Goal: Information Seeking & Learning: Learn about a topic

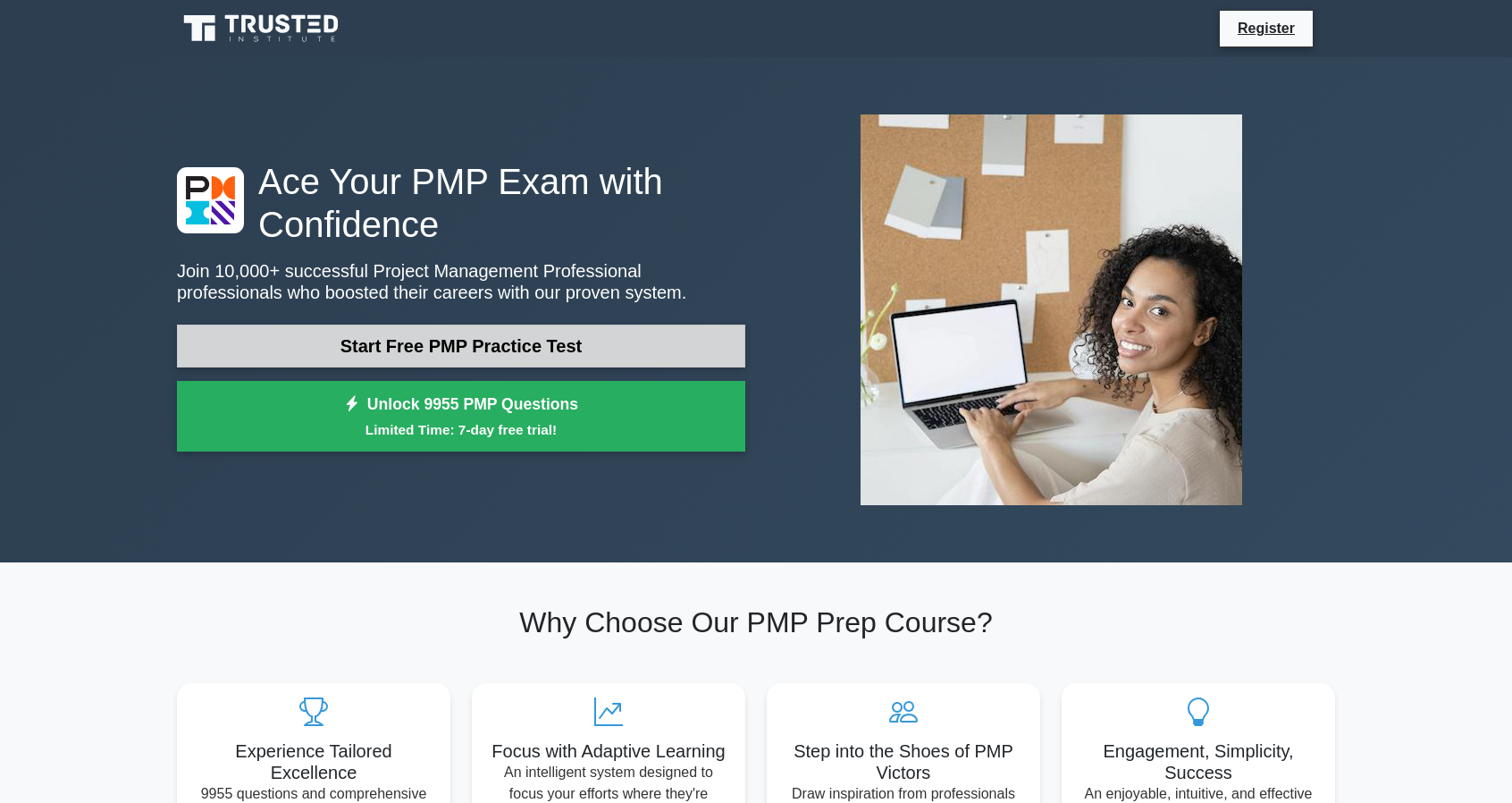
click at [712, 338] on link "Start Free PMP Practice Test" at bounding box center [460, 346] width 569 height 43
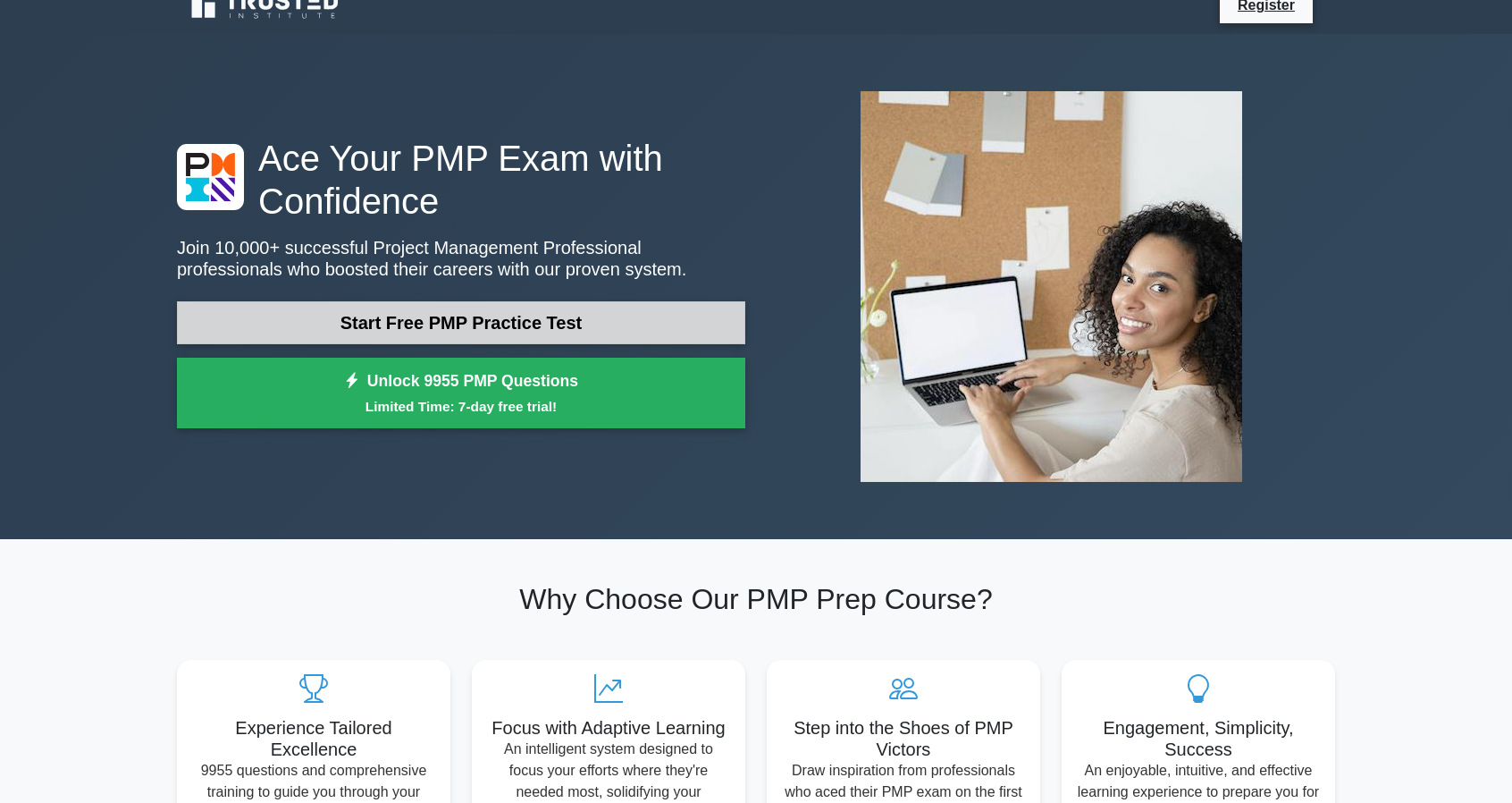
scroll to position [20, 0]
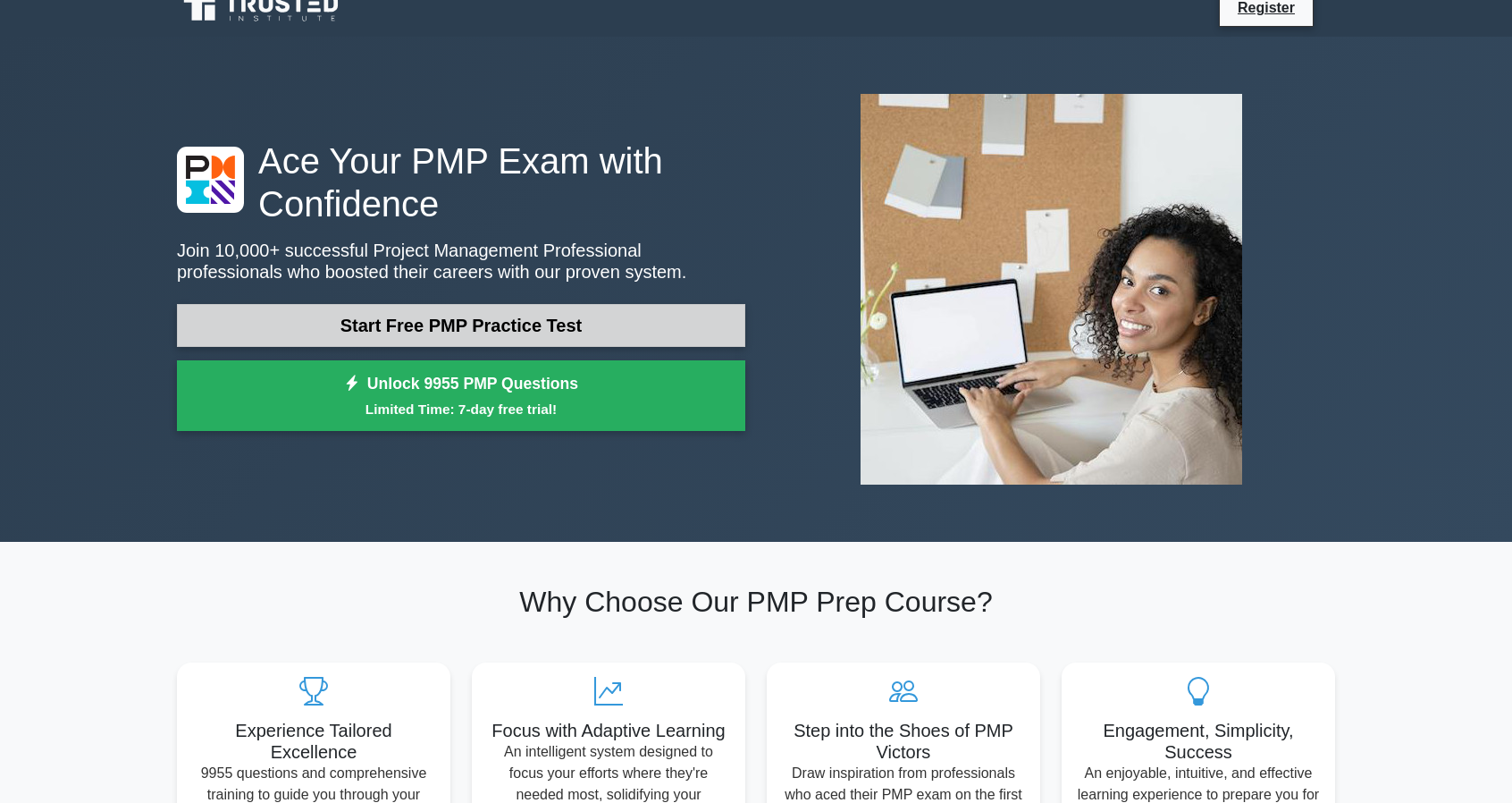
click at [528, 326] on link "Start Free PMP Practice Test" at bounding box center [460, 325] width 569 height 43
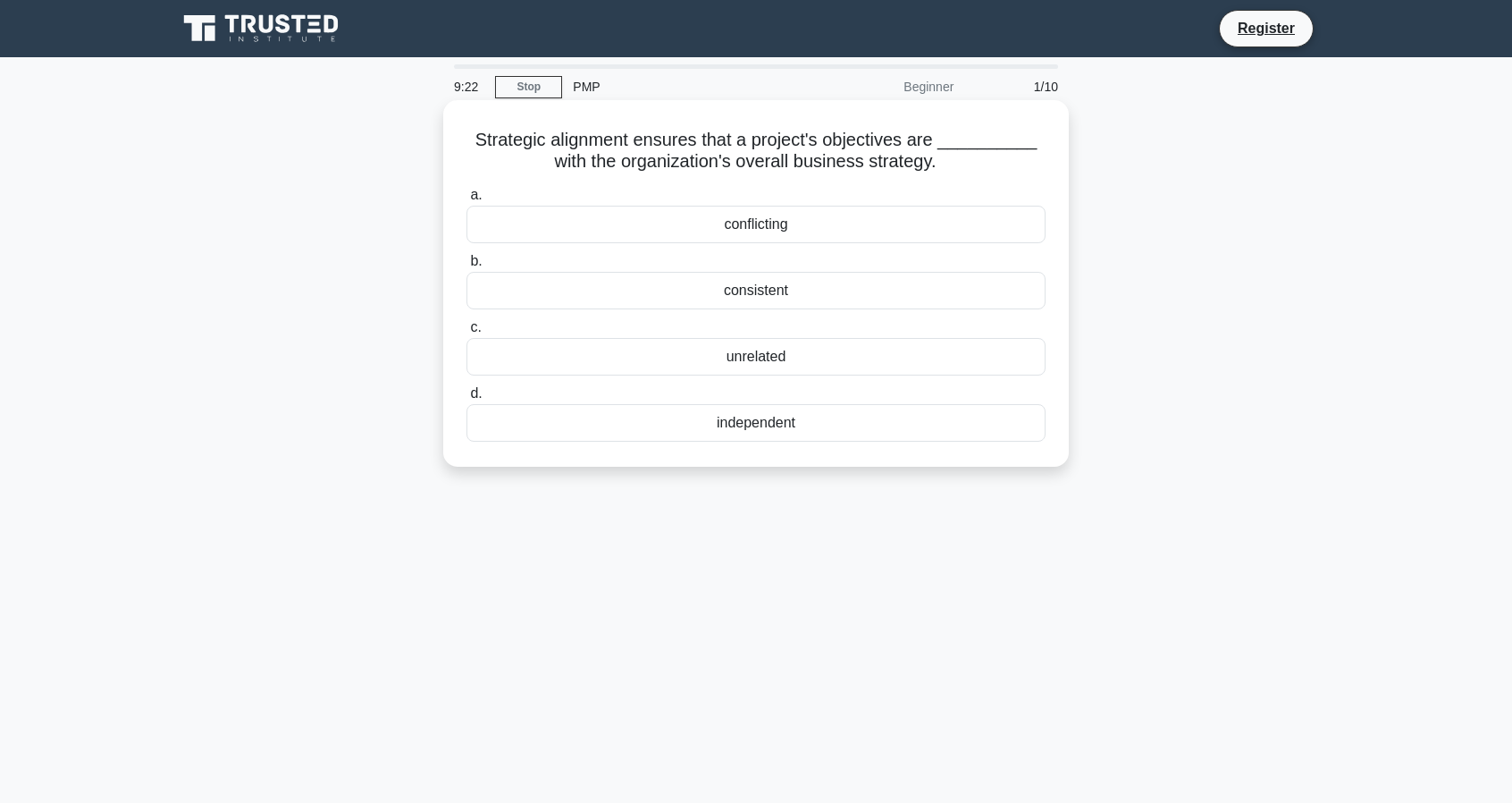
click at [749, 295] on div "consistent" at bounding box center [756, 291] width 579 height 37
click at [466, 267] on input "b. consistent" at bounding box center [466, 261] width 0 height 12
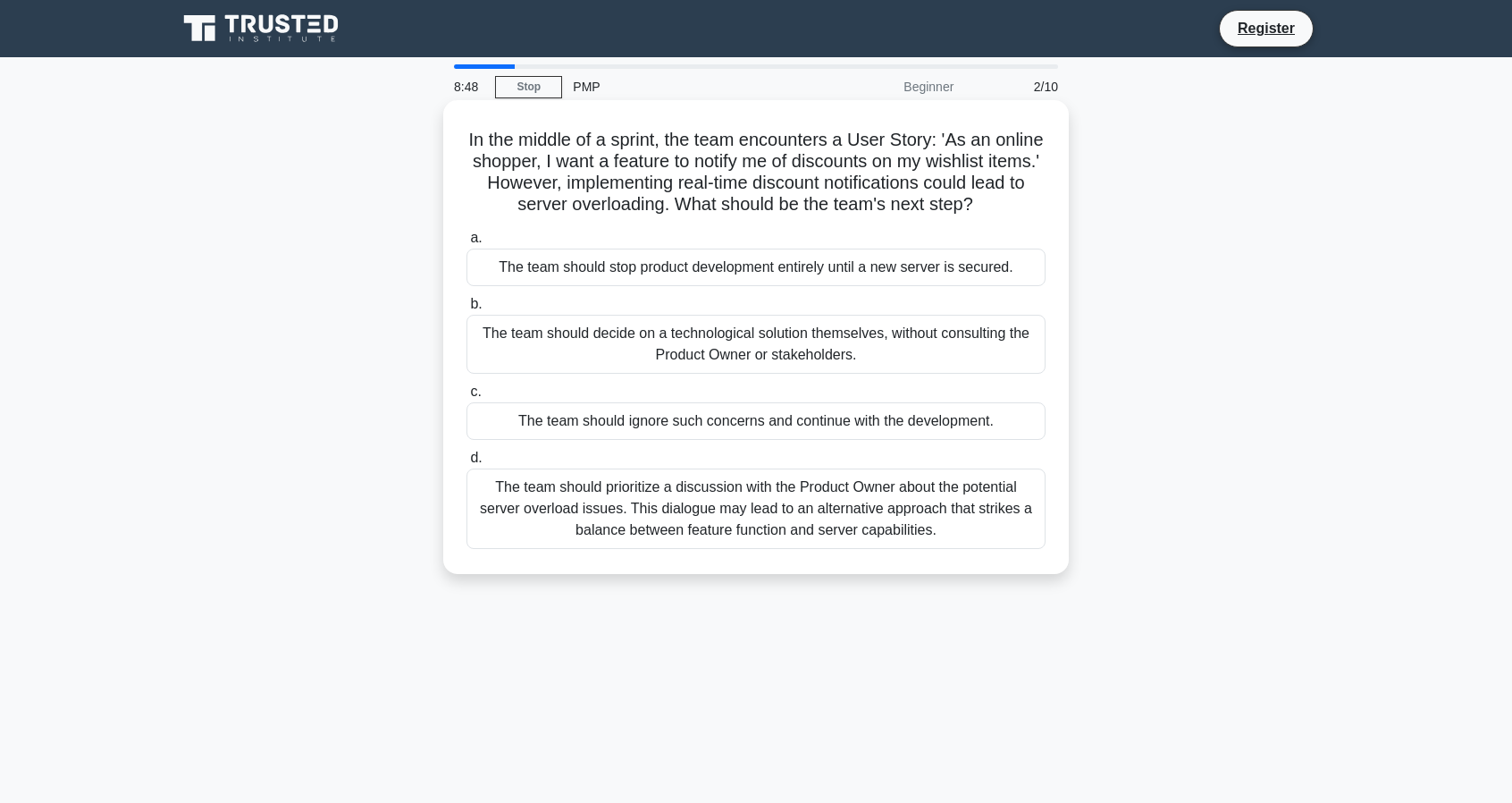
click at [806, 532] on div "The team should prioritize a discussion with the Product Owner about the potent…" at bounding box center [756, 508] width 579 height 80
click at [466, 463] on input "d. The team should prioritize a discussion with the Product Owner about the pot…" at bounding box center [466, 459] width 0 height 12
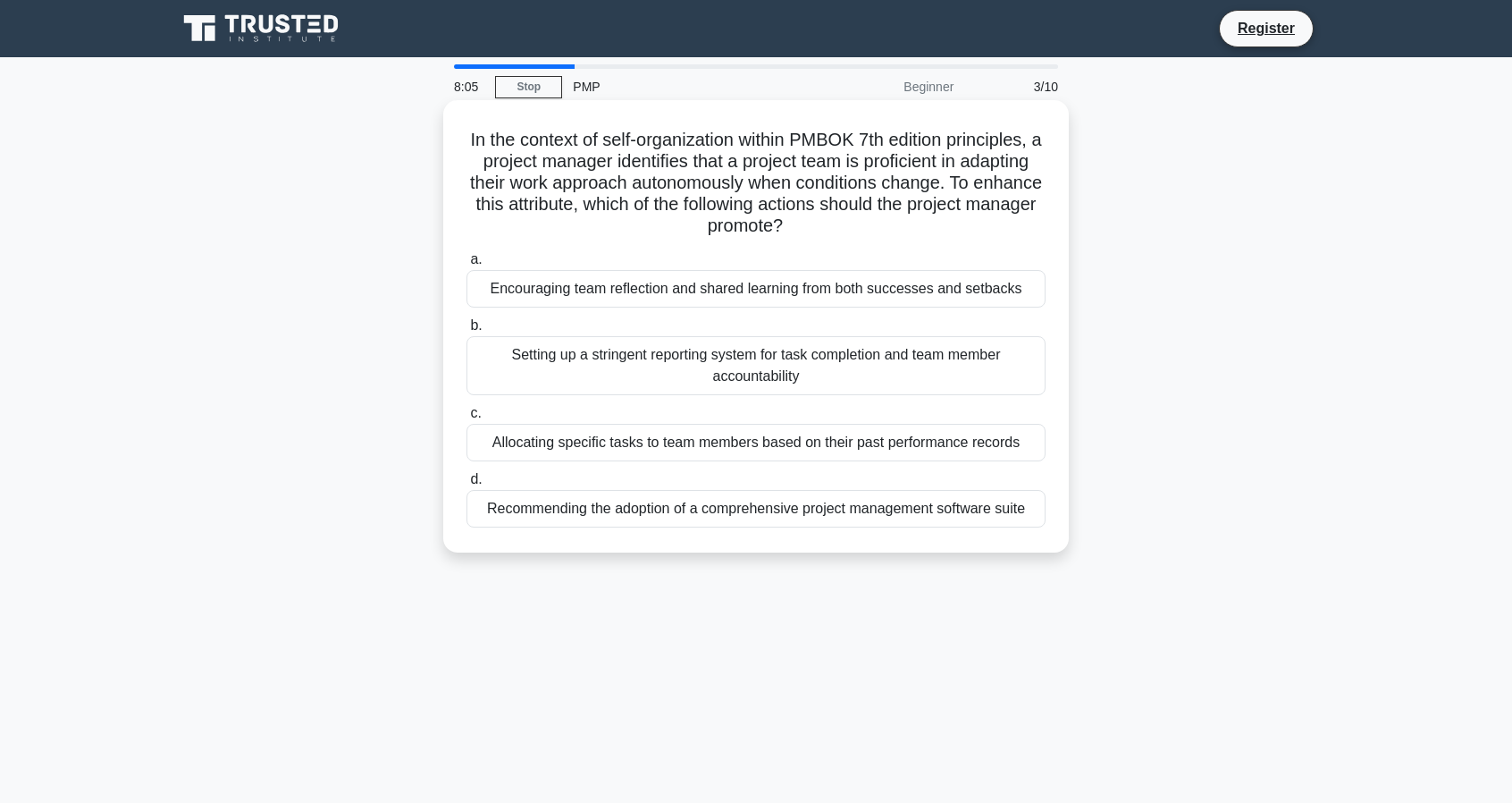
click at [829, 293] on div "Encouraging team reflection and shared learning from both successes and setbacks" at bounding box center [756, 289] width 579 height 37
click at [466, 265] on input "a. Encouraging team reflection and shared learning from both successes and setb…" at bounding box center [466, 260] width 0 height 12
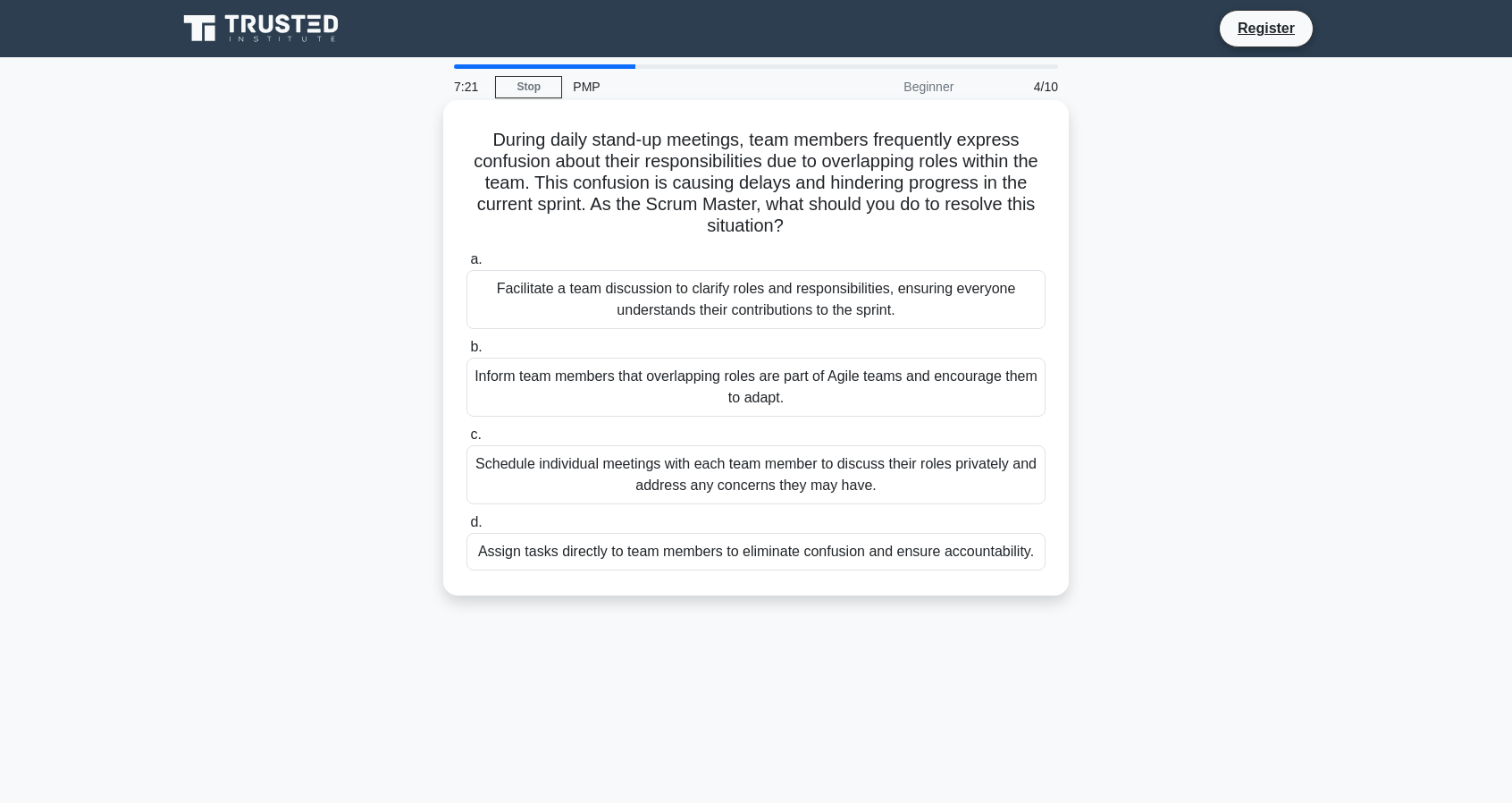
click at [822, 308] on div "Facilitate a team discussion to clarify roles and responsibilities, ensuring ev…" at bounding box center [756, 300] width 579 height 59
click at [466, 265] on input "a. Facilitate a team discussion to clarify roles and responsibilities, ensuring…" at bounding box center [466, 260] width 0 height 12
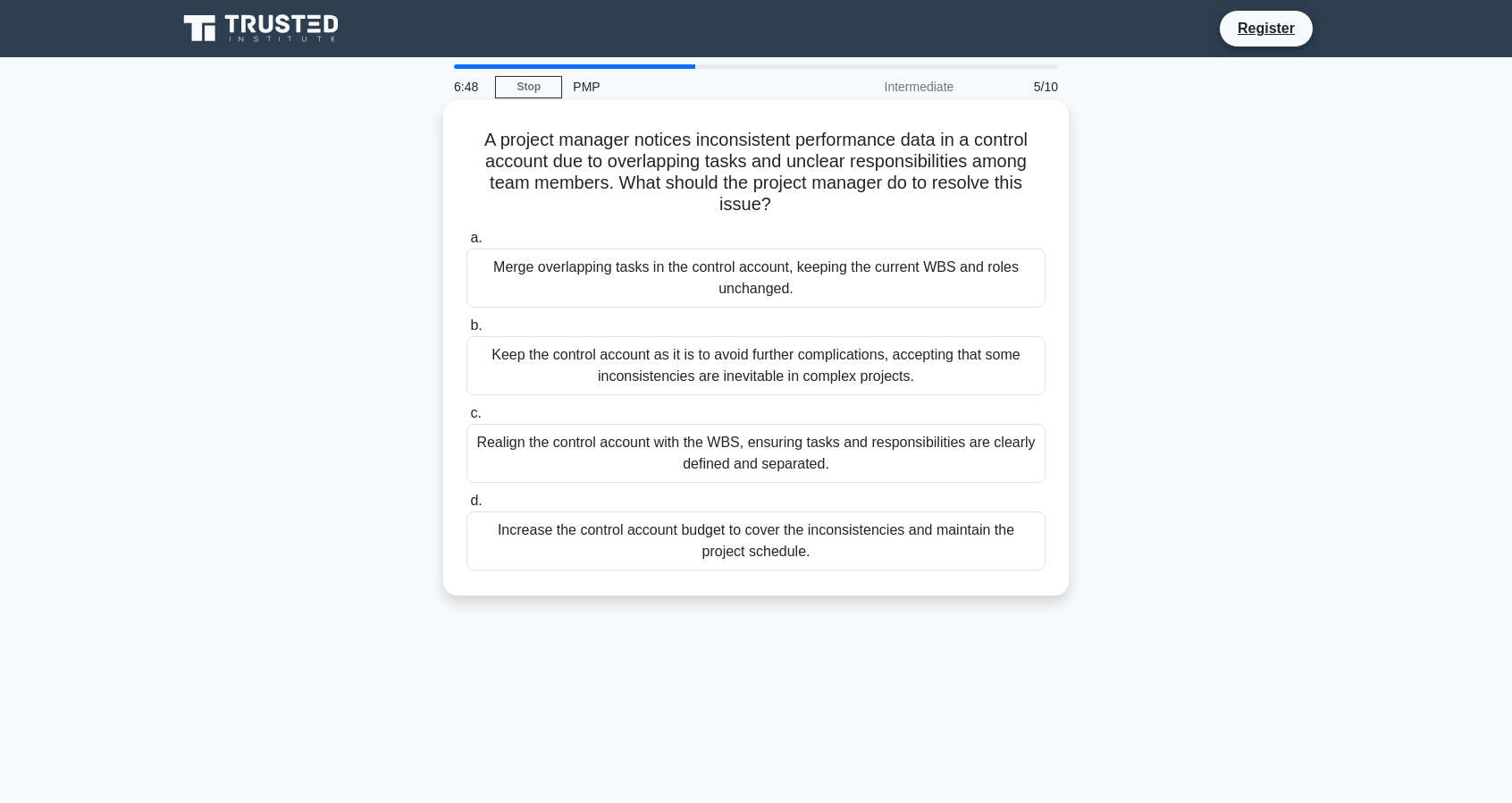
click at [883, 458] on div "Realign the control account with the WBS, ensuring tasks and responsibilities a…" at bounding box center [756, 453] width 579 height 59
click at [466, 420] on input "c. Realign the control account with the WBS, ensuring tasks and responsibilitie…" at bounding box center [466, 414] width 0 height 12
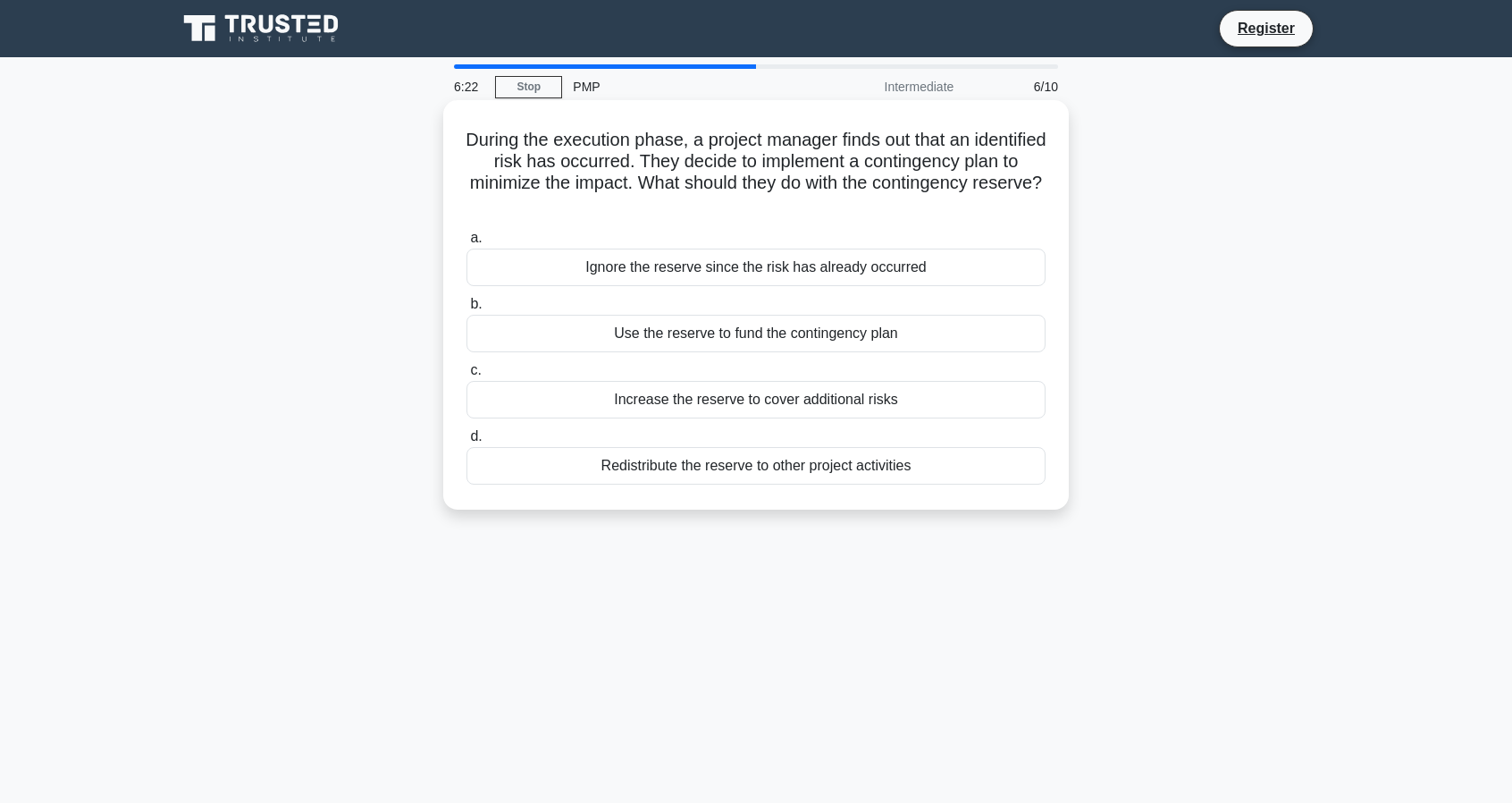
click at [960, 317] on div "Use the reserve to fund the contingency plan" at bounding box center [756, 333] width 579 height 37
click at [466, 310] on input "b. Use the reserve to fund the contingency plan" at bounding box center [466, 304] width 0 height 12
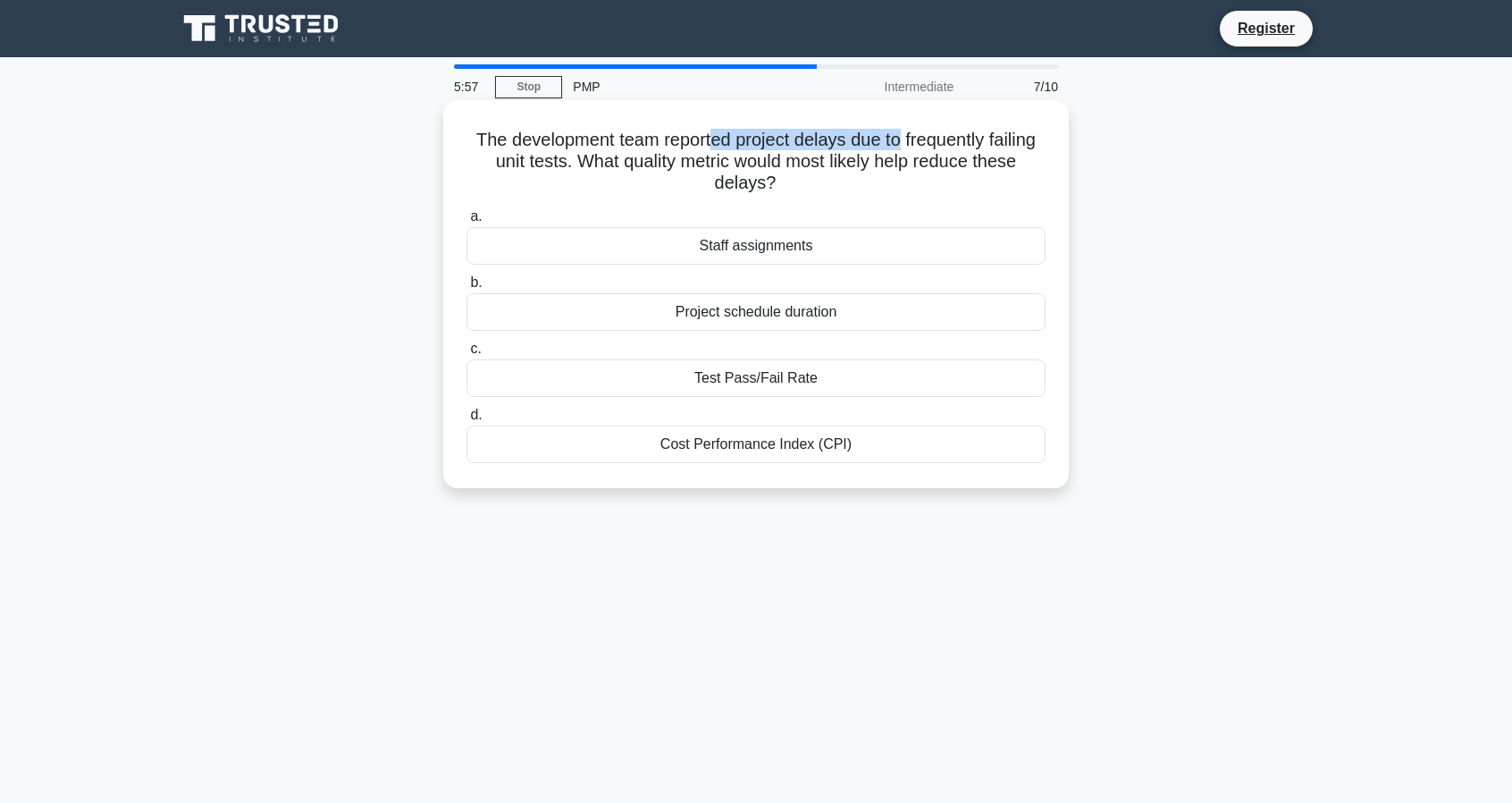
drag, startPoint x: 736, startPoint y: 150, endPoint x: 930, endPoint y: 151, distance: 194.0
click at [930, 151] on h5 "The development team reported project delays due to frequently failing unit tes…" at bounding box center [755, 162] width 582 height 66
click at [781, 383] on div "Test Pass/Fail Rate" at bounding box center [756, 378] width 579 height 37
click at [466, 355] on input "c. Test Pass/Fail Rate" at bounding box center [466, 349] width 0 height 12
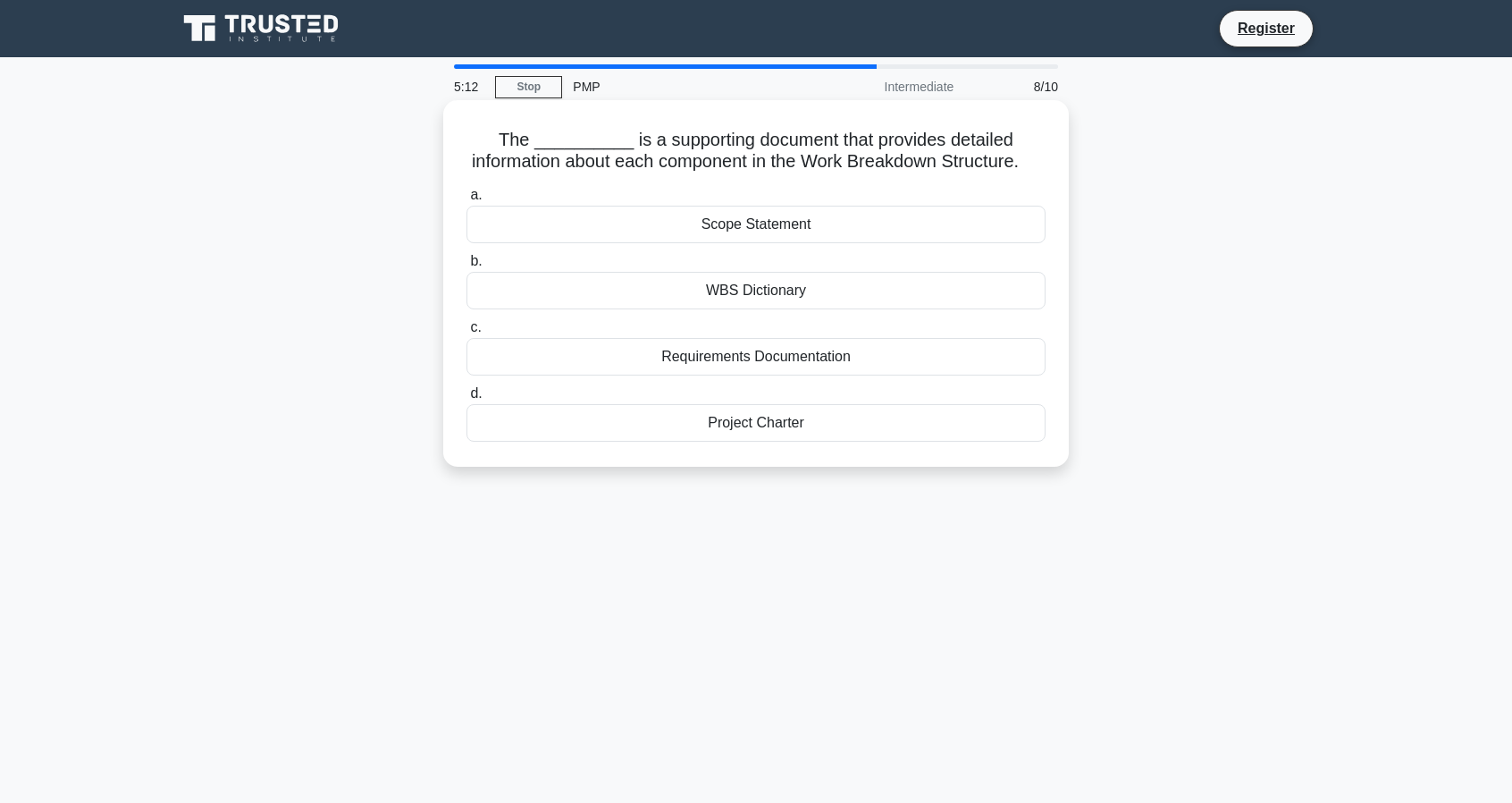
click at [833, 309] on div "WBS Dictionary" at bounding box center [756, 291] width 579 height 37
click at [466, 267] on input "b. WBS Dictionary" at bounding box center [466, 261] width 0 height 12
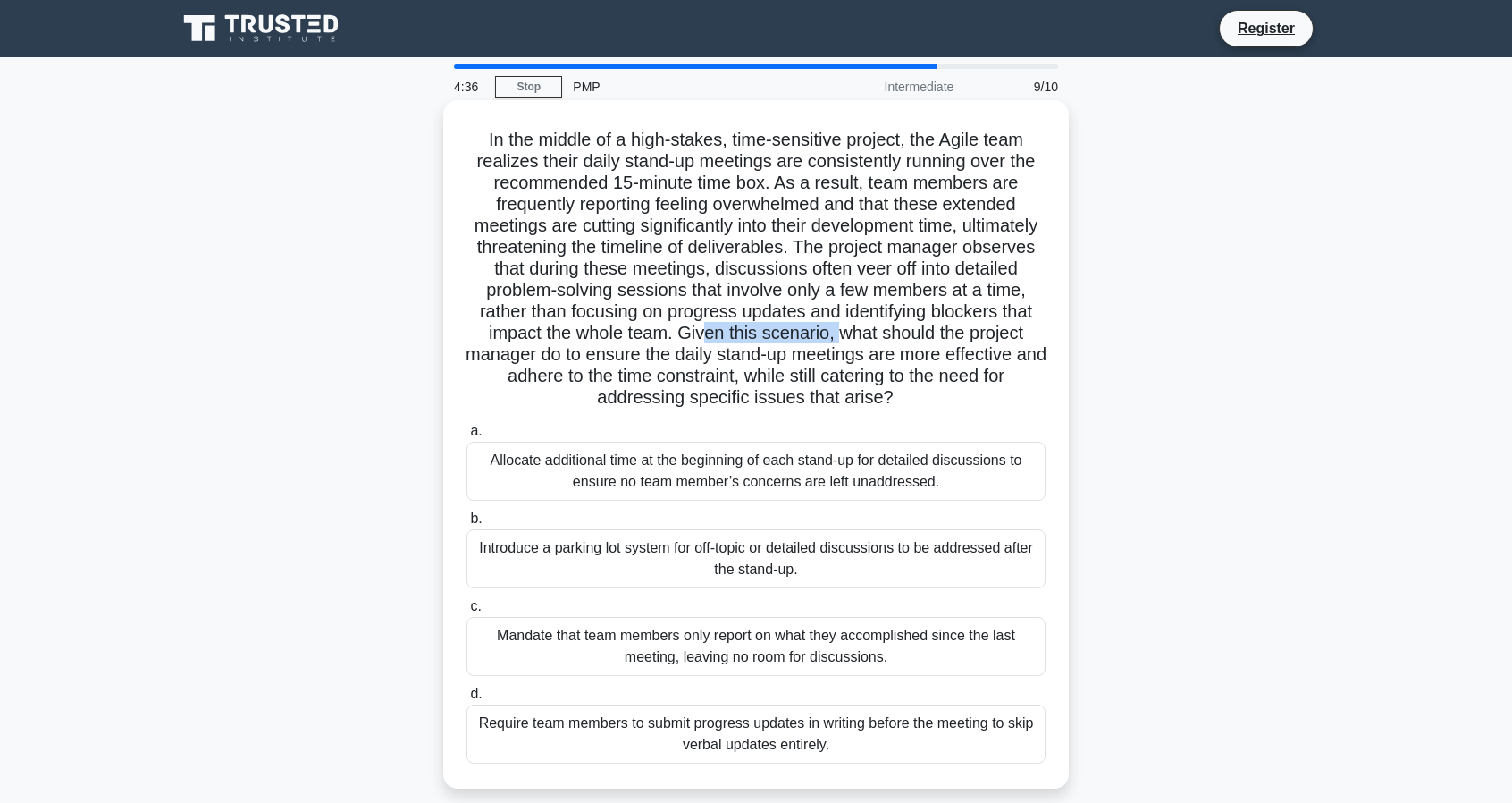
drag, startPoint x: 748, startPoint y: 343, endPoint x: 889, endPoint y: 340, distance: 141.0
click at [889, 340] on h5 "In the middle of a high-stakes, time-sensitive project, the Agile team realizes…" at bounding box center [755, 269] width 582 height 281
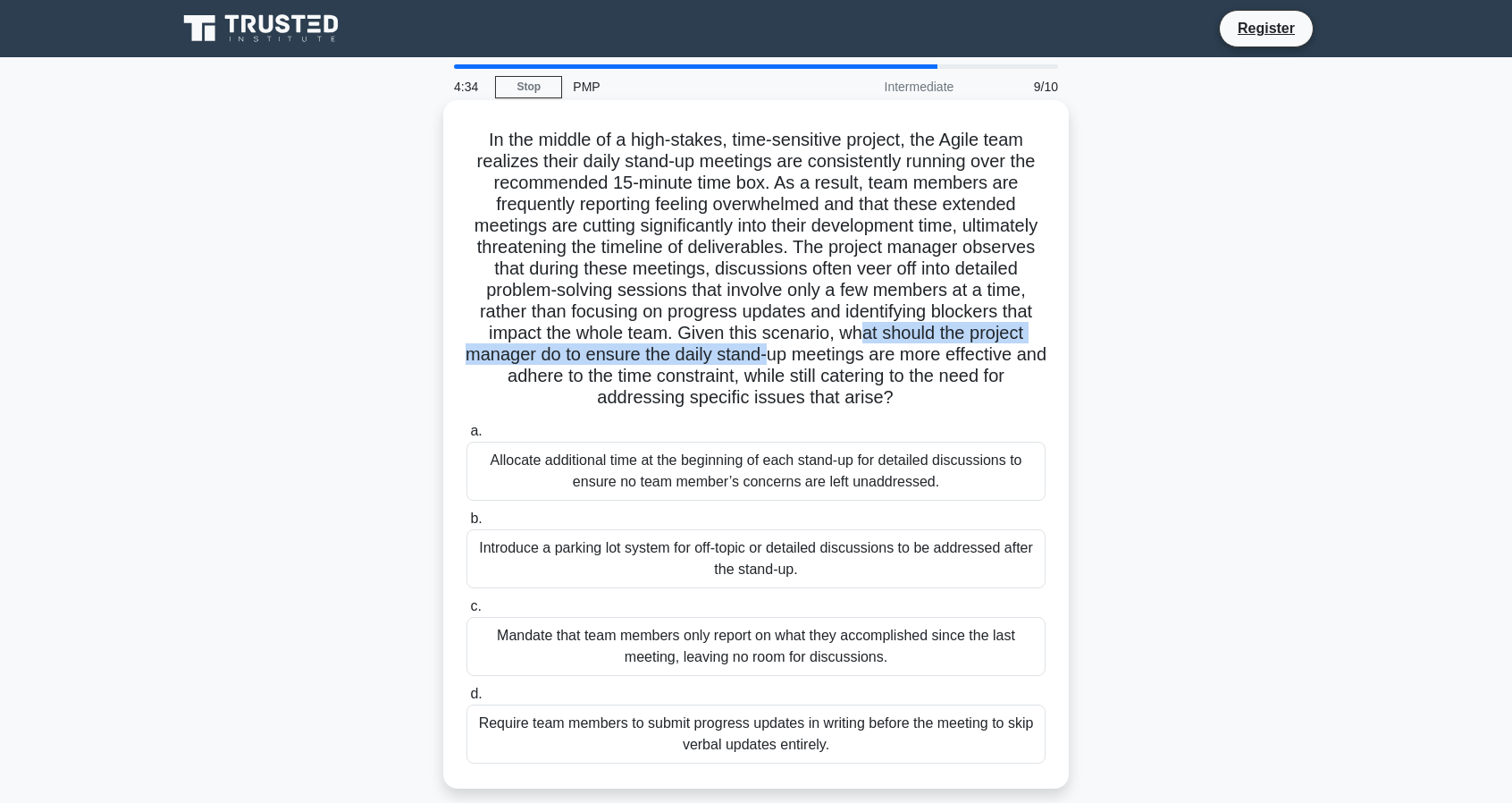
drag, startPoint x: 914, startPoint y: 335, endPoint x: 855, endPoint y: 359, distance: 63.7
click at [855, 359] on h5 "In the middle of a high-stakes, time-sensitive project, the Agile team realizes…" at bounding box center [755, 269] width 582 height 281
click at [855, 358] on h5 "In the middle of a high-stakes, time-sensitive project, the Agile team realizes…" at bounding box center [755, 269] width 582 height 281
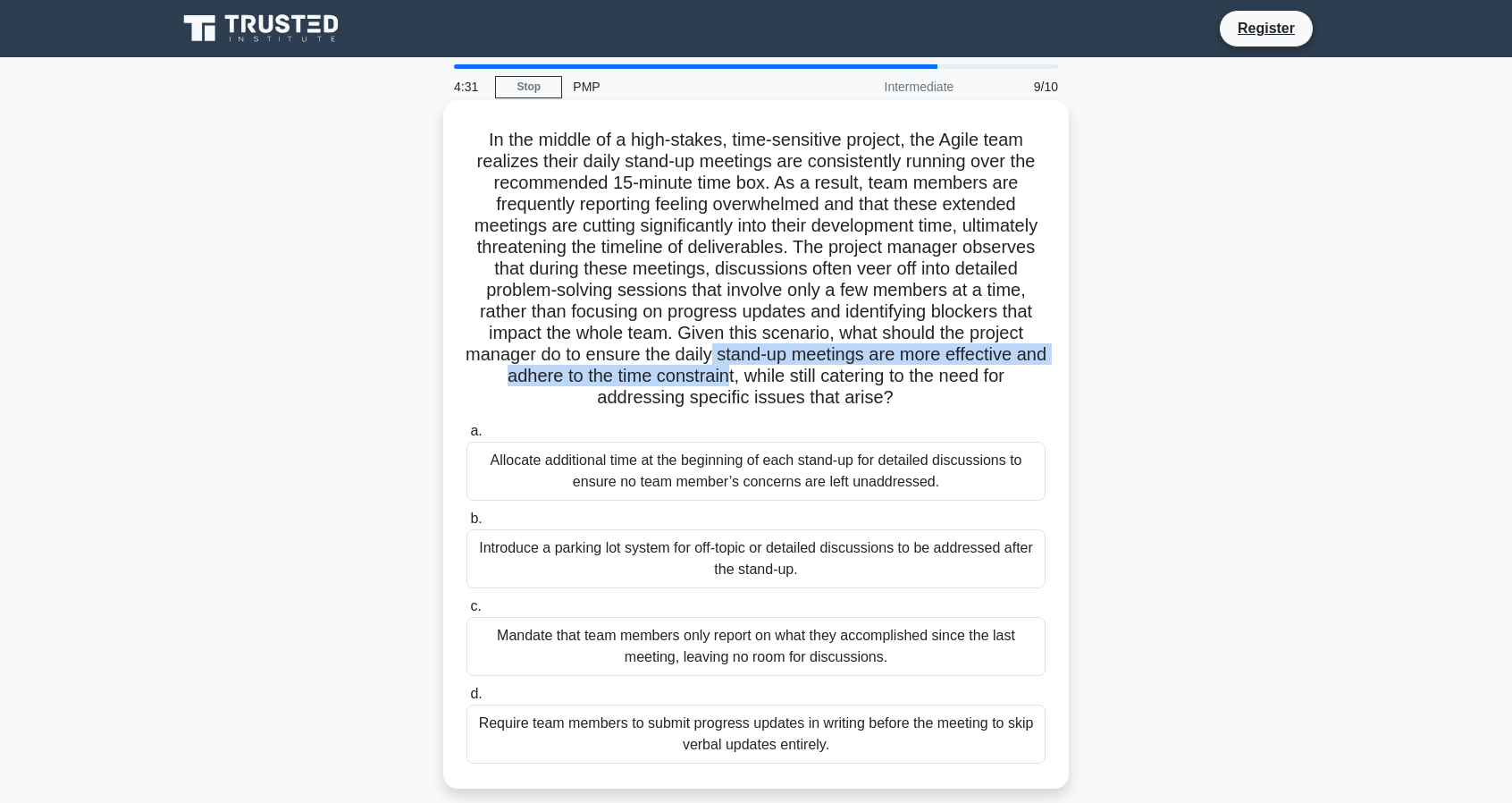
drag, startPoint x: 797, startPoint y: 355, endPoint x: 854, endPoint y: 377, distance: 61.1
click at [824, 376] on h5 "In the middle of a high-stakes, time-sensitive project, the Agile team realizes…" at bounding box center [755, 269] width 582 height 281
drag, startPoint x: 854, startPoint y: 377, endPoint x: 1007, endPoint y: 392, distance: 153.7
click at [1006, 389] on h5 "In the middle of a high-stakes, time-sensitive project, the Agile team realizes…" at bounding box center [755, 269] width 582 height 281
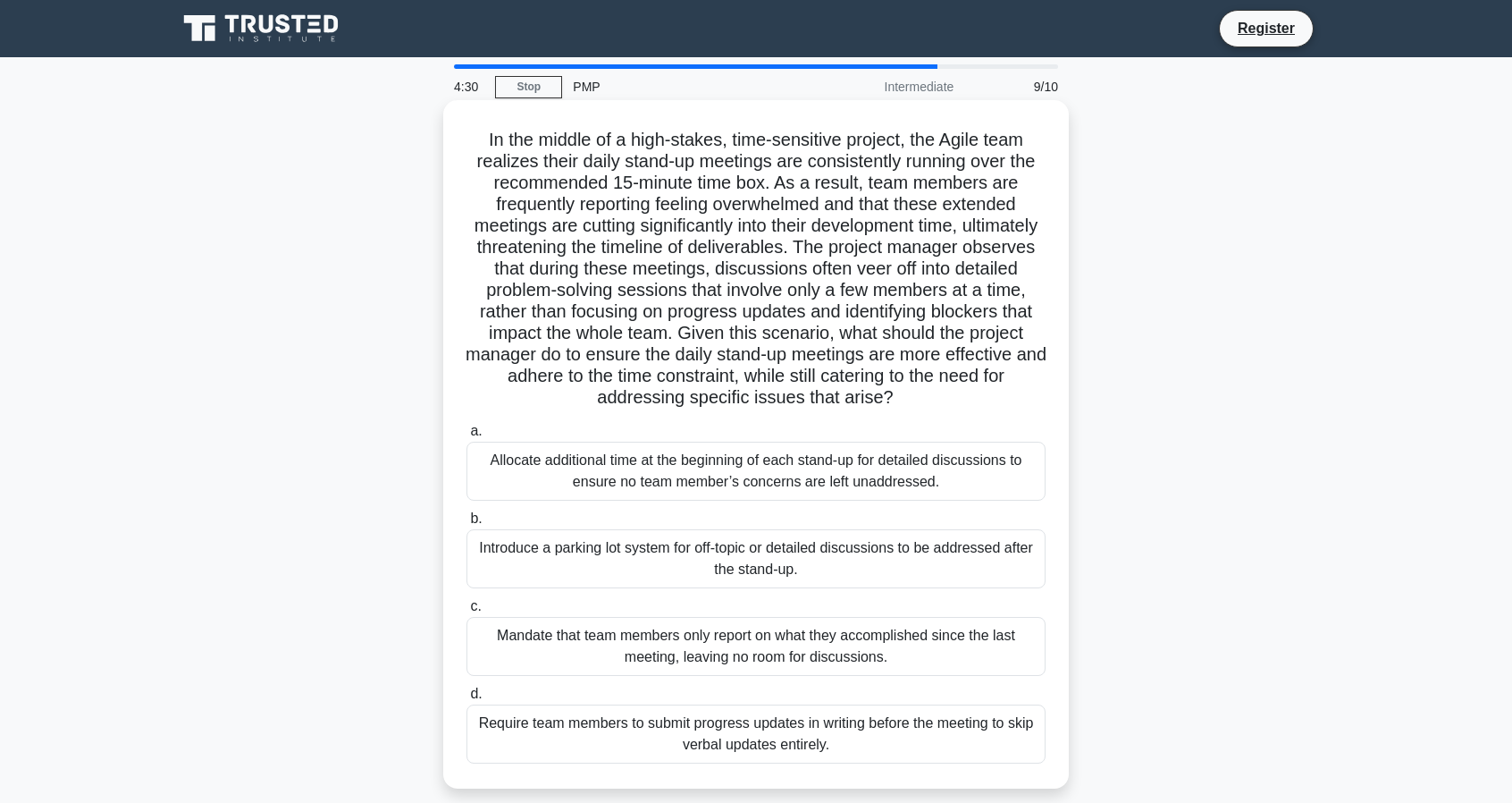
click at [1007, 392] on h5 "In the middle of a high-stakes, time-sensitive project, the Agile team realizes…" at bounding box center [755, 269] width 582 height 281
drag, startPoint x: 933, startPoint y: 403, endPoint x: 835, endPoint y: 379, distance: 100.9
click at [838, 376] on h5 "In the middle of a high-stakes, time-sensitive project, the Agile team realizes…" at bounding box center [755, 269] width 582 height 281
click at [835, 379] on h5 "In the middle of a high-stakes, time-sensitive project, the Agile team realizes…" at bounding box center [755, 269] width 582 height 281
drag, startPoint x: 841, startPoint y: 380, endPoint x: 991, endPoint y: 399, distance: 151.2
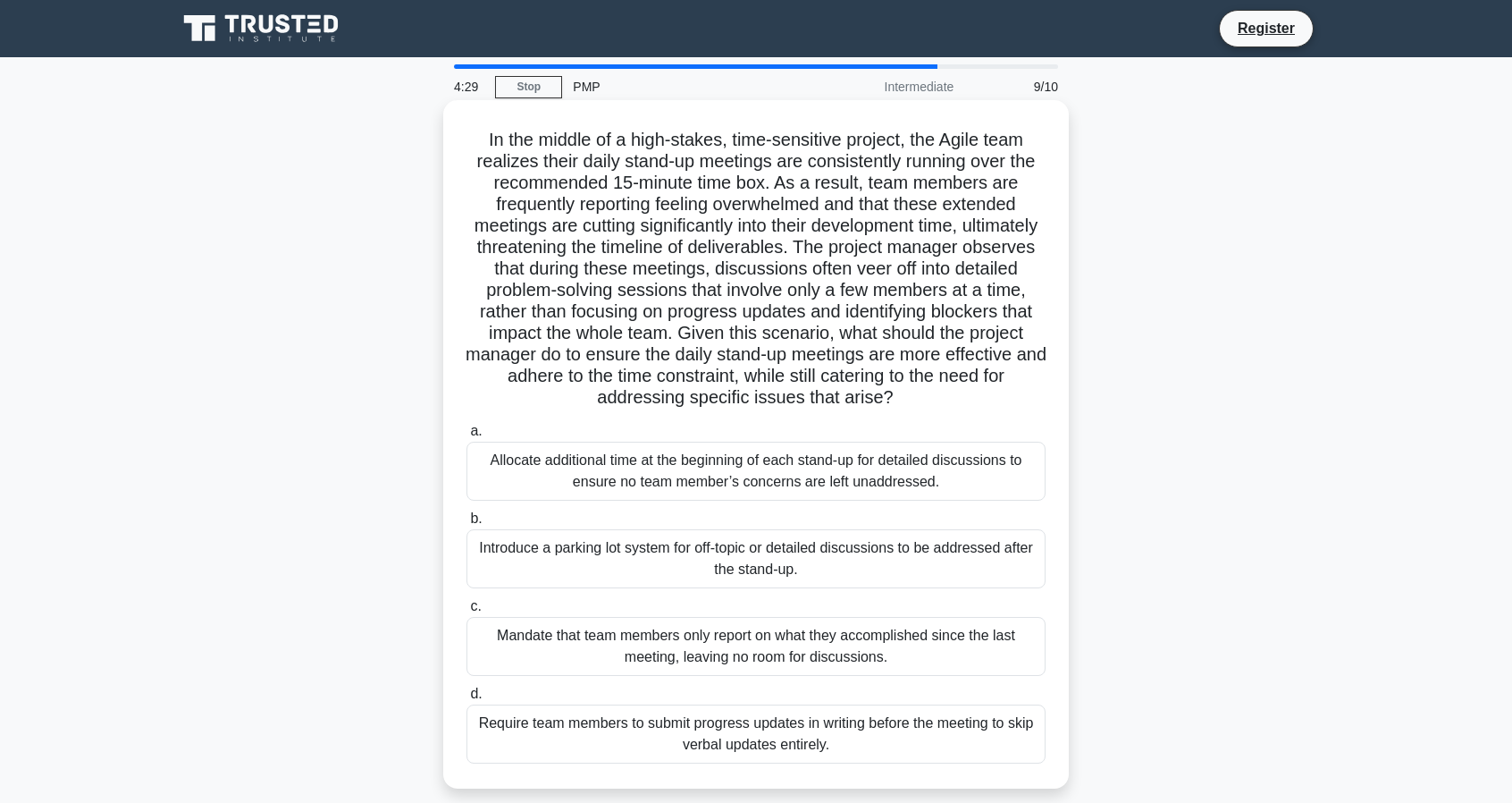
click at [991, 399] on h5 "In the middle of a high-stakes, time-sensitive project, the Agile team realizes…" at bounding box center [755, 269] width 582 height 281
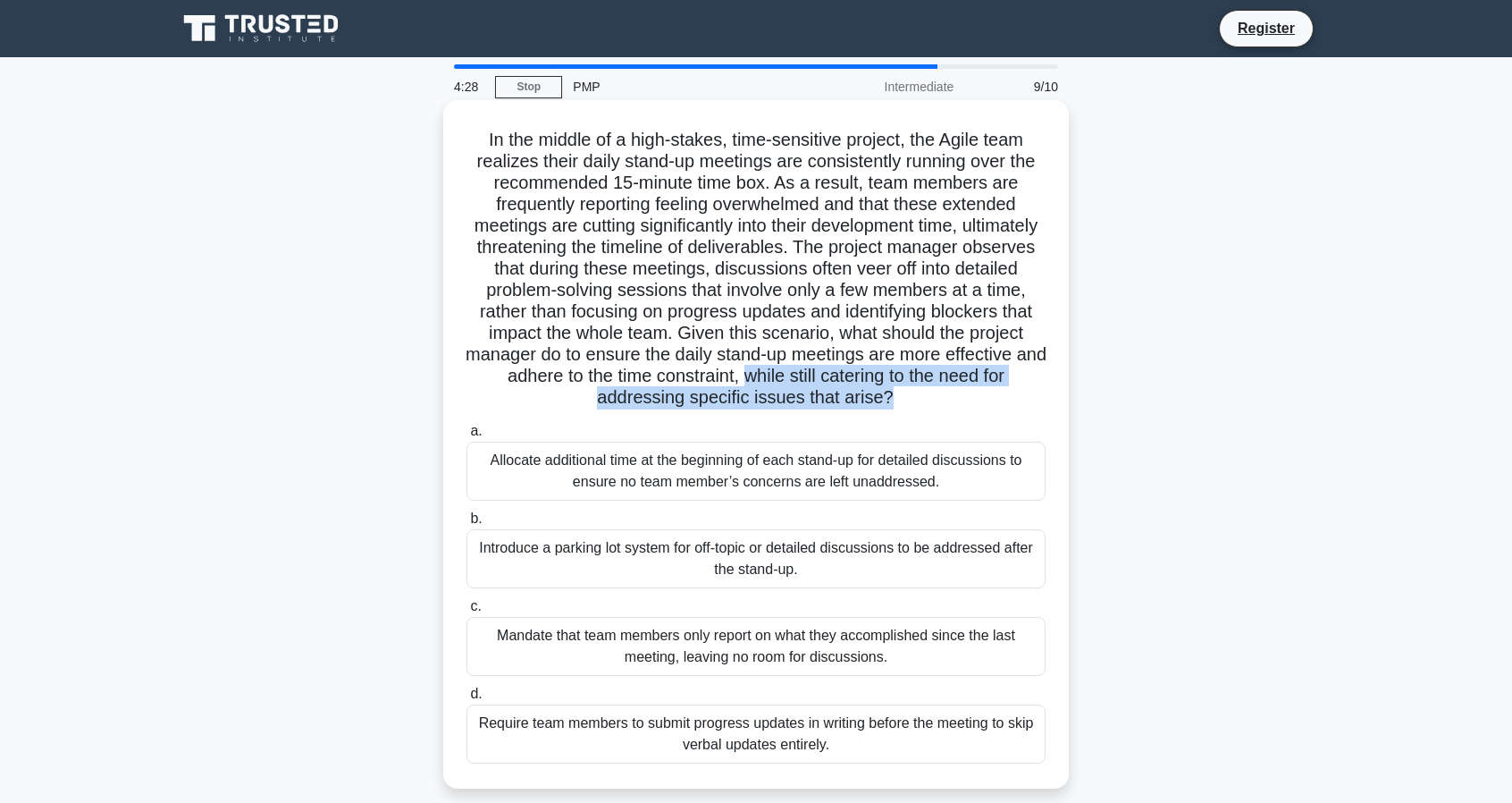
drag, startPoint x: 991, startPoint y: 399, endPoint x: 856, endPoint y: 387, distance: 135.5
click at [856, 387] on h5 "In the middle of a high-stakes, time-sensitive project, the Agile team realizes…" at bounding box center [755, 269] width 582 height 281
click at [855, 387] on h5 "In the middle of a high-stakes, time-sensitive project, the Agile team realizes…" at bounding box center [755, 269] width 582 height 281
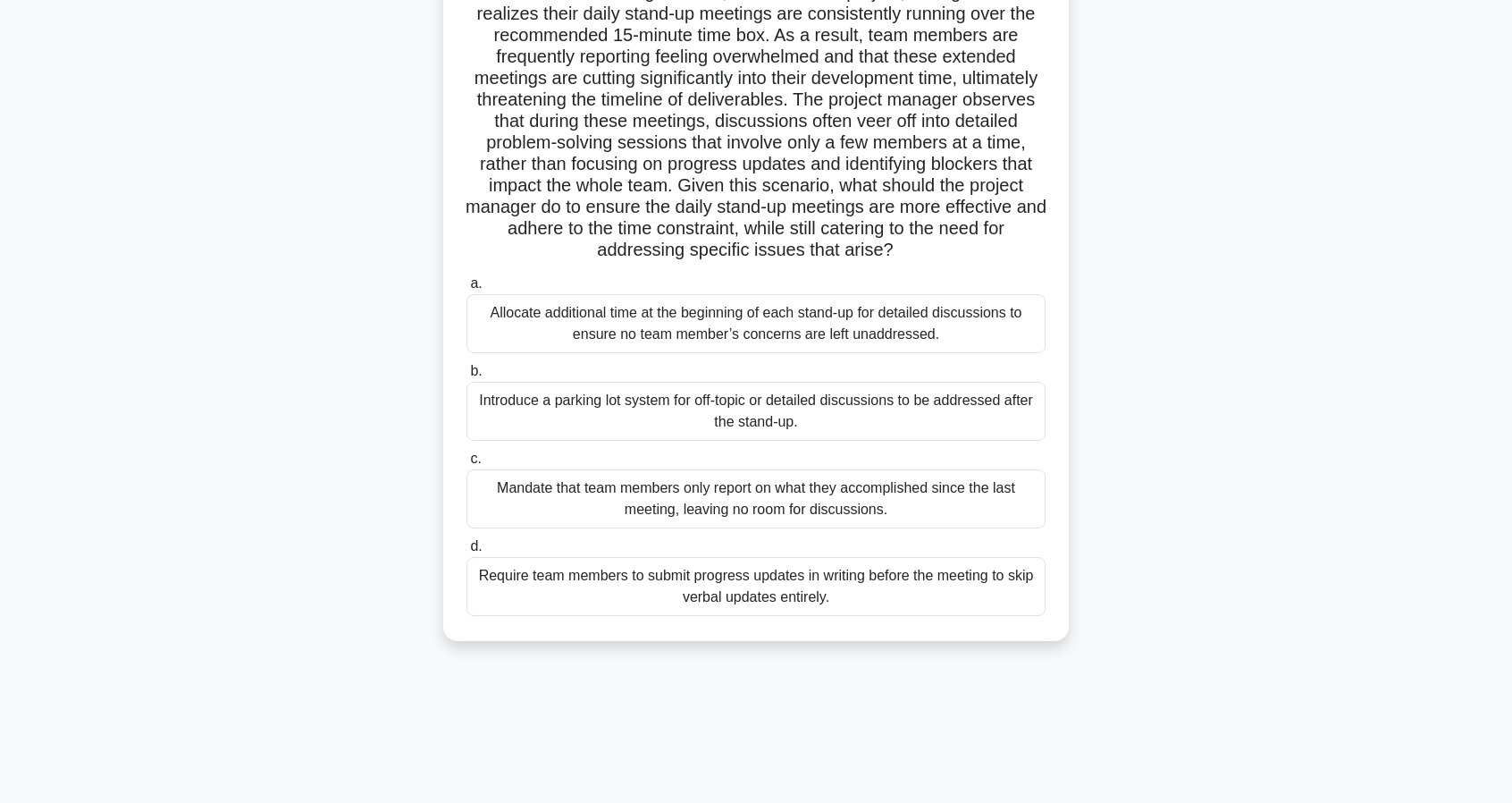
scroll to position [163, 0]
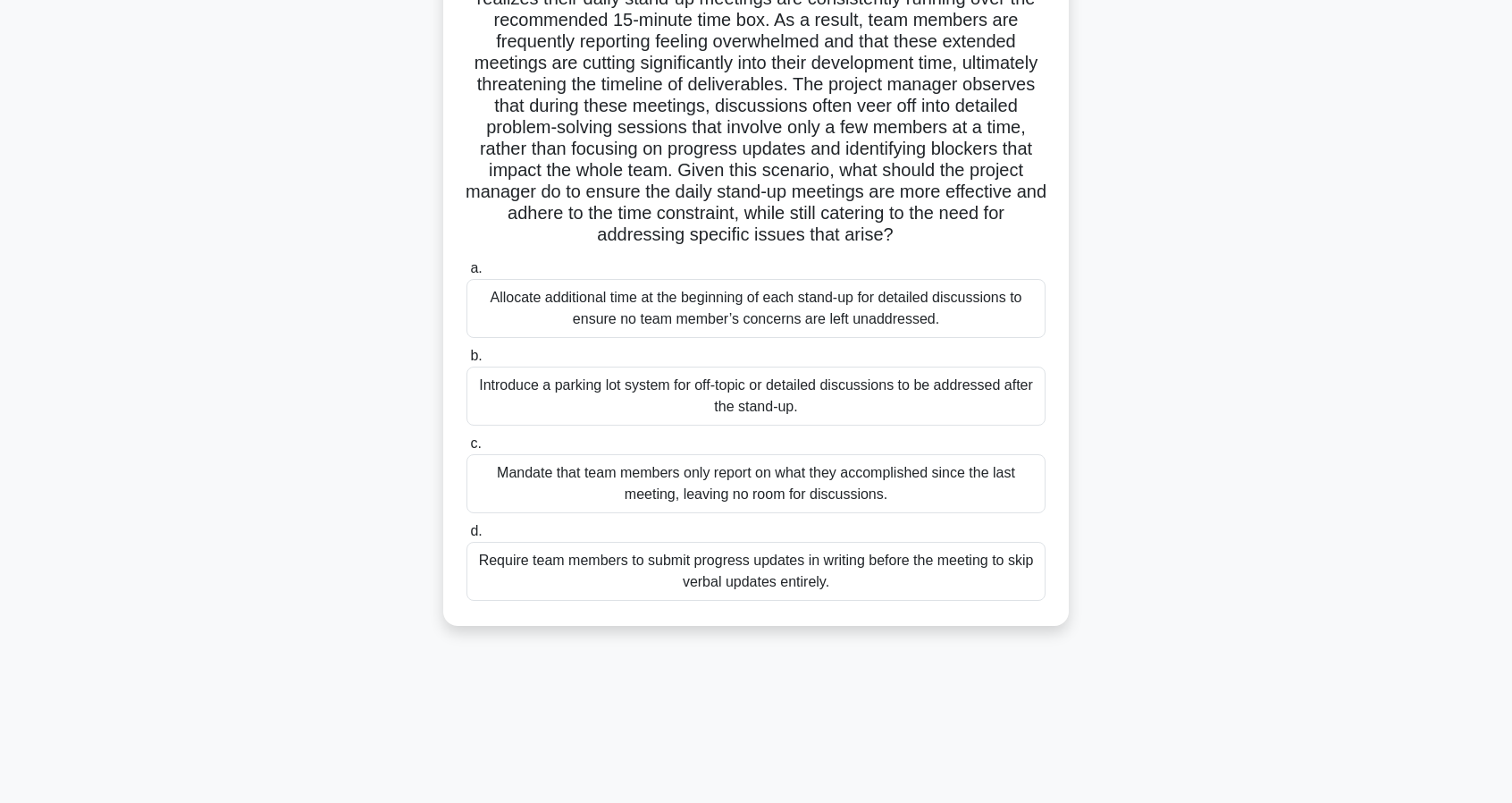
click at [899, 390] on div "Introduce a parking lot system for off-topic or detailed discussions to be addr…" at bounding box center [756, 396] width 579 height 59
click at [466, 362] on input "b. Introduce a parking lot system for off-topic or detailed discussions to be a…" at bounding box center [466, 356] width 0 height 12
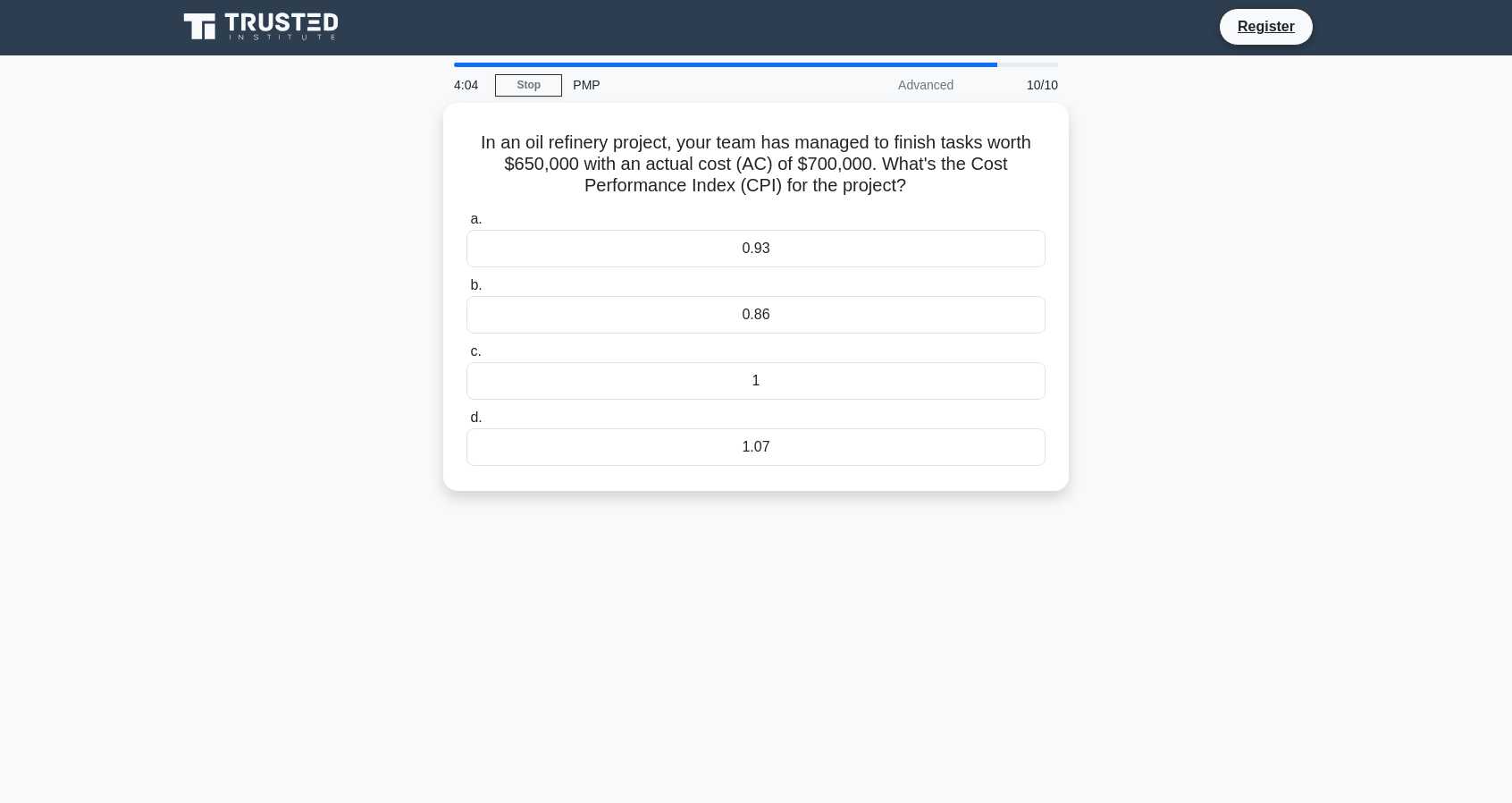
scroll to position [0, 0]
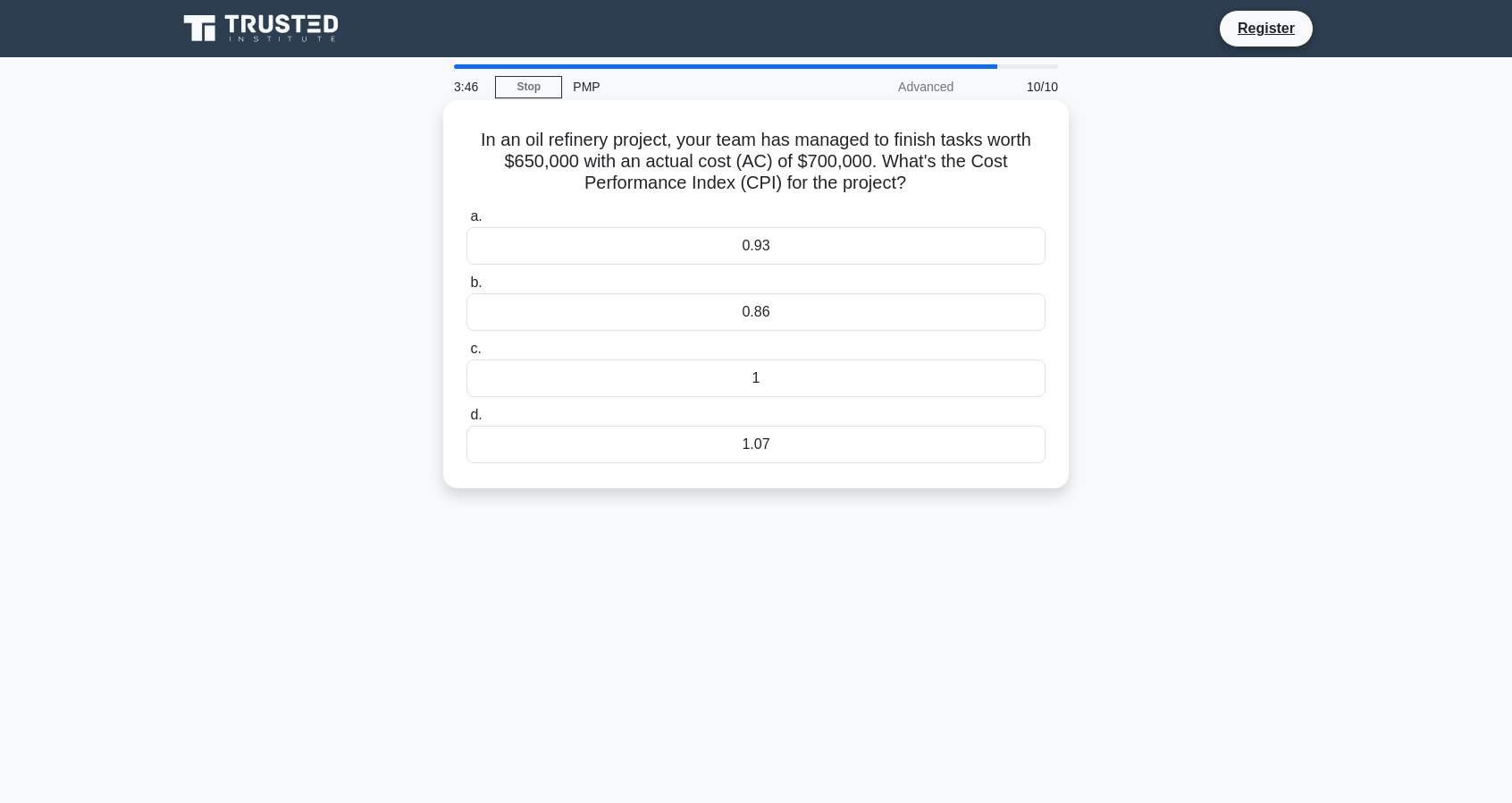
click at [774, 261] on div "0.93" at bounding box center [756, 246] width 579 height 37
click at [466, 222] on input "a. 0.93" at bounding box center [466, 217] width 0 height 12
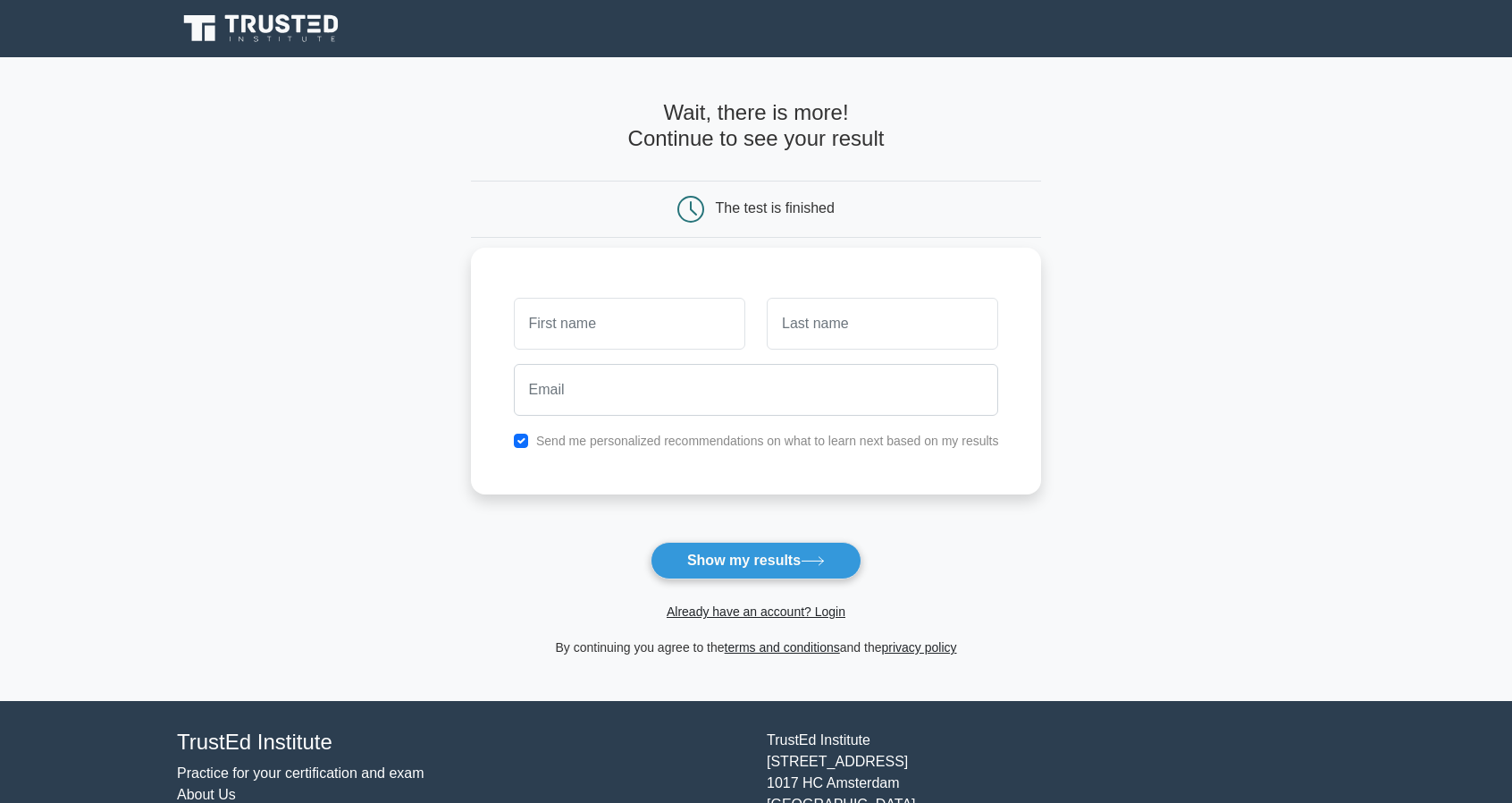
click at [746, 442] on label "Send me personalized recommendations on what to learn next based on my results" at bounding box center [768, 440] width 463 height 15
click at [794, 567] on button "Show my results" at bounding box center [756, 560] width 211 height 37
type input "cscs"
click at [904, 323] on input "text" at bounding box center [882, 323] width 231 height 52
type input "sss"
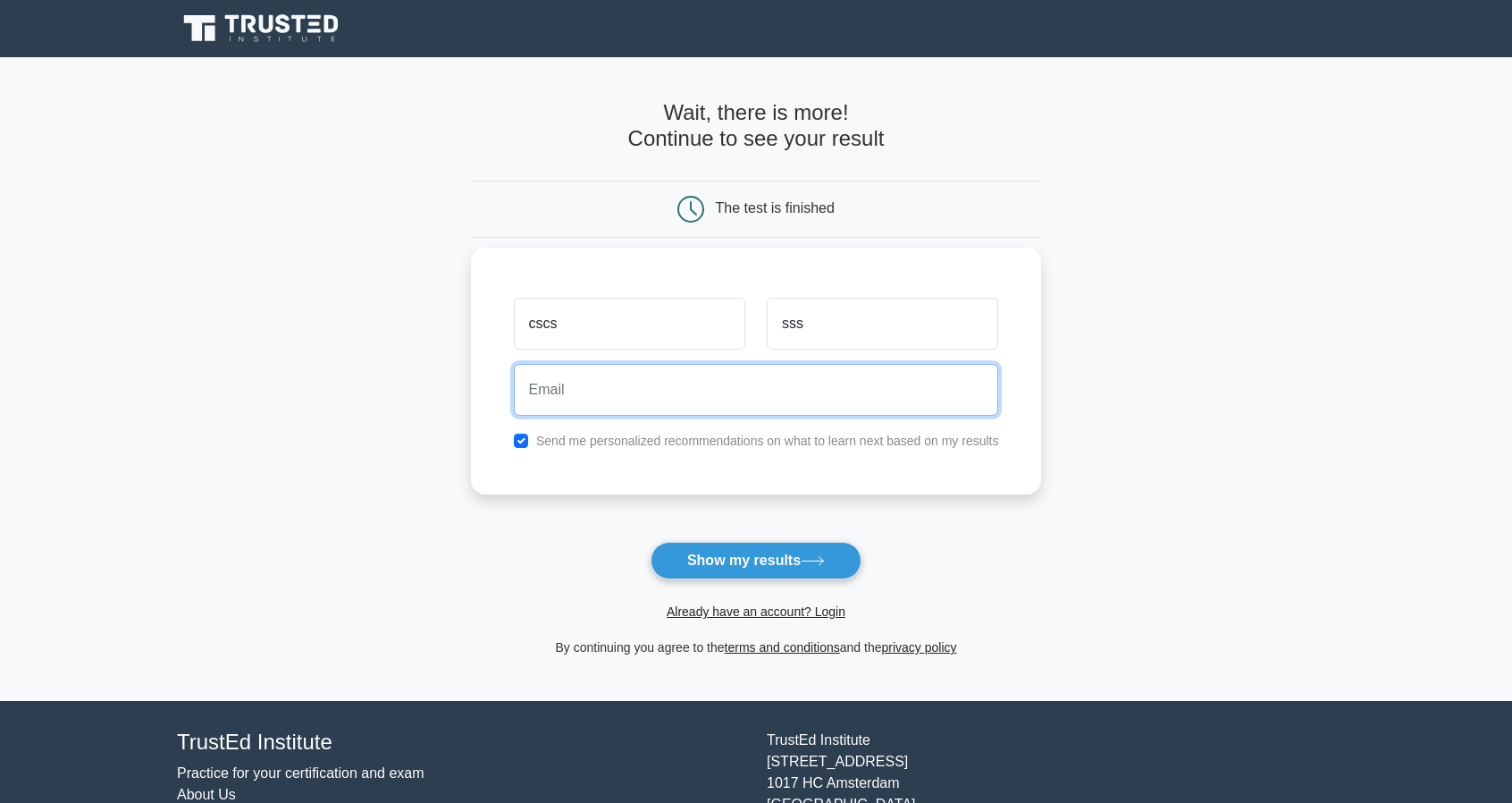
click at [764, 383] on input "email" at bounding box center [756, 389] width 485 height 52
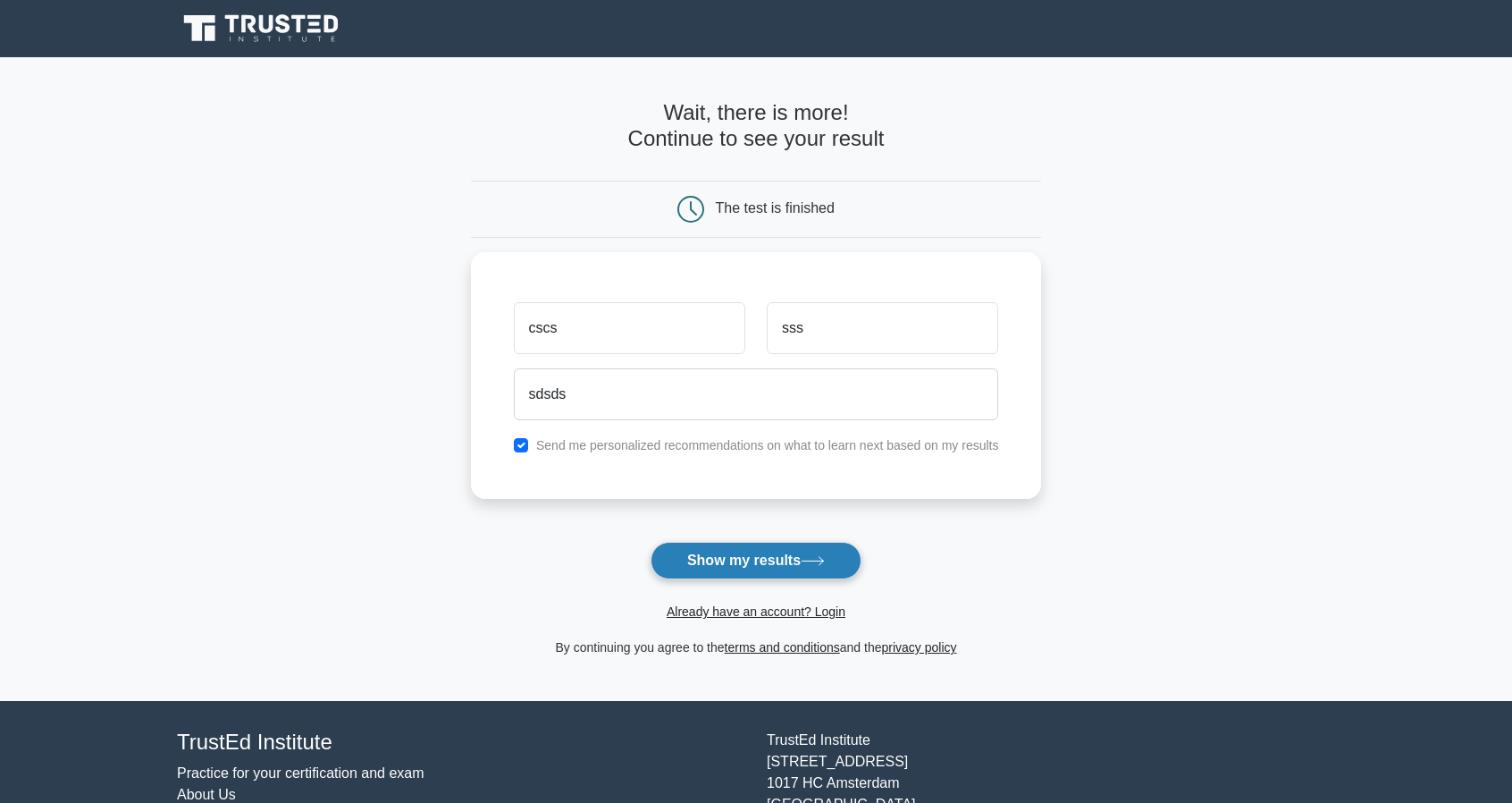
click at [861, 562] on button "Show my results" at bounding box center [756, 560] width 211 height 37
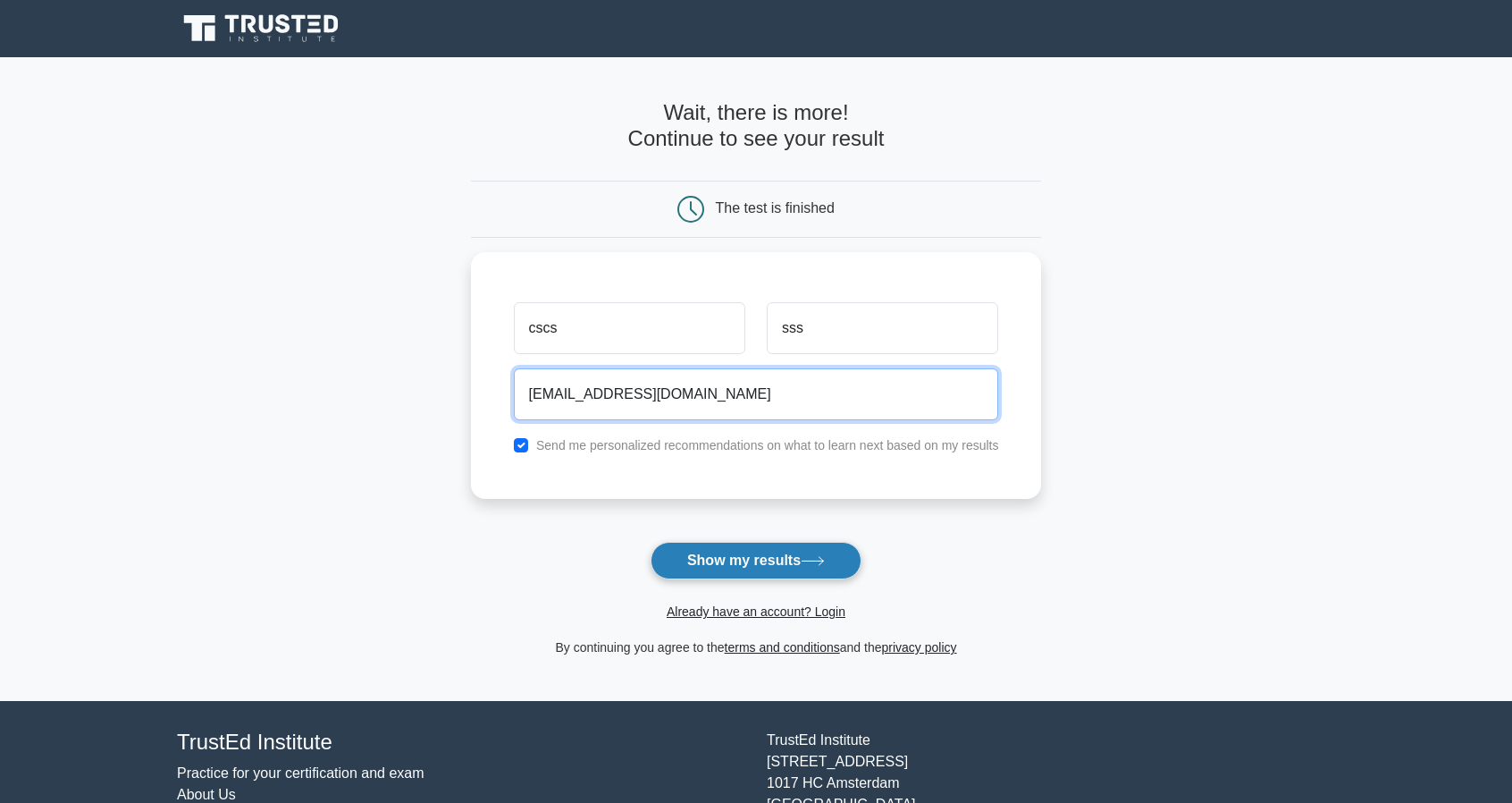
type input "sdsds@qq.com"
click at [805, 559] on button "Show my results" at bounding box center [756, 560] width 211 height 37
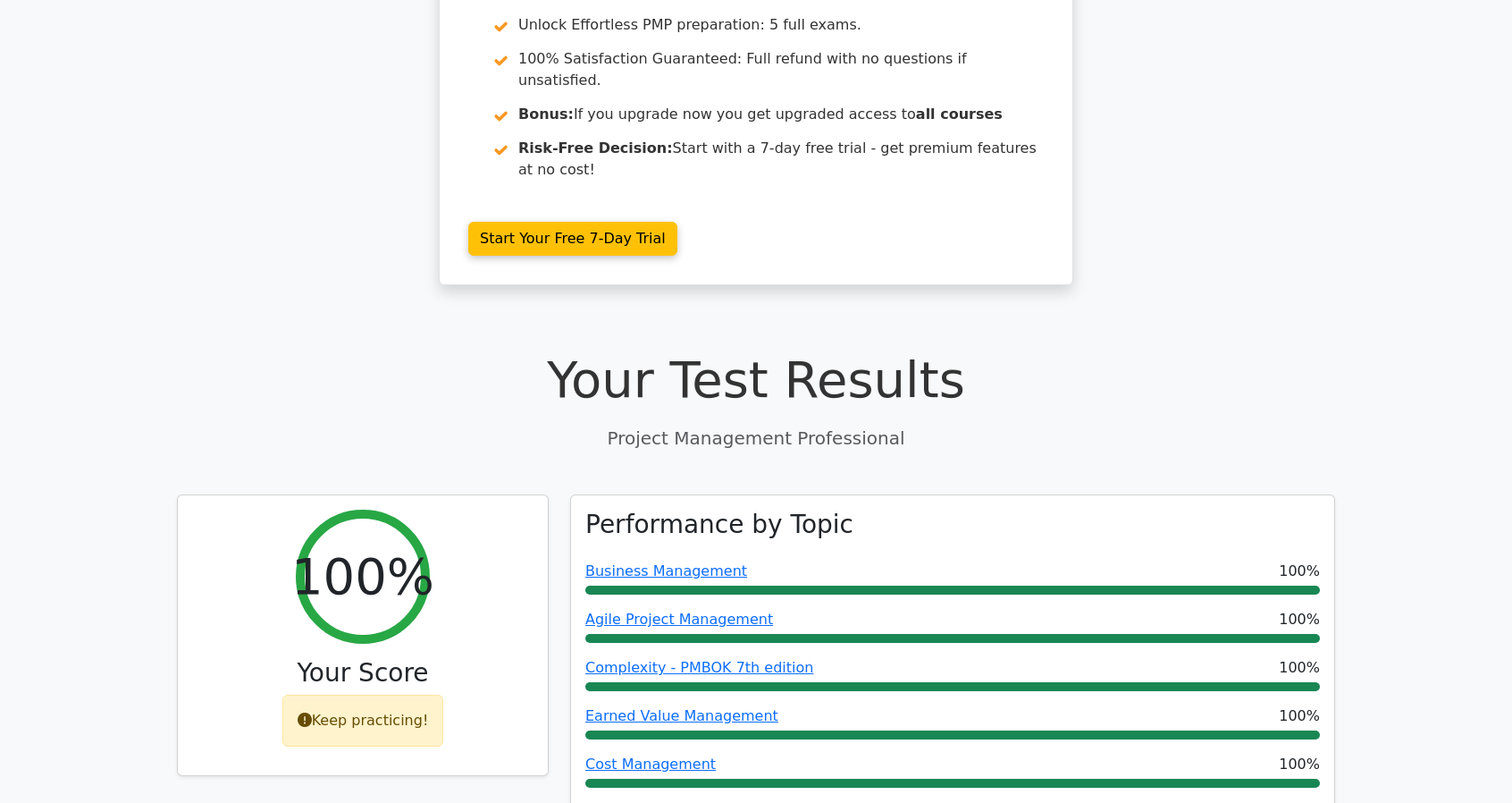
scroll to position [357, 0]
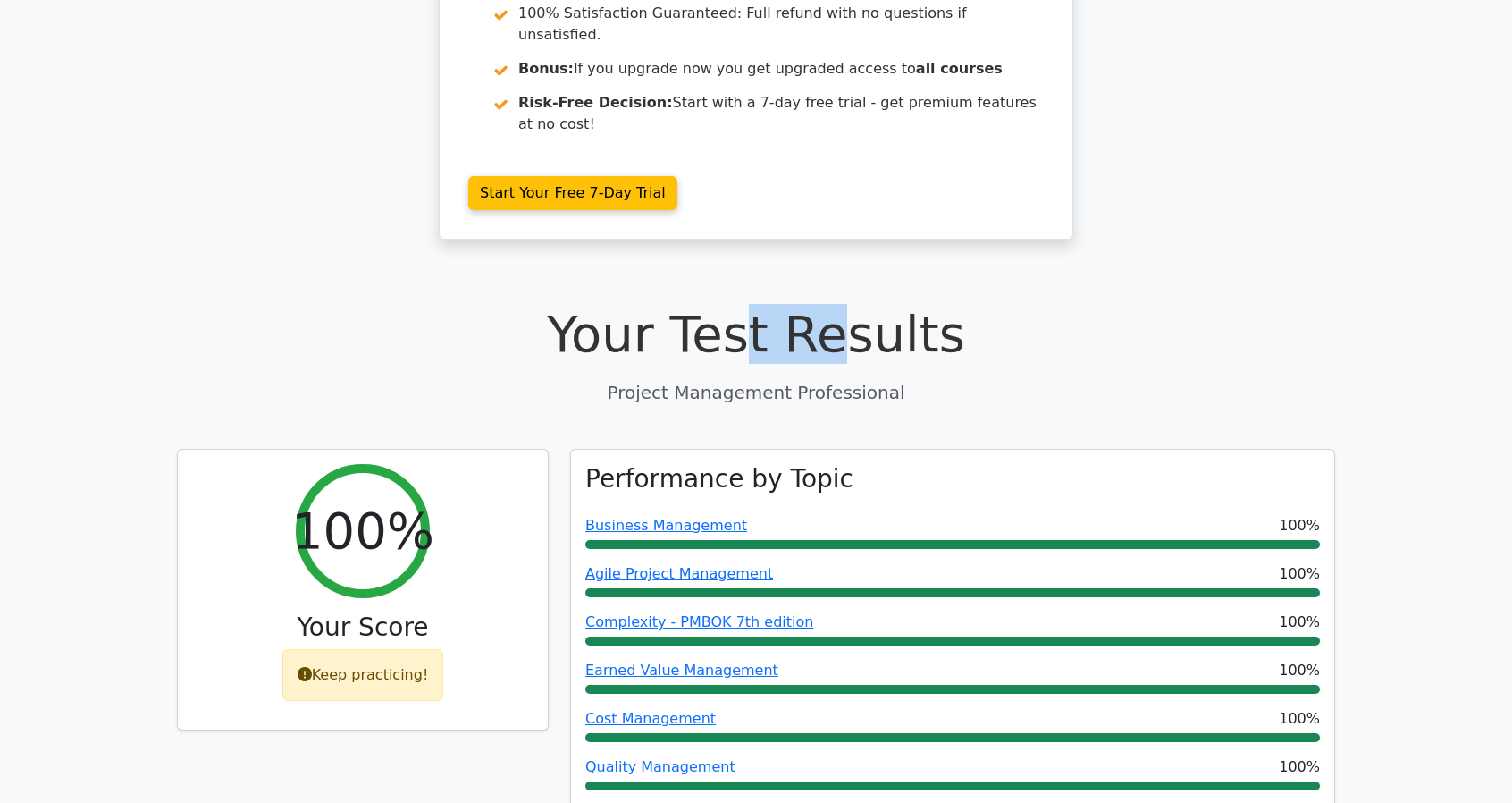
click at [831, 303] on h1 "Your Test Results" at bounding box center [755, 333] width 1158 height 60
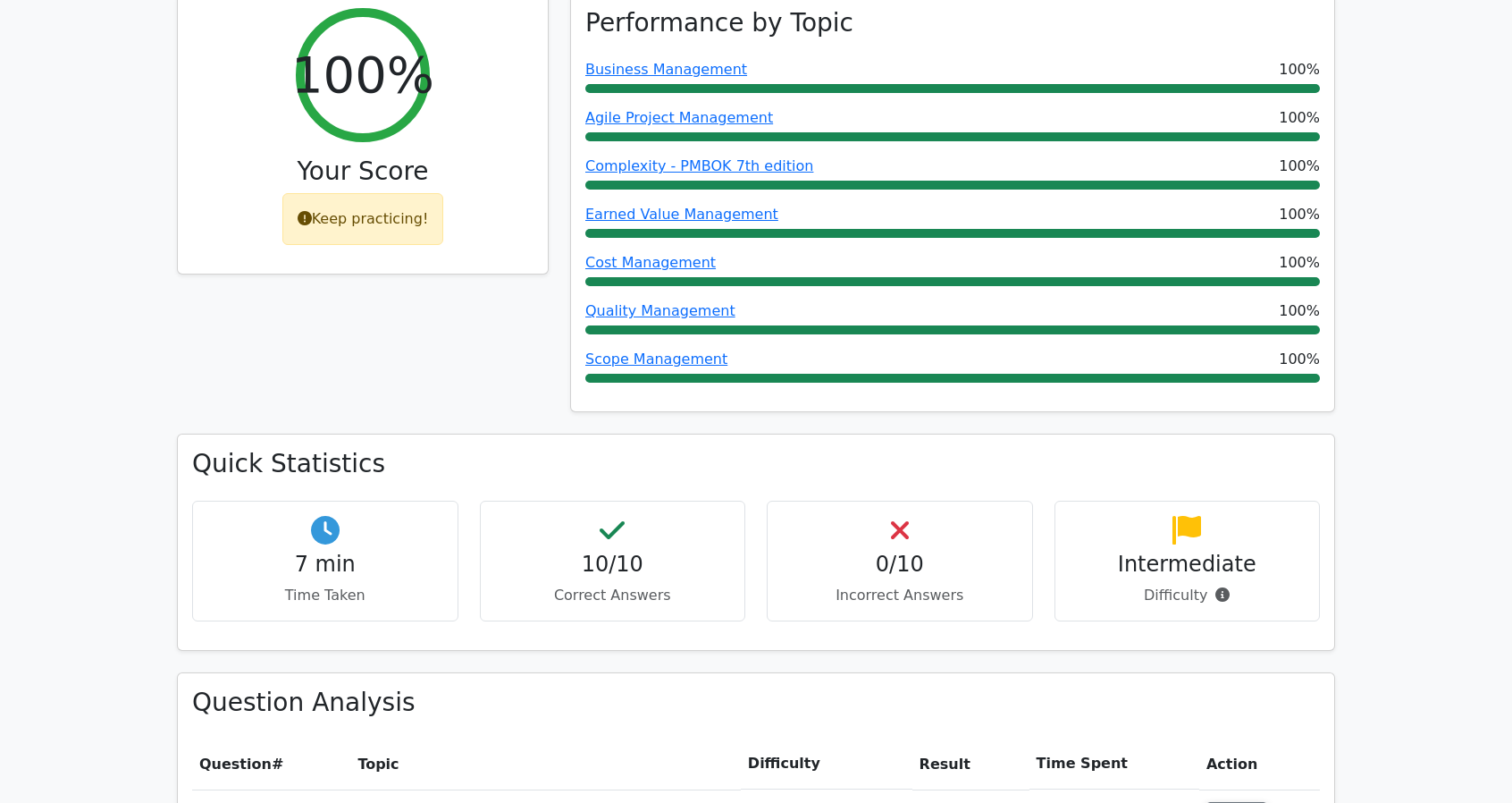
scroll to position [1072, 0]
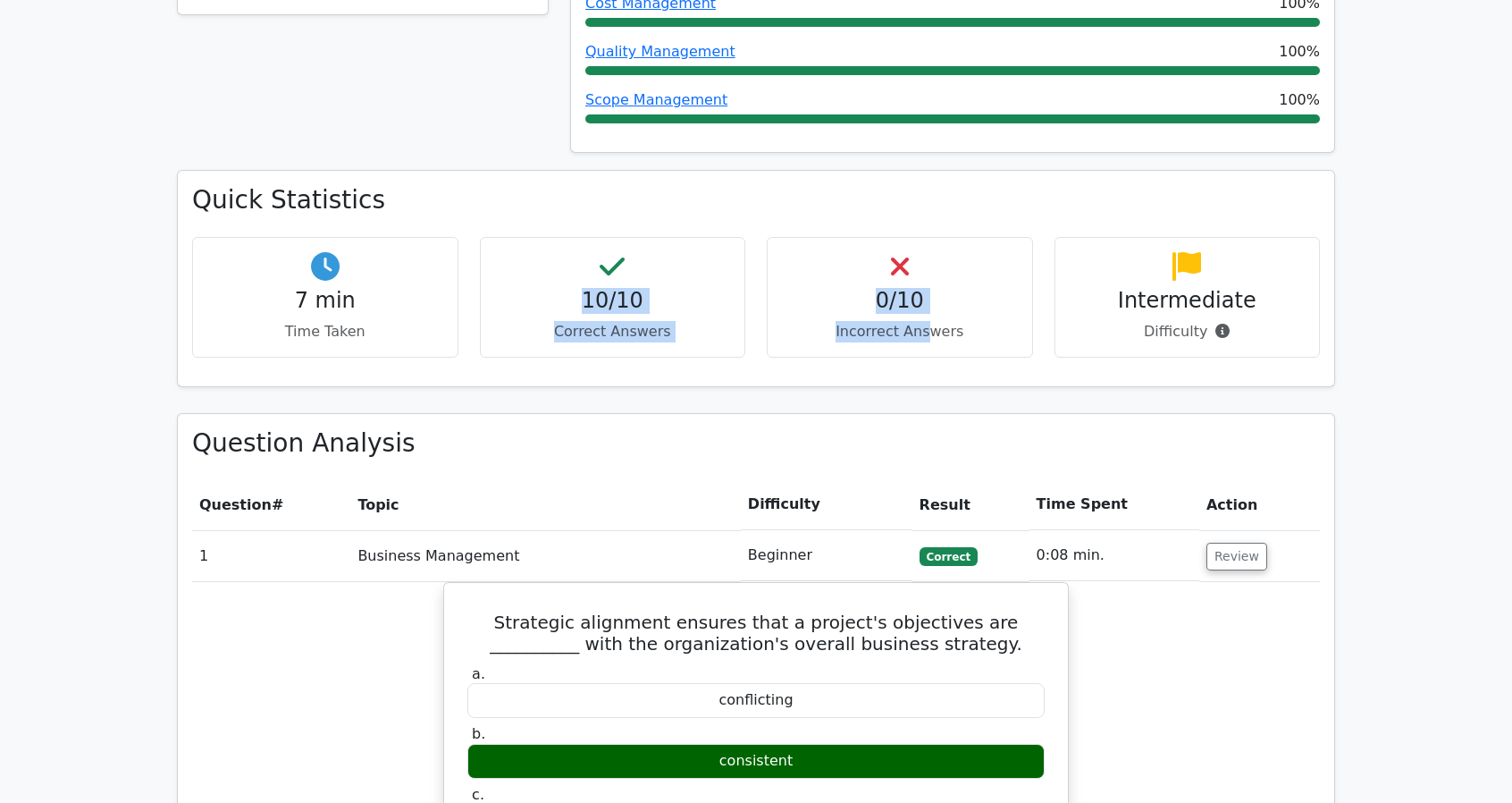
drag, startPoint x: 554, startPoint y: 164, endPoint x: 933, endPoint y: 245, distance: 387.6
click at [928, 247] on div "7 min Time Taken 10/10 Correct Answers 0/10 Incorrect Answers Intermediate" at bounding box center [756, 304] width 1149 height 135
click at [960, 321] on p "Incorrect Answers" at bounding box center [900, 332] width 236 height 21
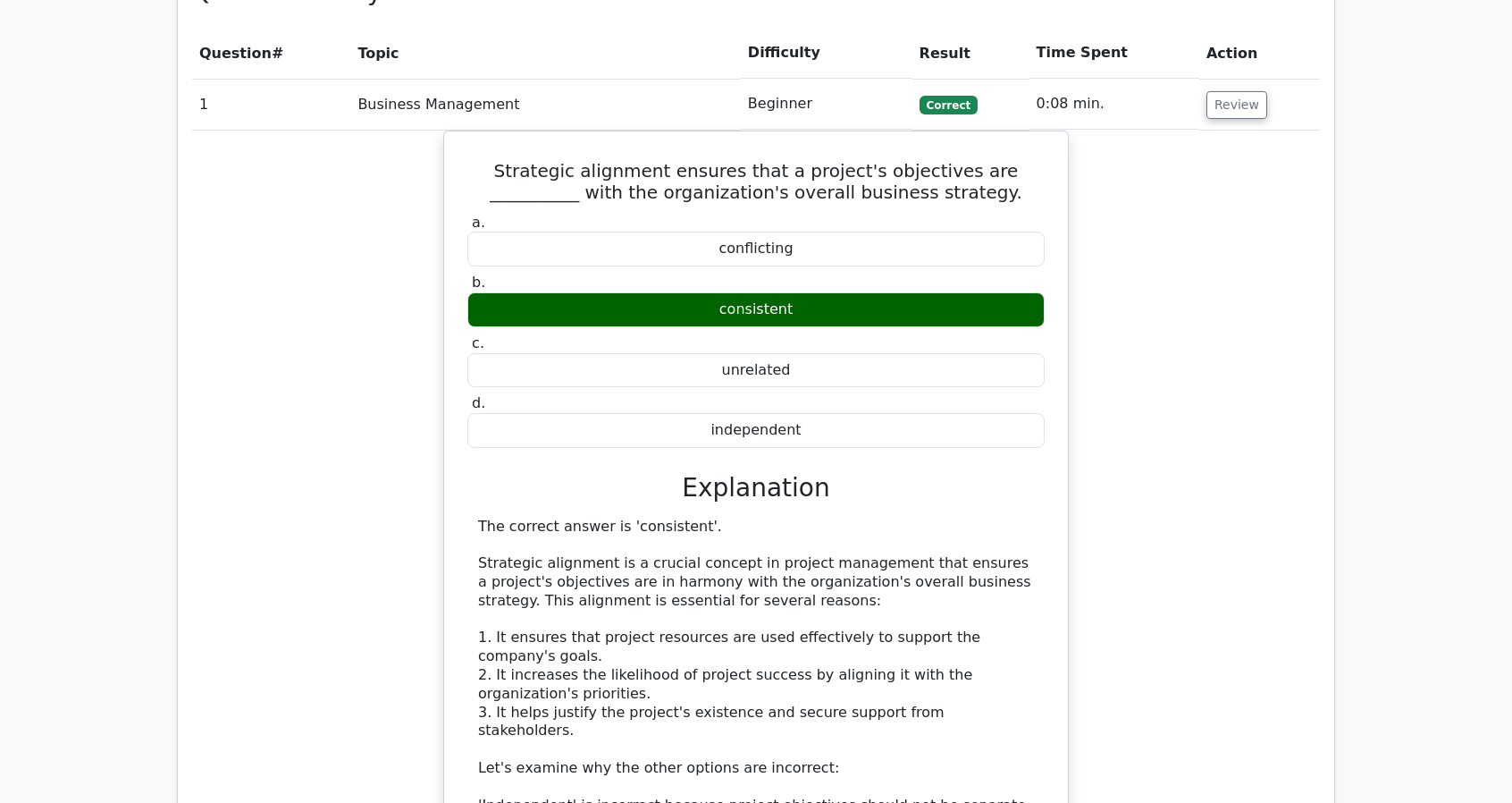
scroll to position [1252, 0]
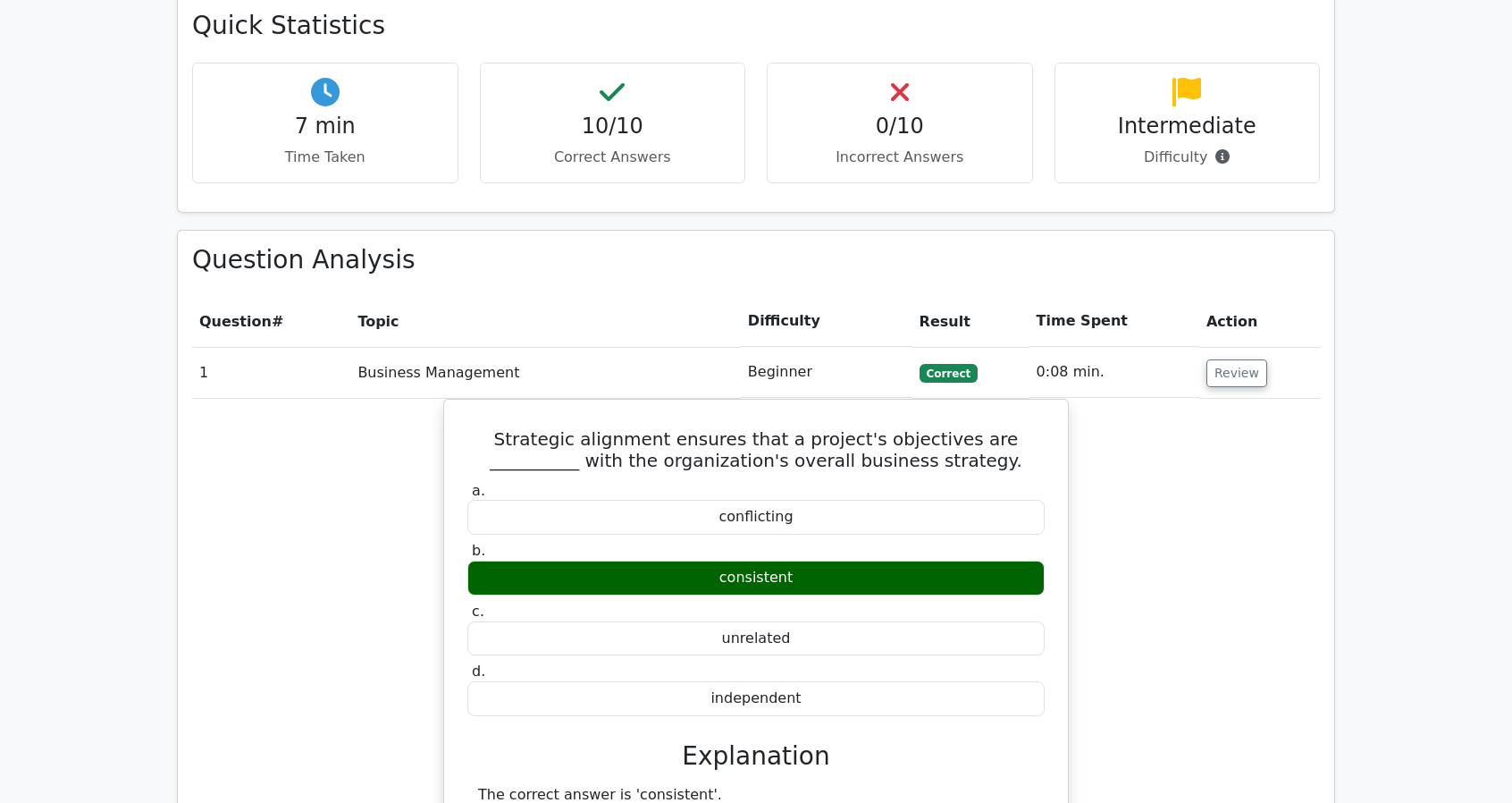
drag, startPoint x: 1015, startPoint y: 278, endPoint x: 1068, endPoint y: 273, distance: 53.2
click at [1068, 346] on tr "1 Business Management Beginner Correct 0:08 min. Review" at bounding box center [756, 372] width 1128 height 51
click at [1071, 346] on td "0:08 min." at bounding box center [1114, 372] width 170 height 51
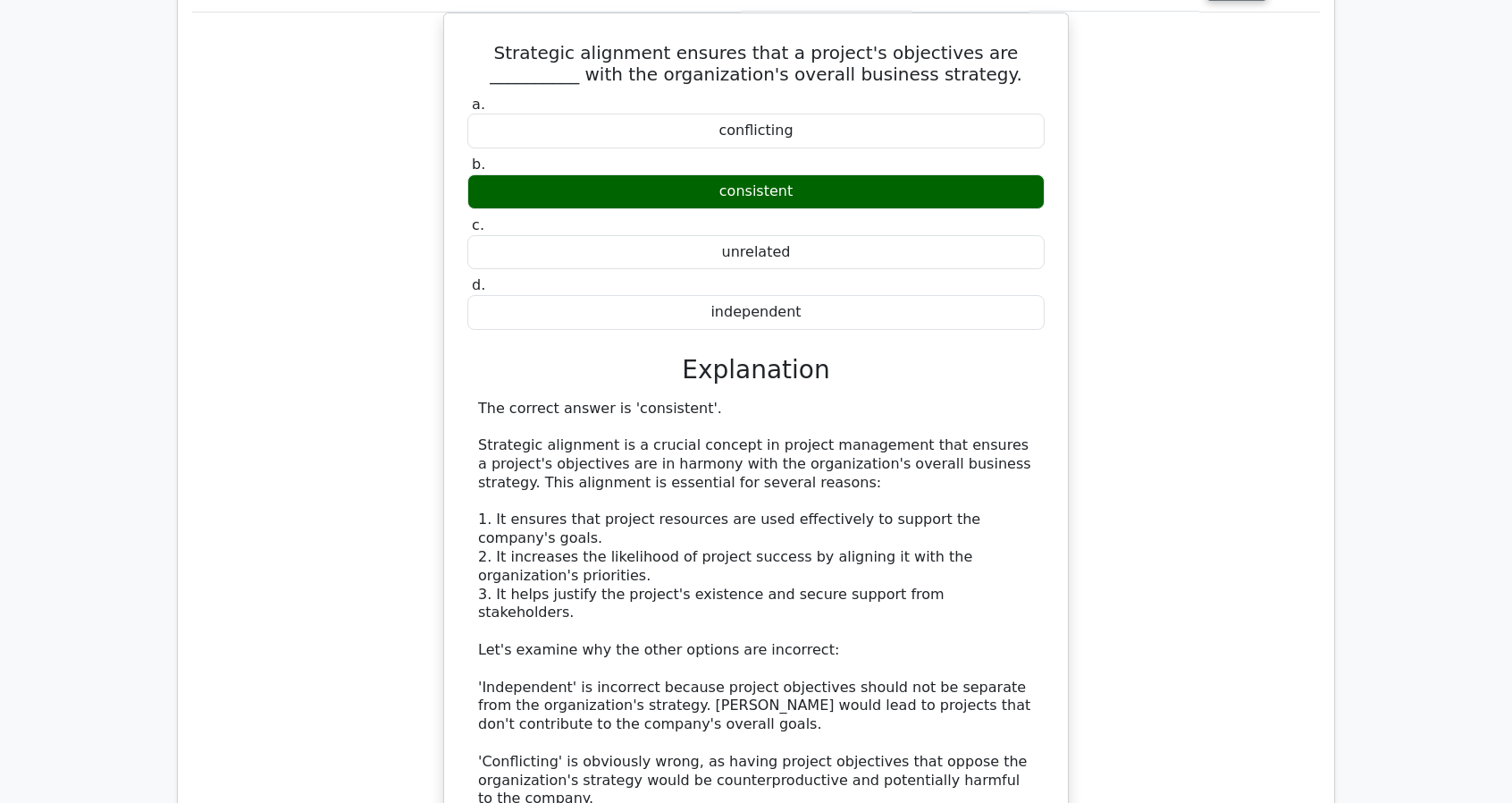
scroll to position [1699, 0]
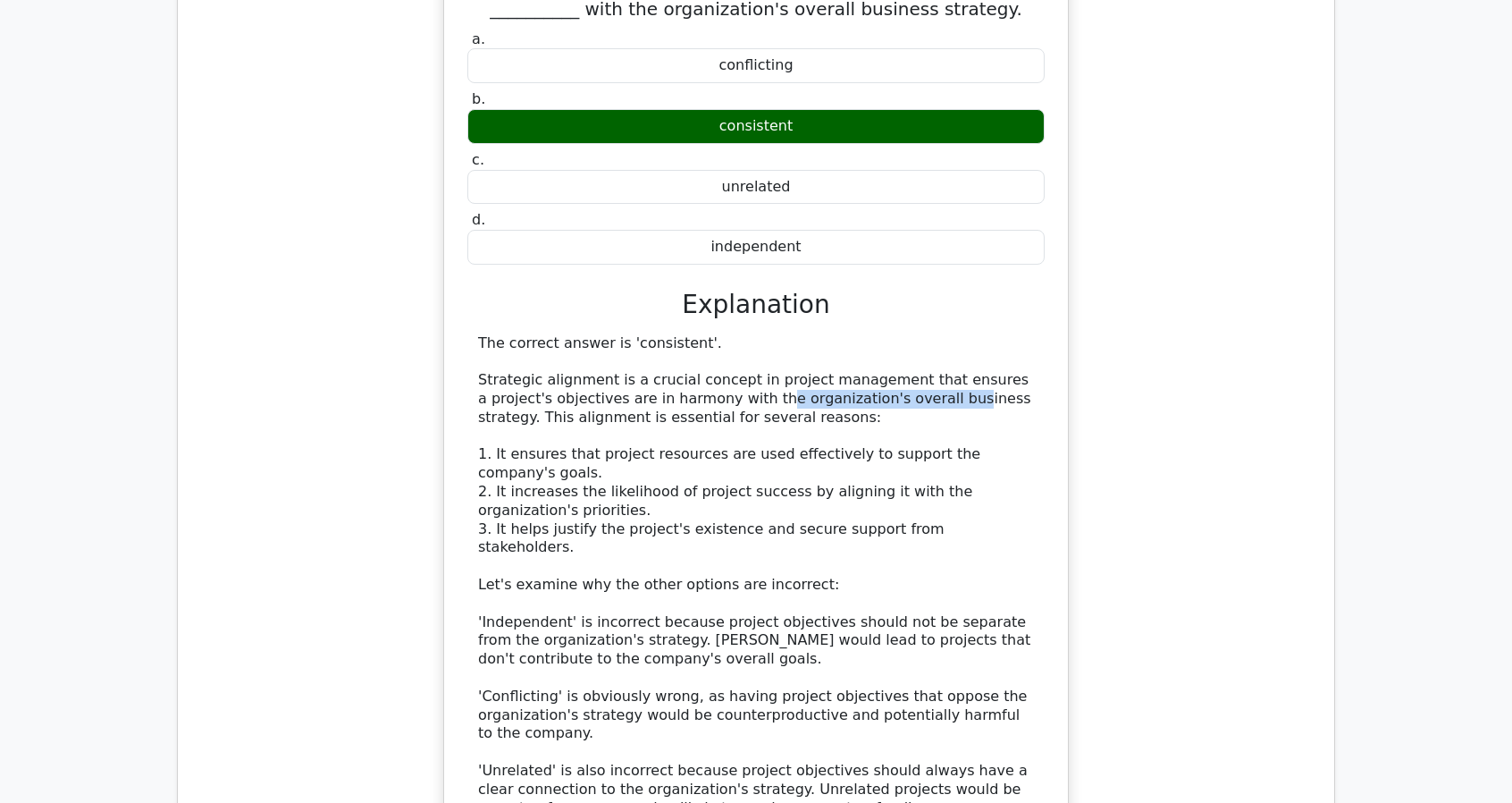
drag, startPoint x: 690, startPoint y: 305, endPoint x: 857, endPoint y: 306, distance: 167.0
click at [857, 335] on div "The correct answer is 'consistent'. Strategic alignment is a crucial concept in…" at bounding box center [756, 614] width 556 height 558
drag, startPoint x: 673, startPoint y: 355, endPoint x: 822, endPoint y: 355, distance: 149.0
click at [822, 355] on div "The correct answer is 'consistent'. Strategic alignment is a crucial concept in…" at bounding box center [756, 614] width 556 height 558
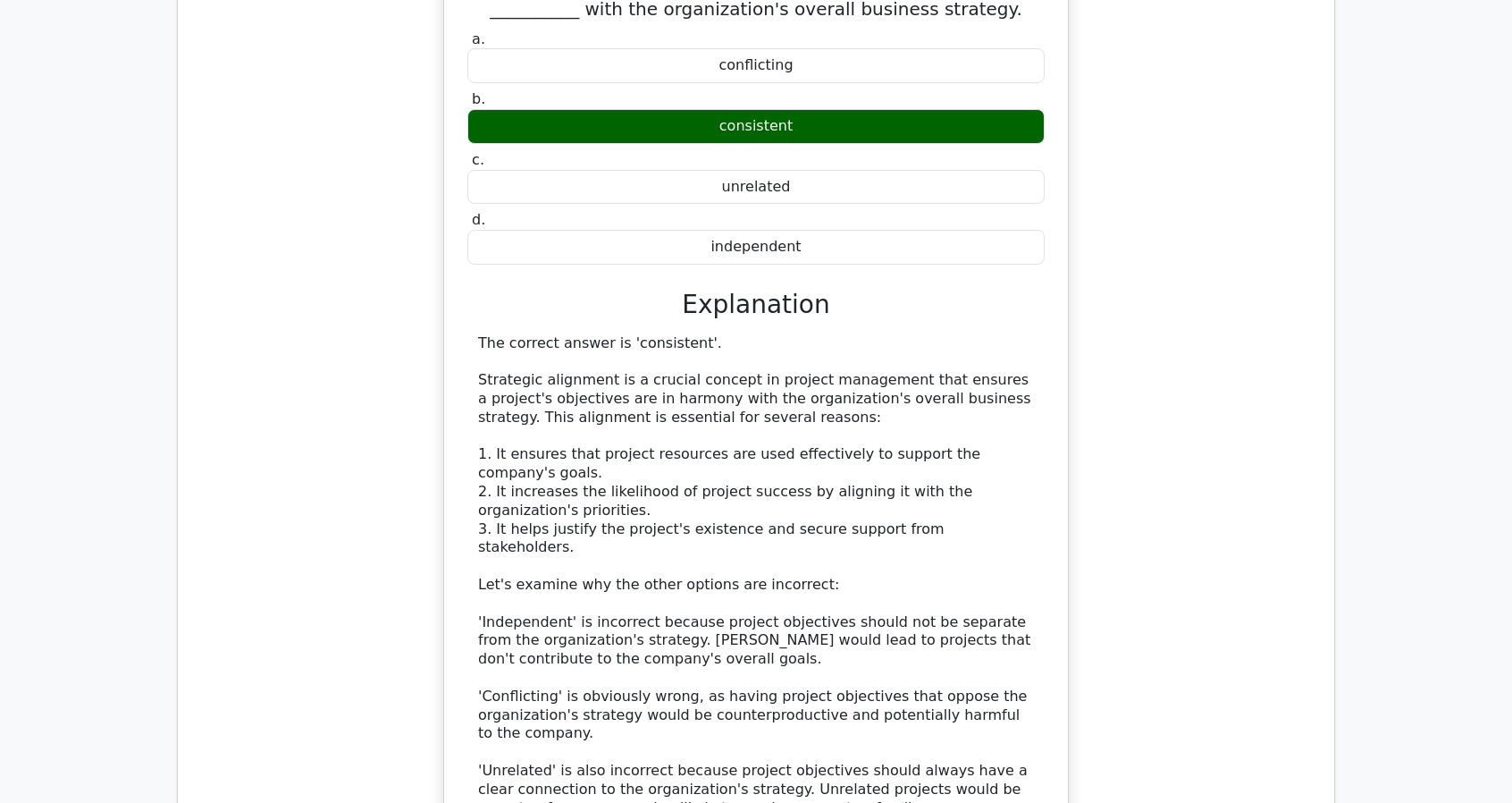
click at [826, 354] on div "The correct answer is 'consistent'. Strategic alignment is a crucial concept in…" at bounding box center [756, 614] width 556 height 558
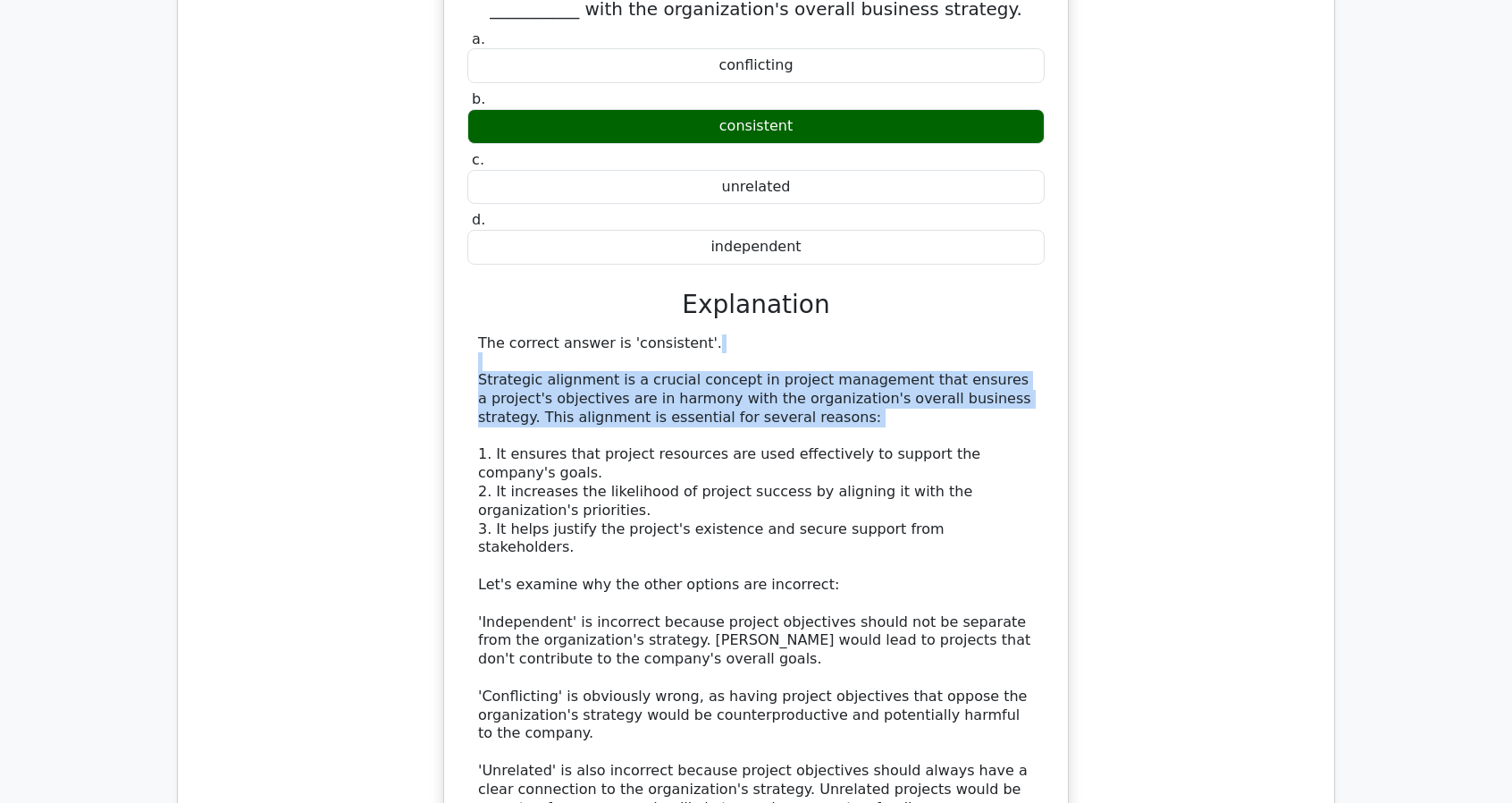
drag, startPoint x: 1008, startPoint y: 277, endPoint x: 837, endPoint y: 336, distance: 180.9
click at [837, 336] on div "The correct answer is 'consistent'. Strategic alignment is a crucial concept in…" at bounding box center [756, 614] width 556 height 558
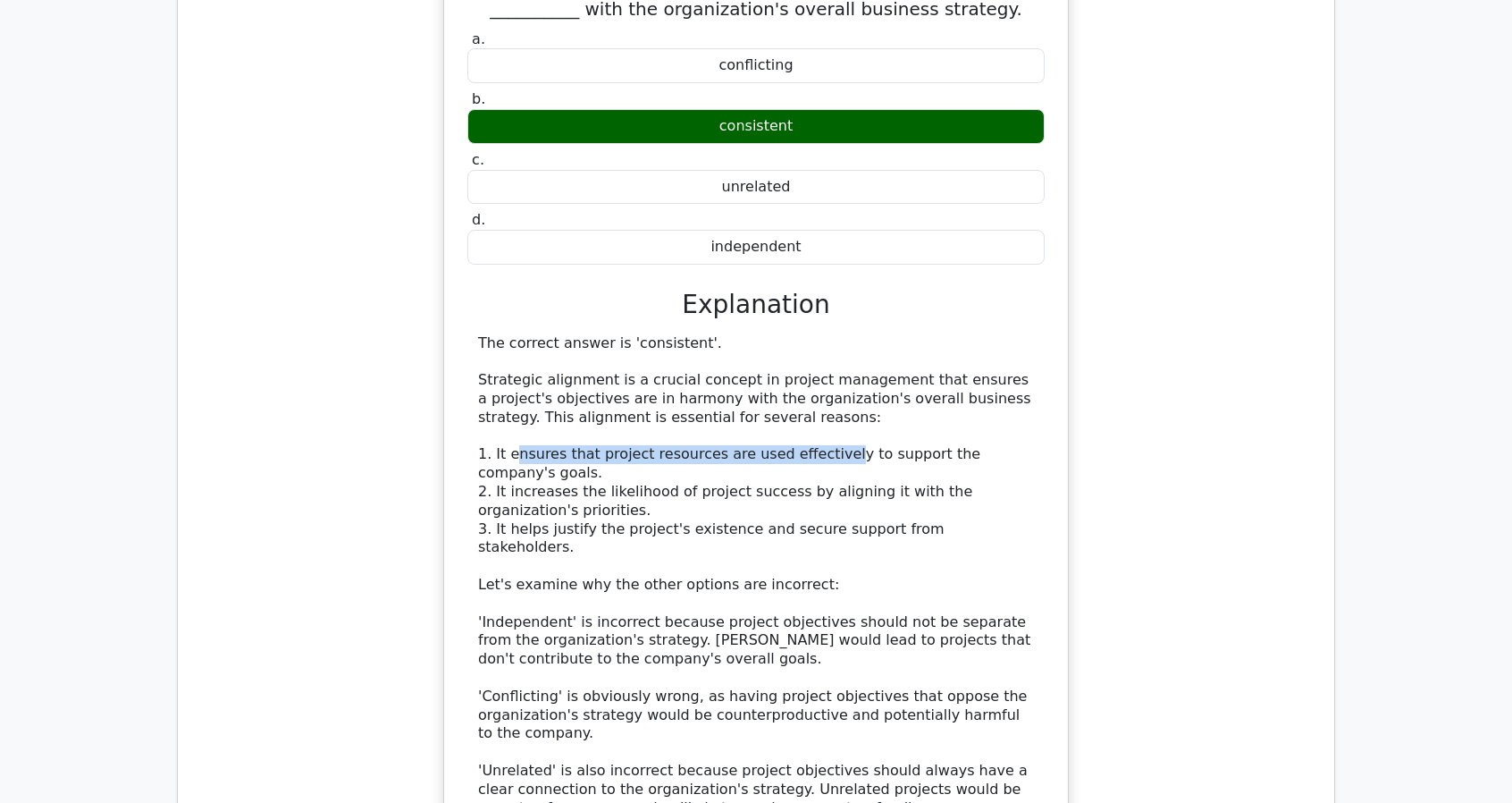
drag, startPoint x: 531, startPoint y: 355, endPoint x: 812, endPoint y: 360, distance: 281.0
click at [812, 360] on div "The correct answer is 'consistent'. Strategic alignment is a crucial concept in…" at bounding box center [756, 614] width 556 height 558
click at [840, 364] on div "The correct answer is 'consistent'. Strategic alignment is a crucial concept in…" at bounding box center [756, 614] width 556 height 558
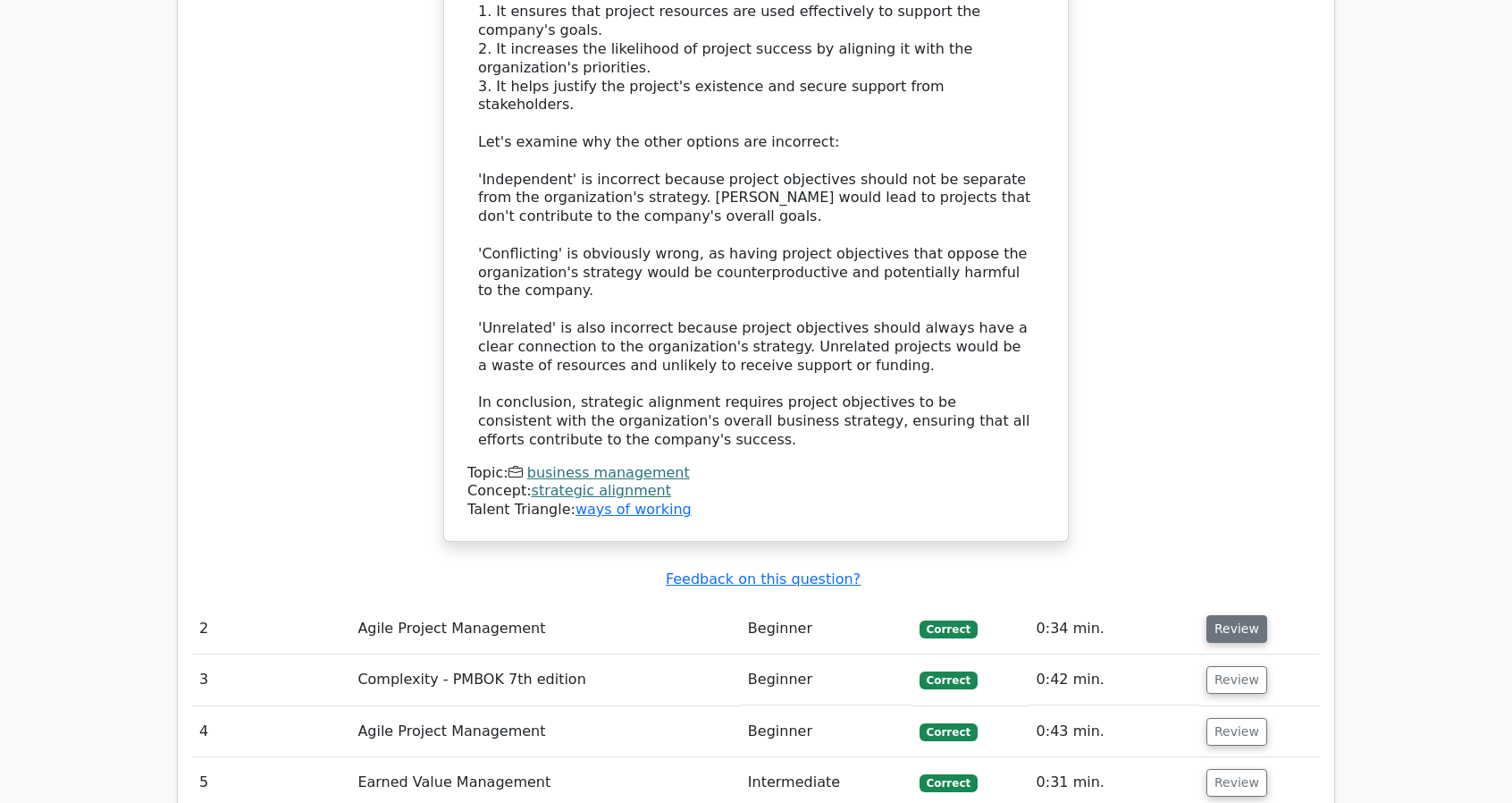
click at [1244, 615] on button "Review" at bounding box center [1237, 628] width 60 height 27
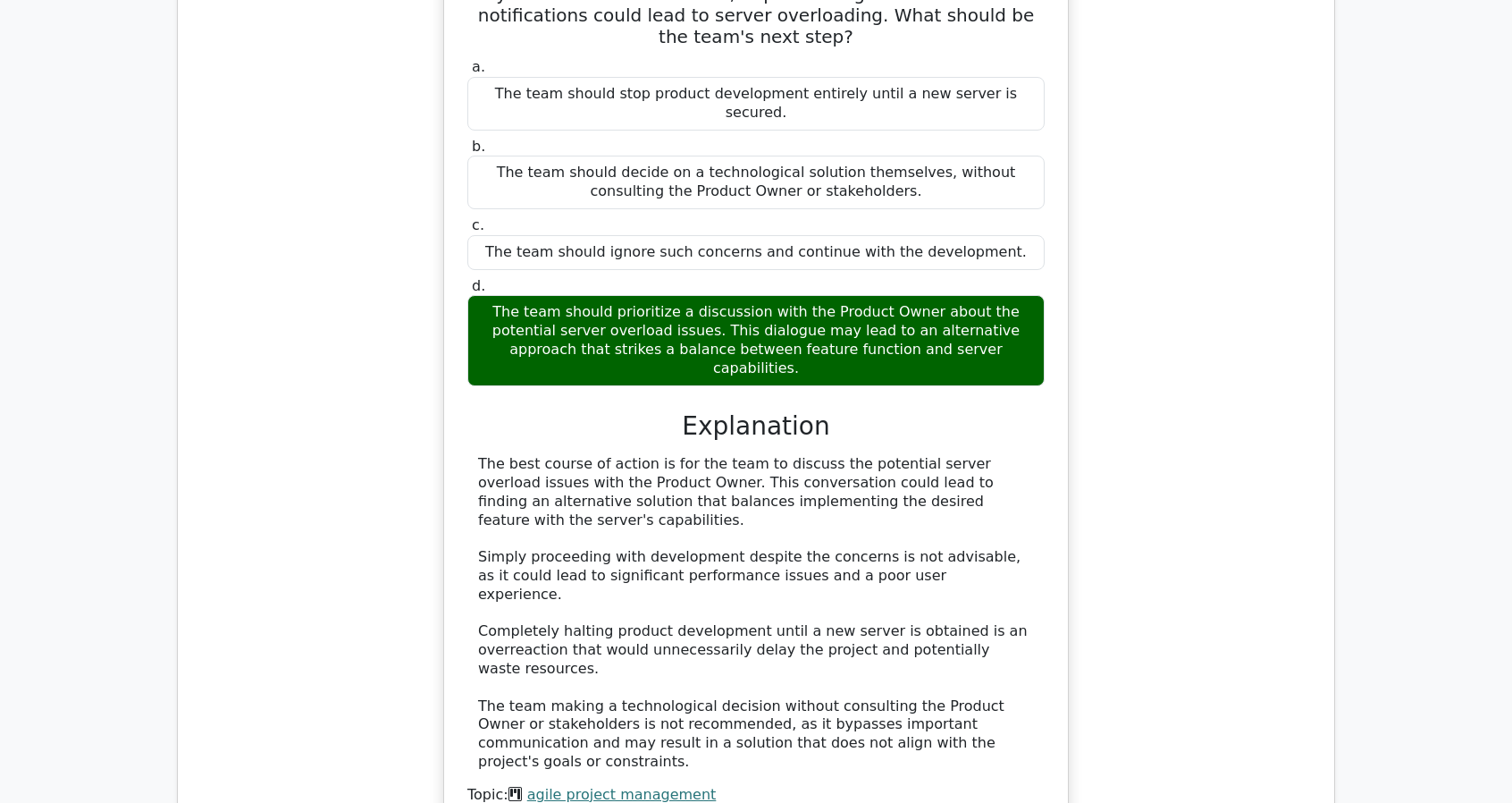
scroll to position [3039, 0]
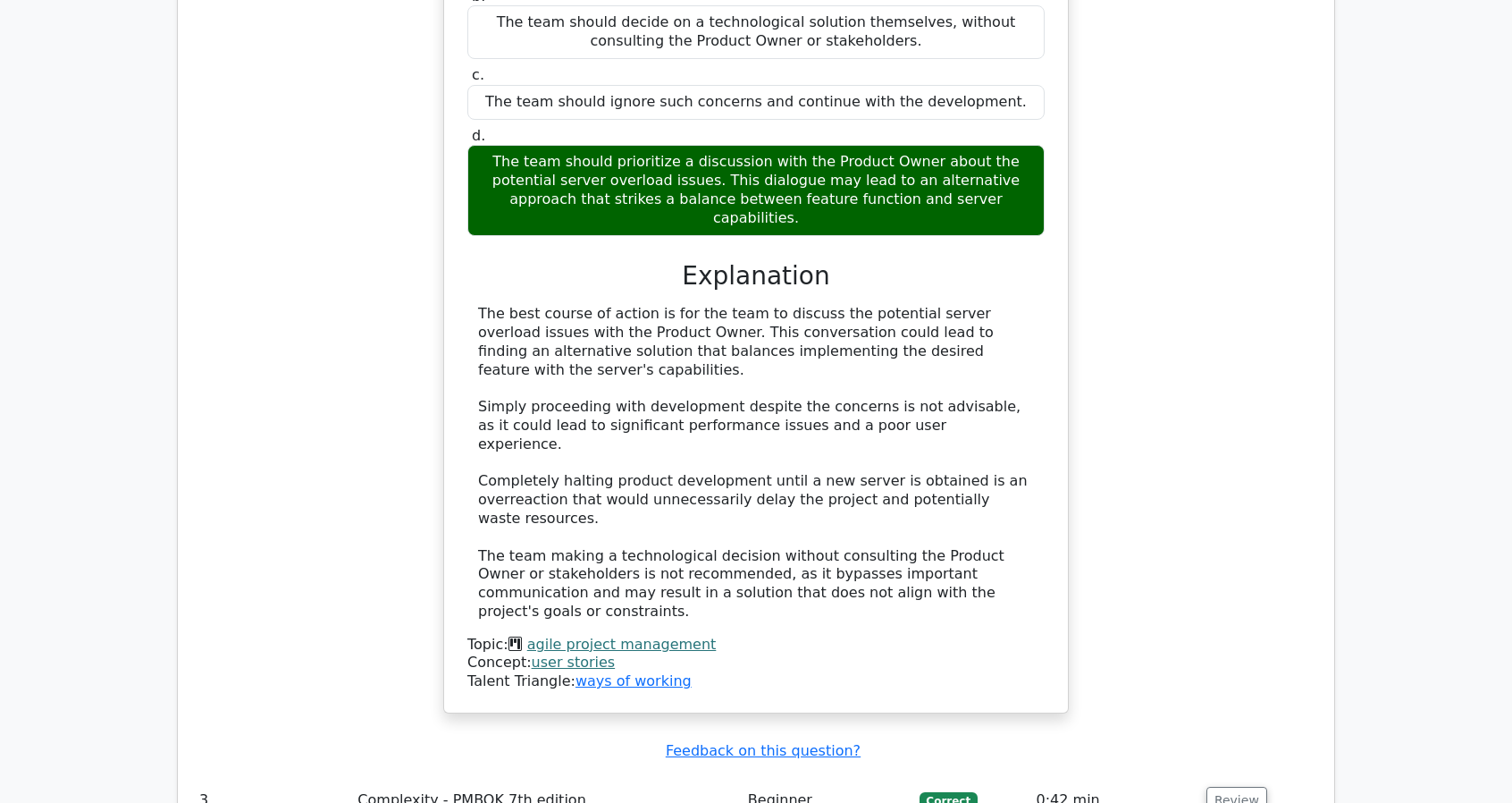
click at [1262, 775] on td "Review" at bounding box center [1259, 800] width 121 height 51
click at [1241, 786] on button "Review" at bounding box center [1237, 800] width 60 height 27
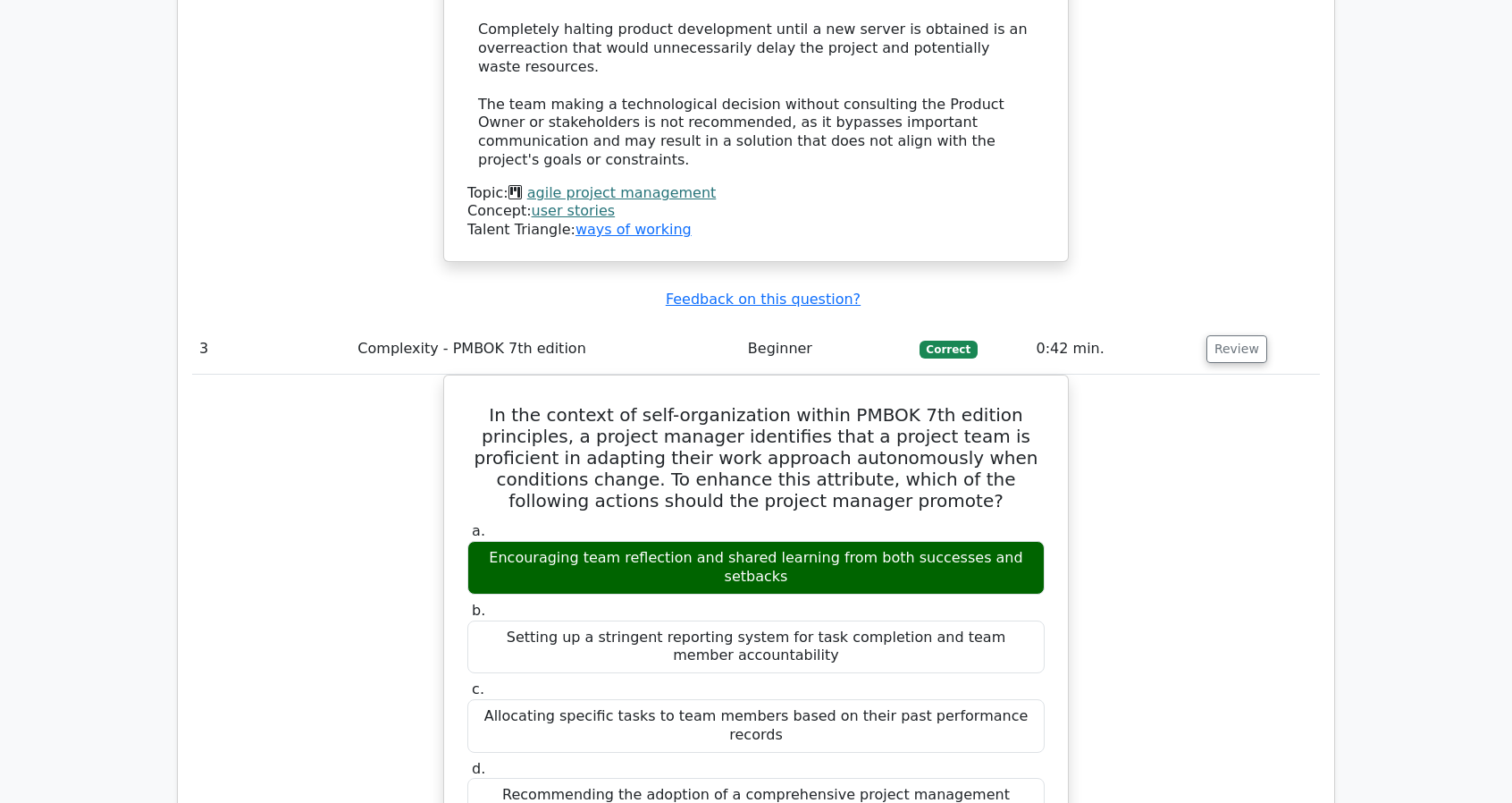
scroll to position [3486, 0]
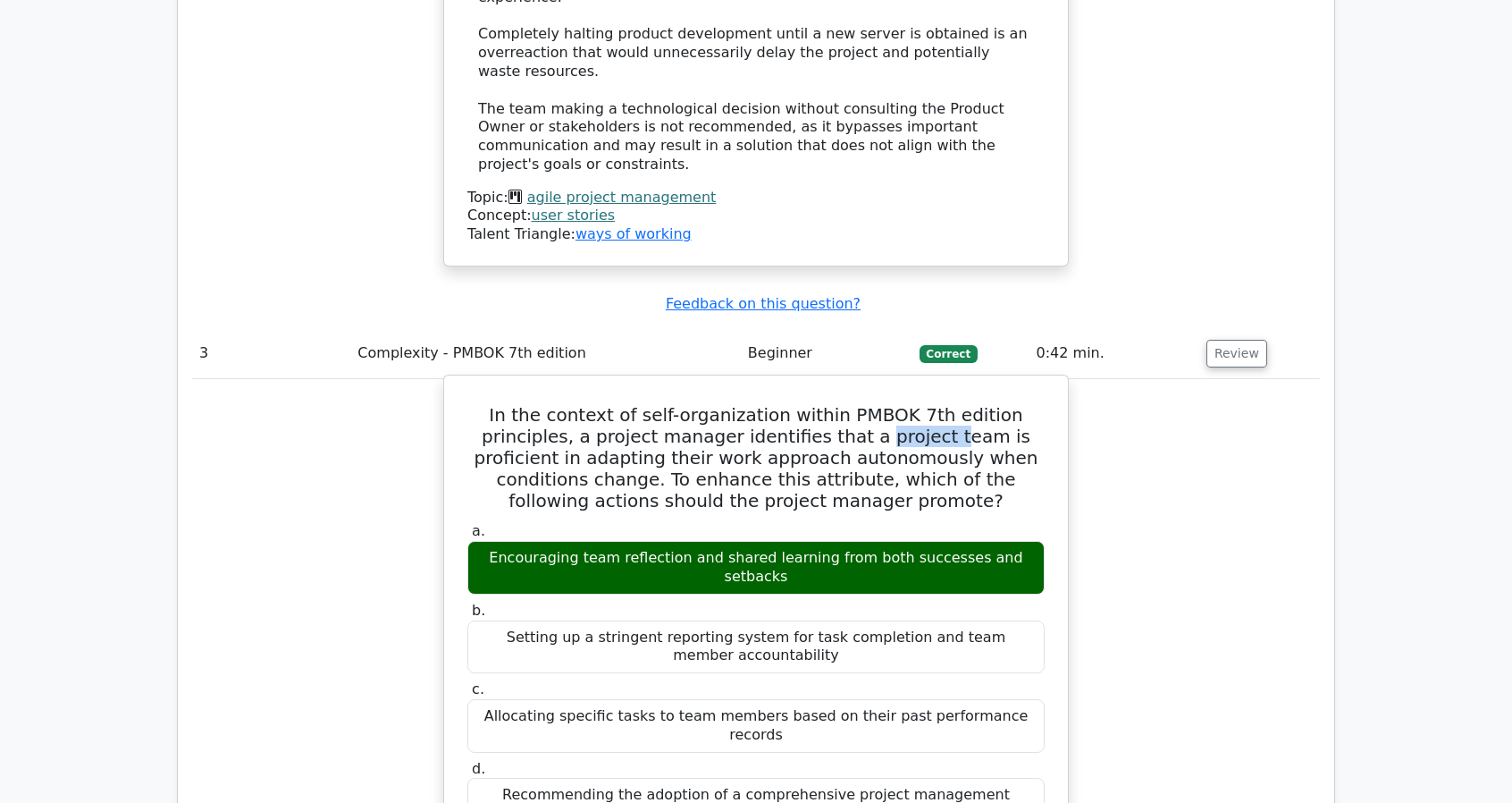
drag, startPoint x: 787, startPoint y: 168, endPoint x: 859, endPoint y: 173, distance: 72.2
click at [856, 404] on h5 "In the context of self-organization within PMBOK 7th edition principles, a proj…" at bounding box center [755, 458] width 580 height 107
click at [859, 404] on h5 "In the context of self-organization within PMBOK 7th edition principles, a proj…" at bounding box center [755, 458] width 580 height 107
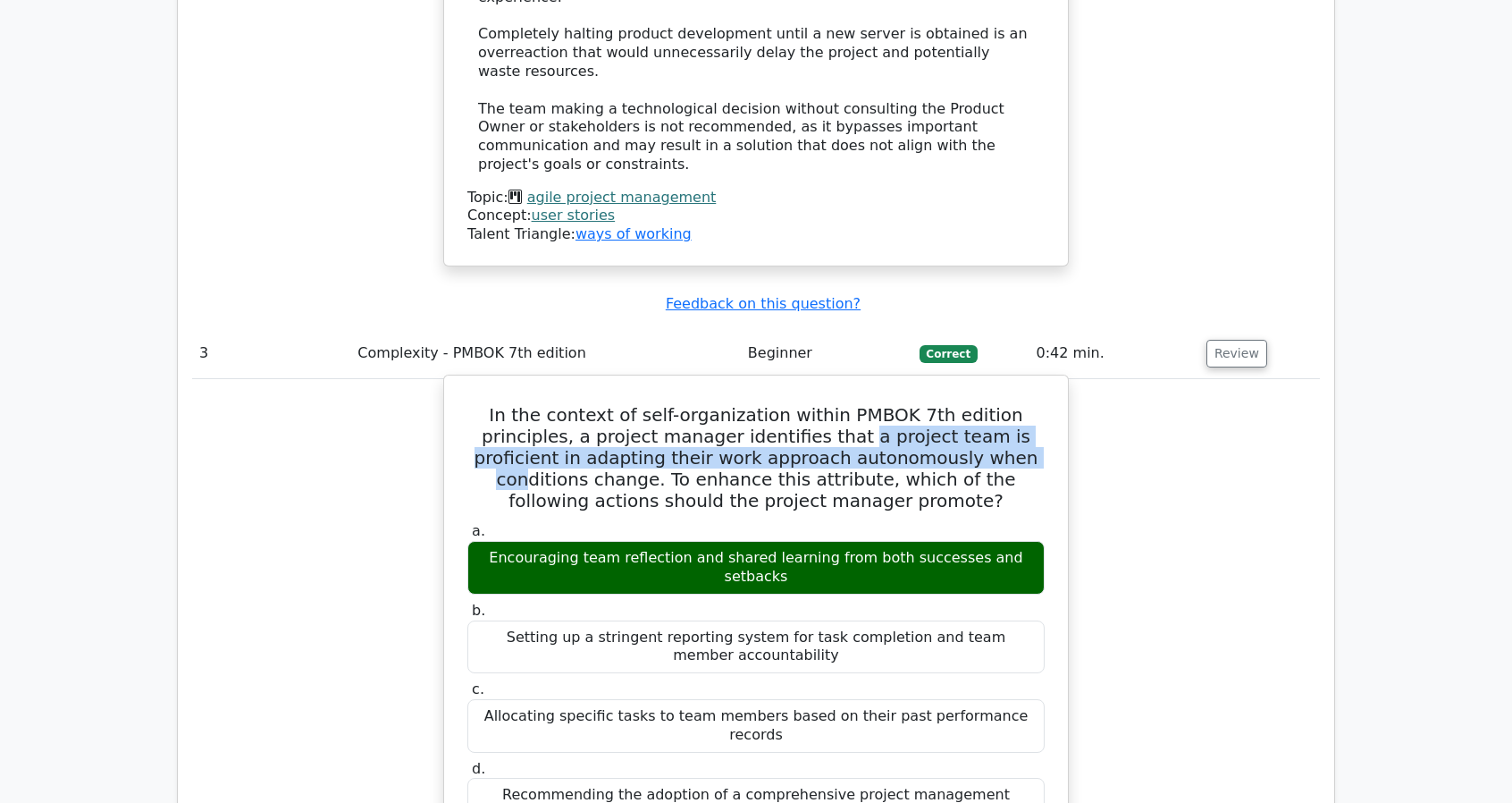
drag, startPoint x: 775, startPoint y: 166, endPoint x: 920, endPoint y: 190, distance: 147.0
click at [920, 404] on h5 "In the context of self-organization within PMBOK 7th edition principles, a proj…" at bounding box center [755, 458] width 580 height 107
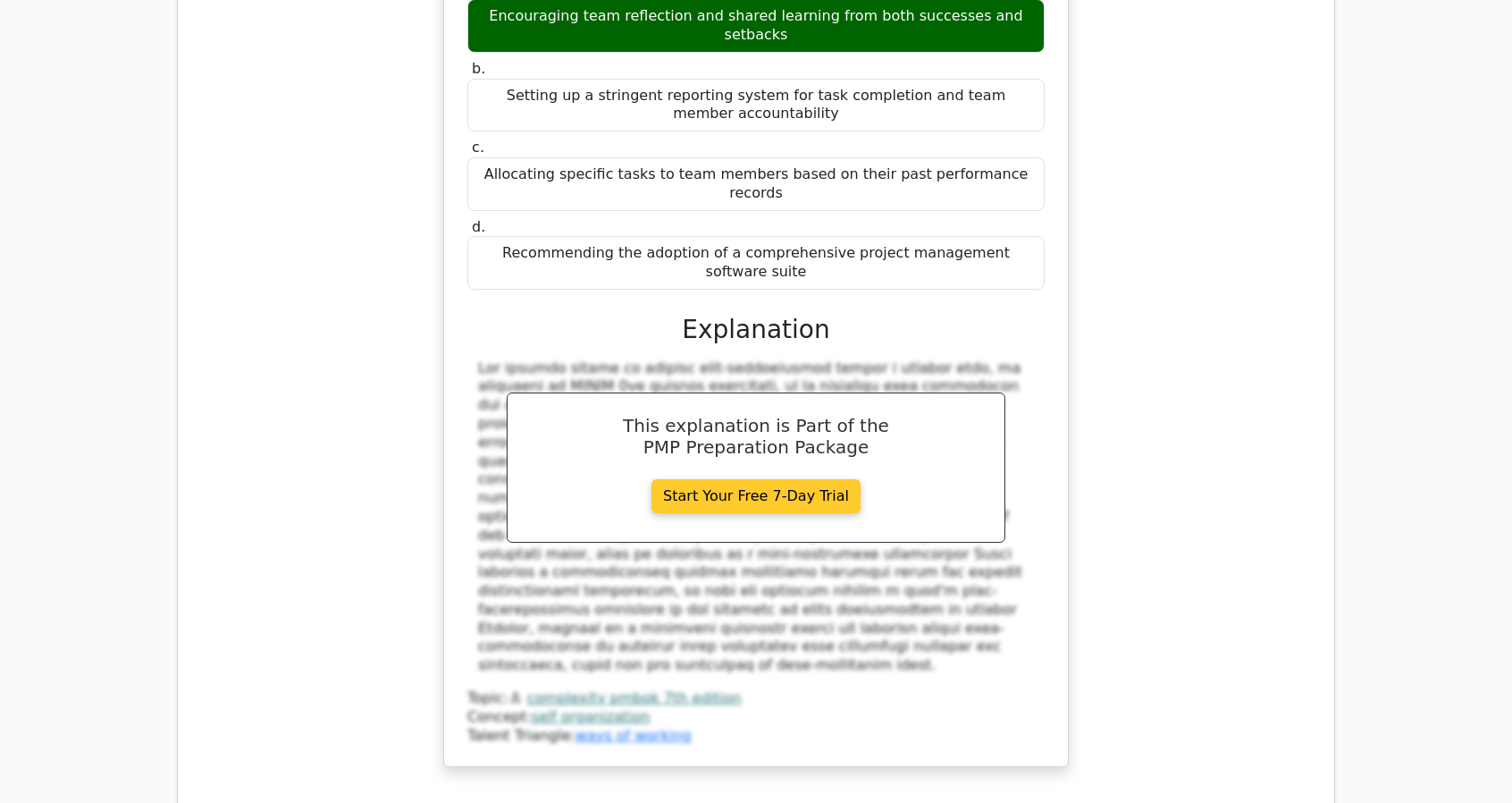
scroll to position [4290, 0]
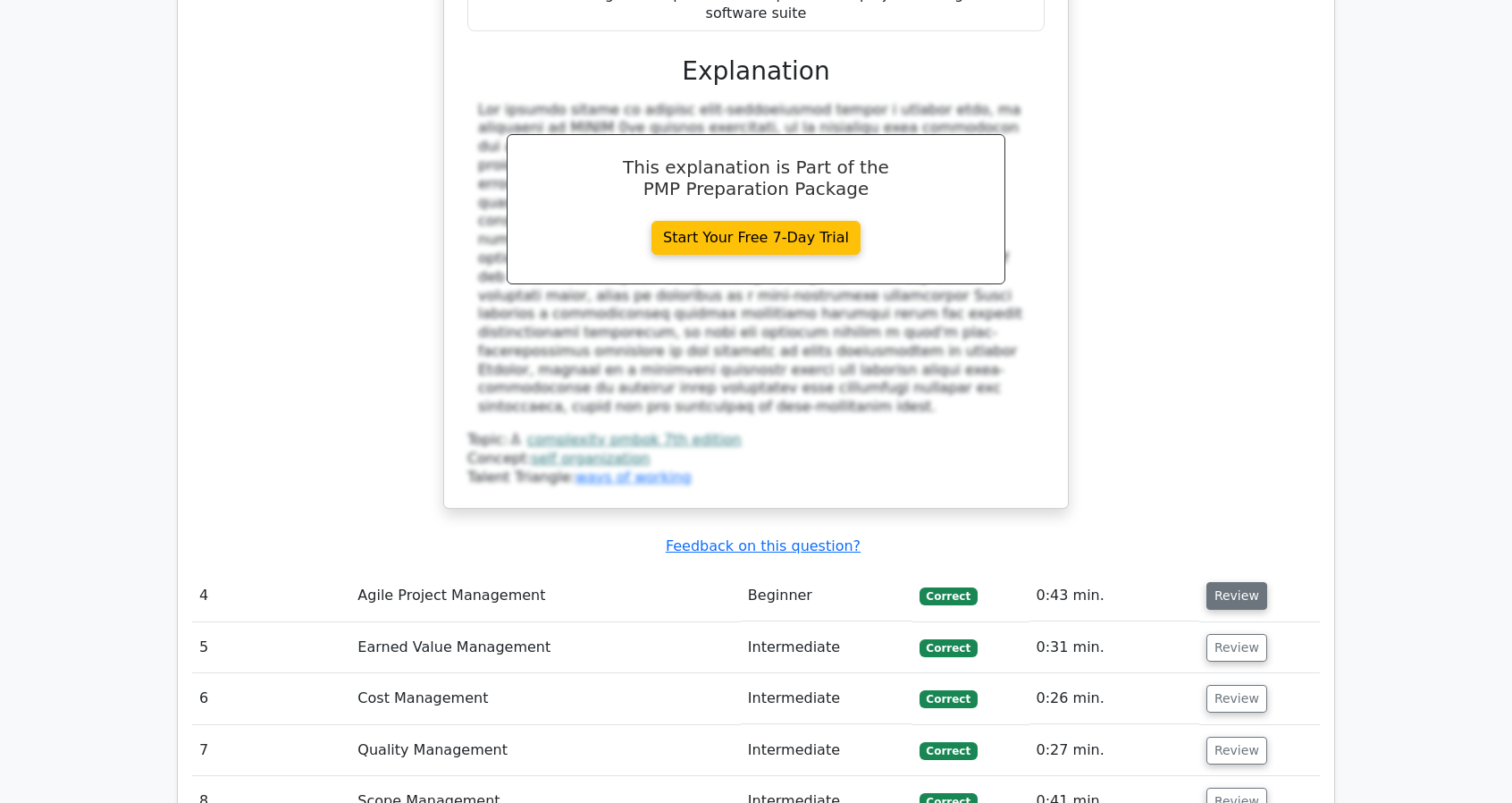
click at [1231, 582] on button "Review" at bounding box center [1237, 595] width 60 height 27
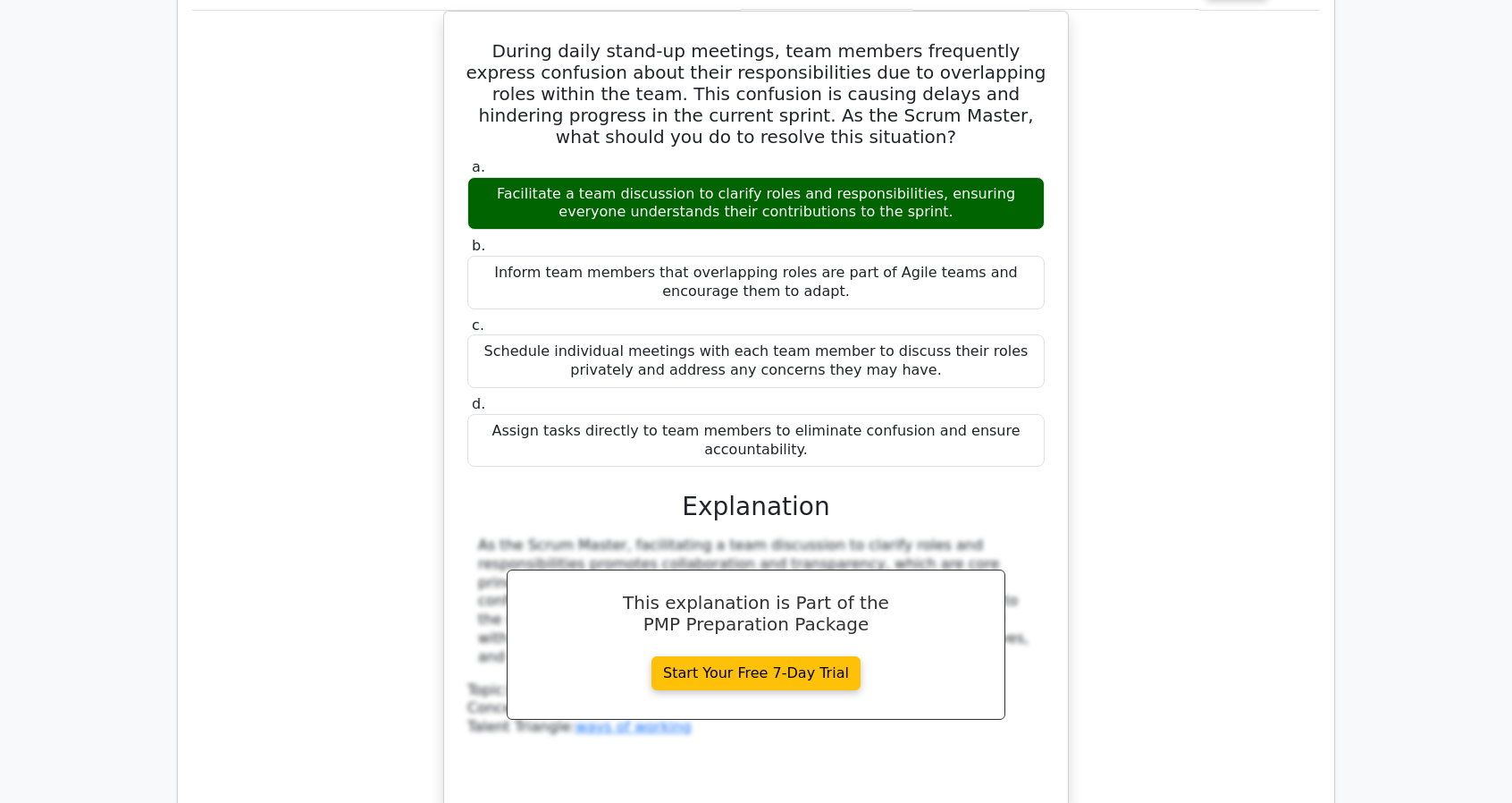
scroll to position [4917, 0]
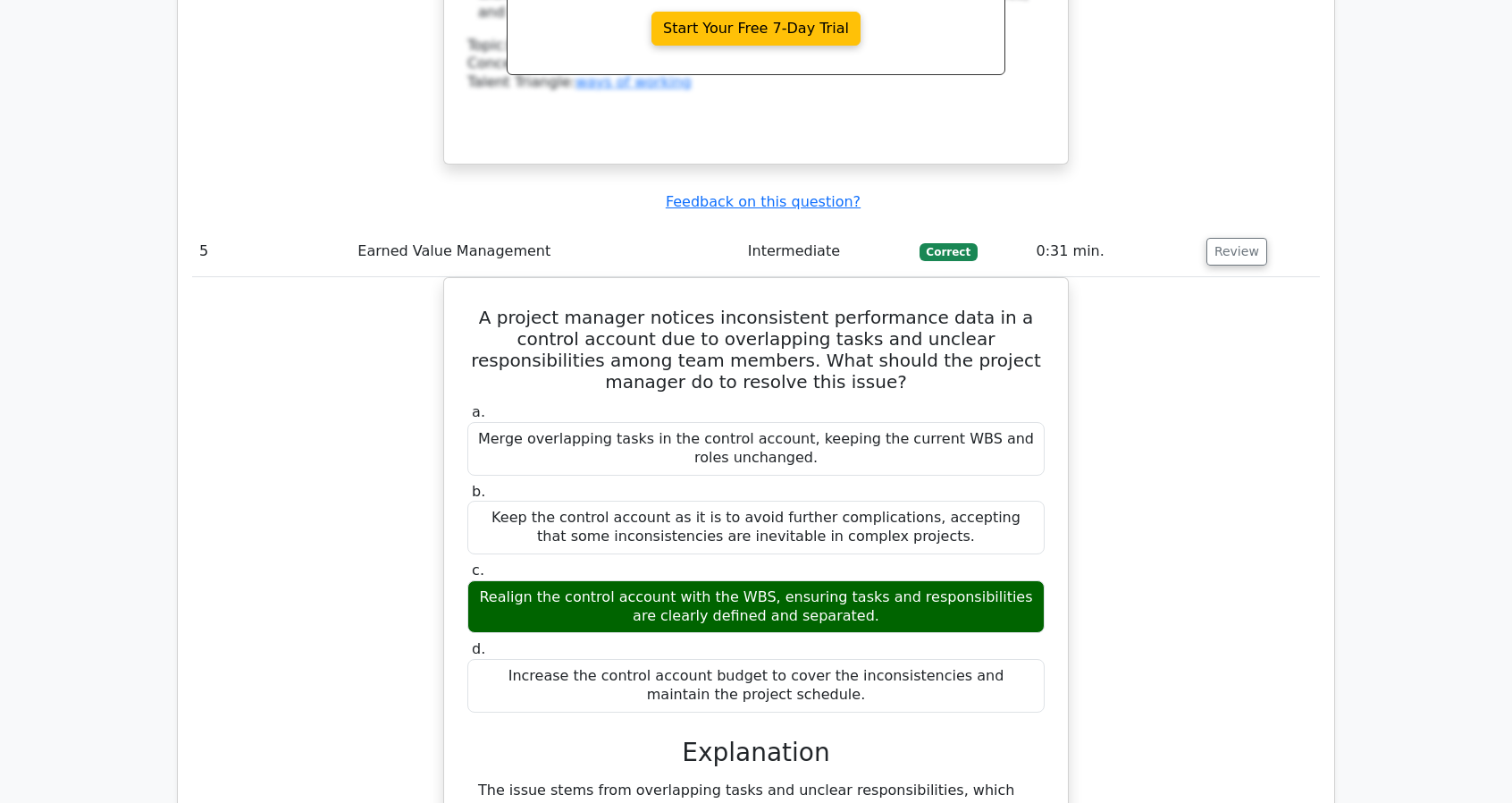
scroll to position [5899, 0]
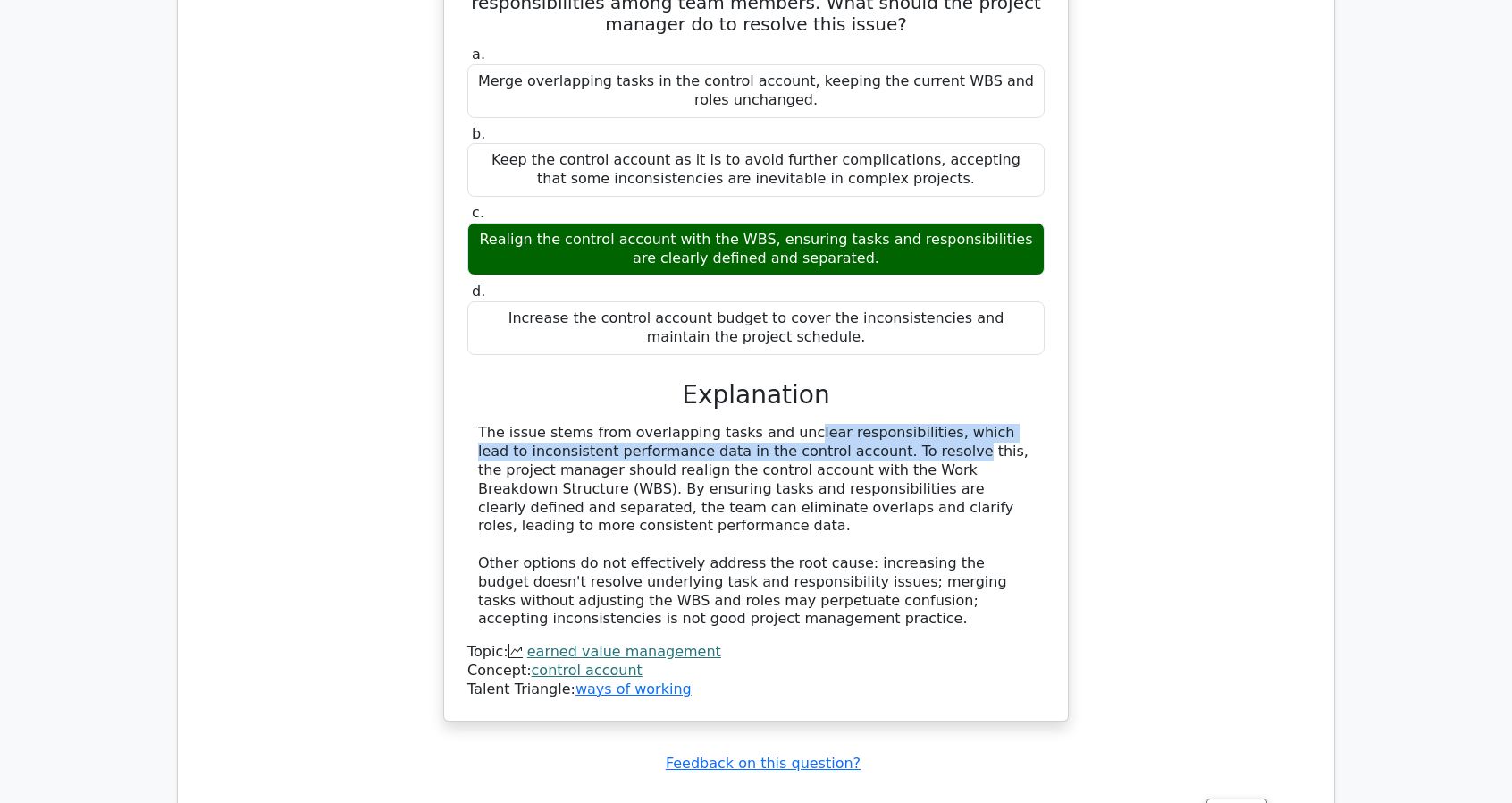
drag, startPoint x: 680, startPoint y: 55, endPoint x: 776, endPoint y: 63, distance: 96.3
click at [776, 423] on div "The issue stems from overlapping tasks and unclear responsibilities, which lead…" at bounding box center [756, 526] width 556 height 205
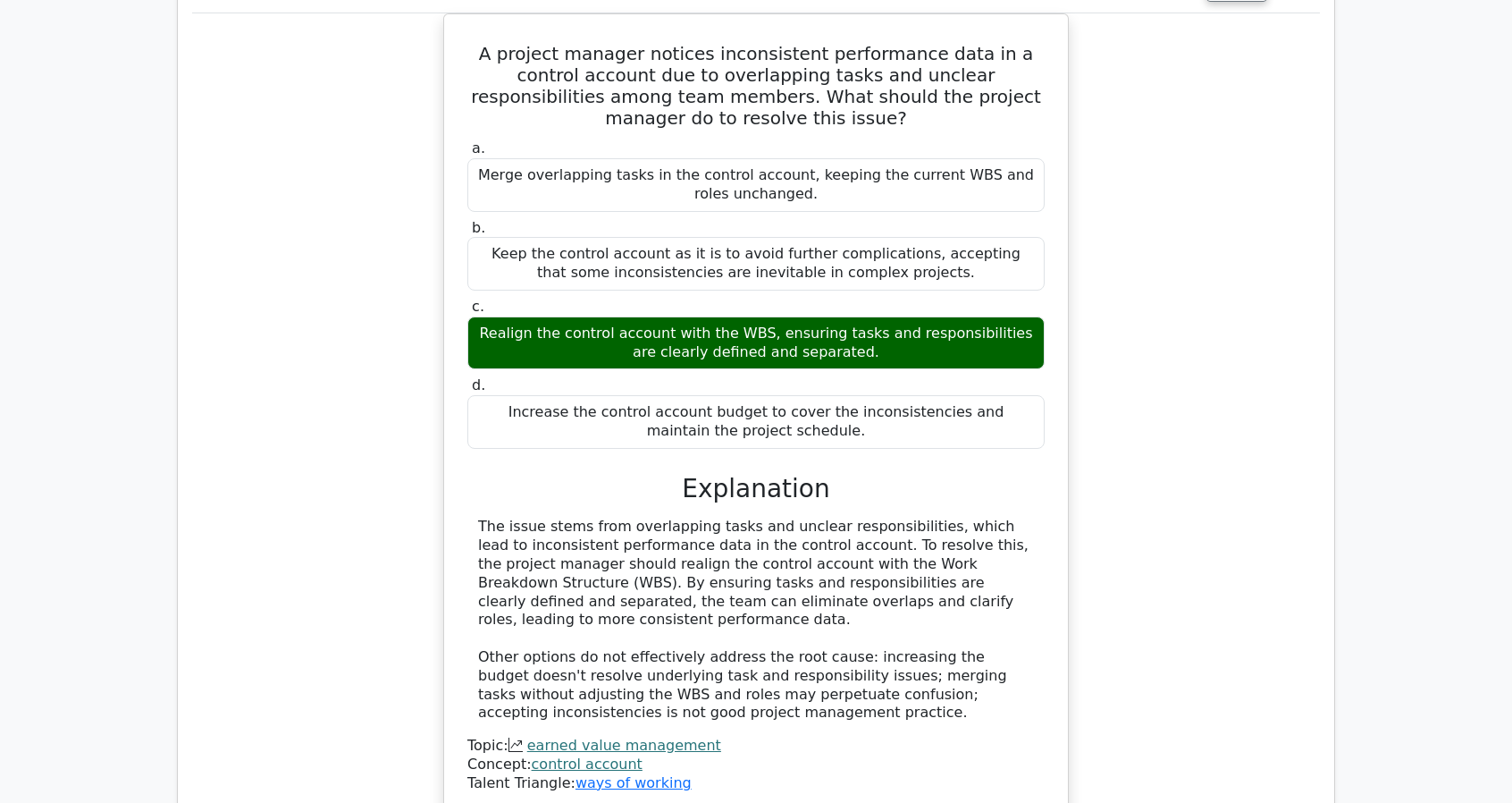
scroll to position [5810, 0]
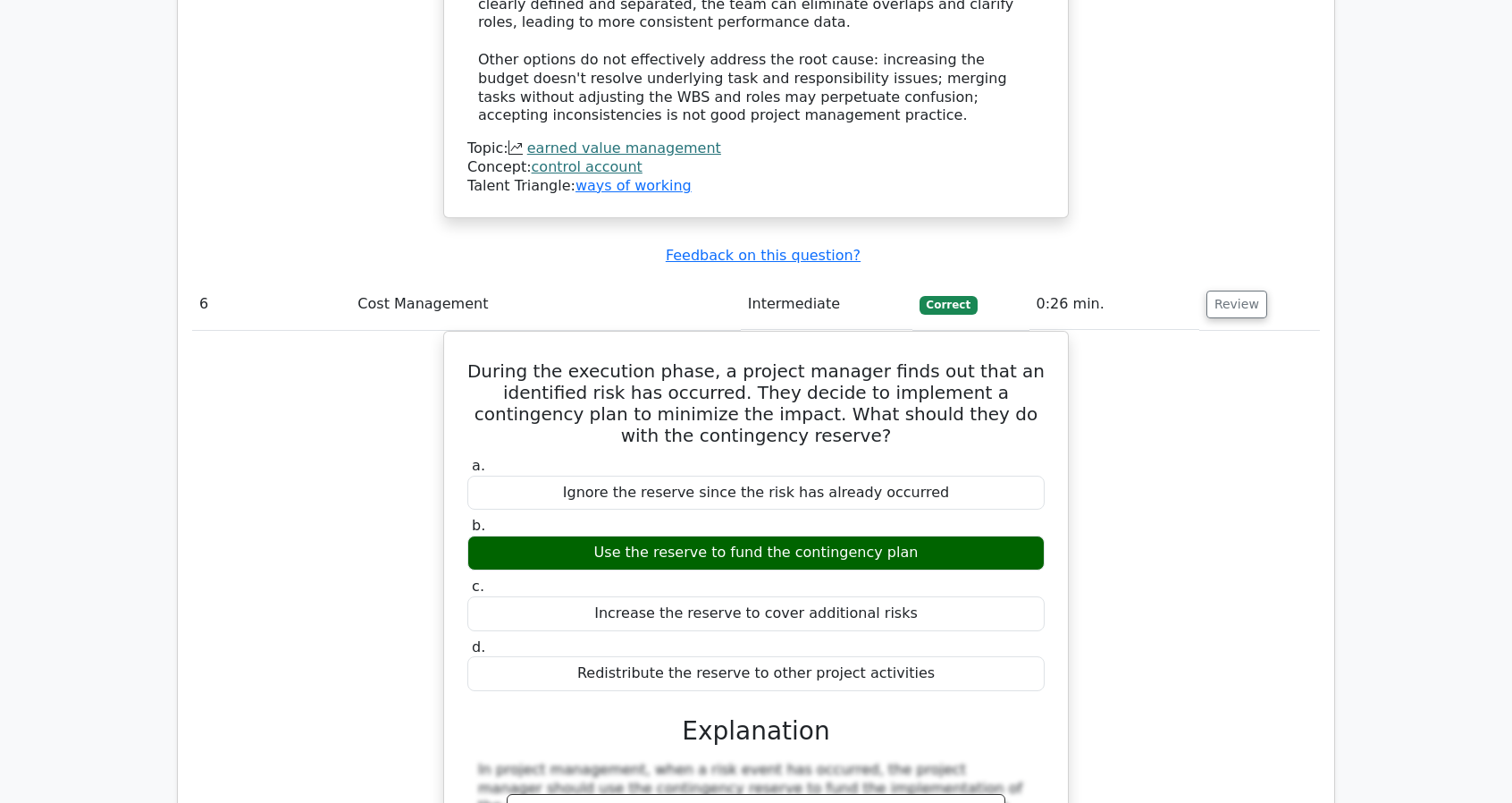
scroll to position [6614, 0]
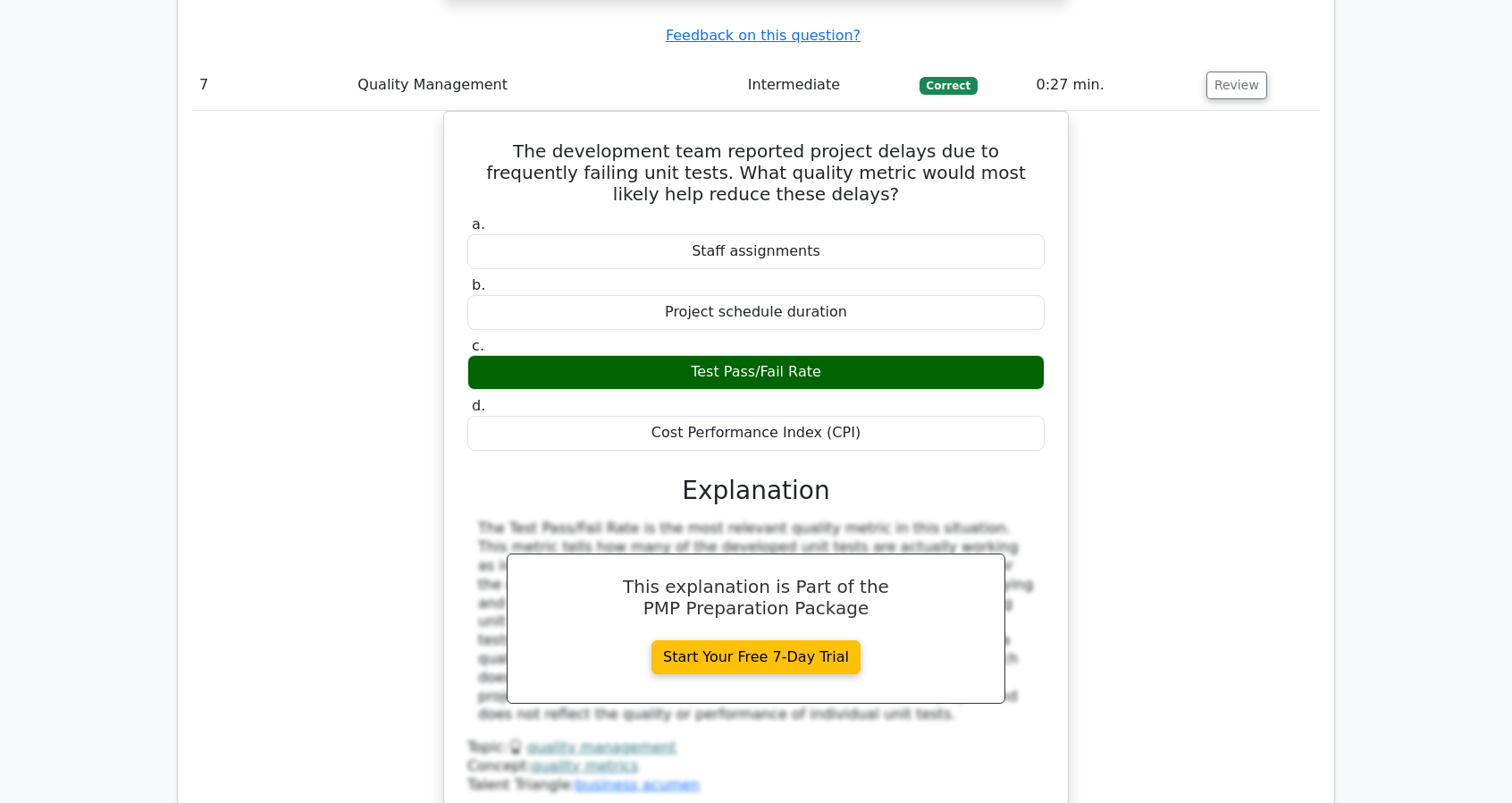
scroll to position [7688, 0]
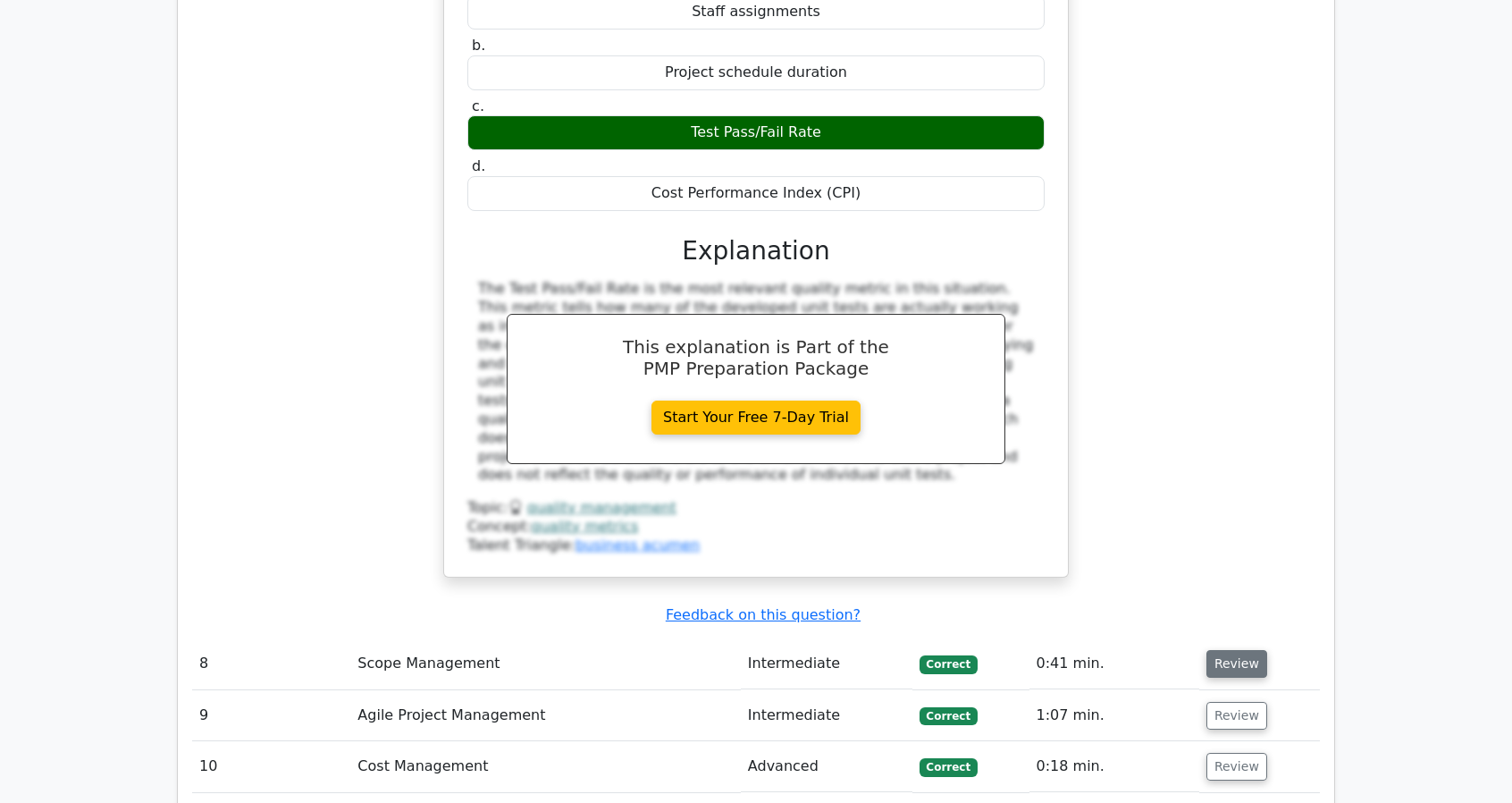
click at [1241, 650] on button "Review" at bounding box center [1237, 663] width 60 height 27
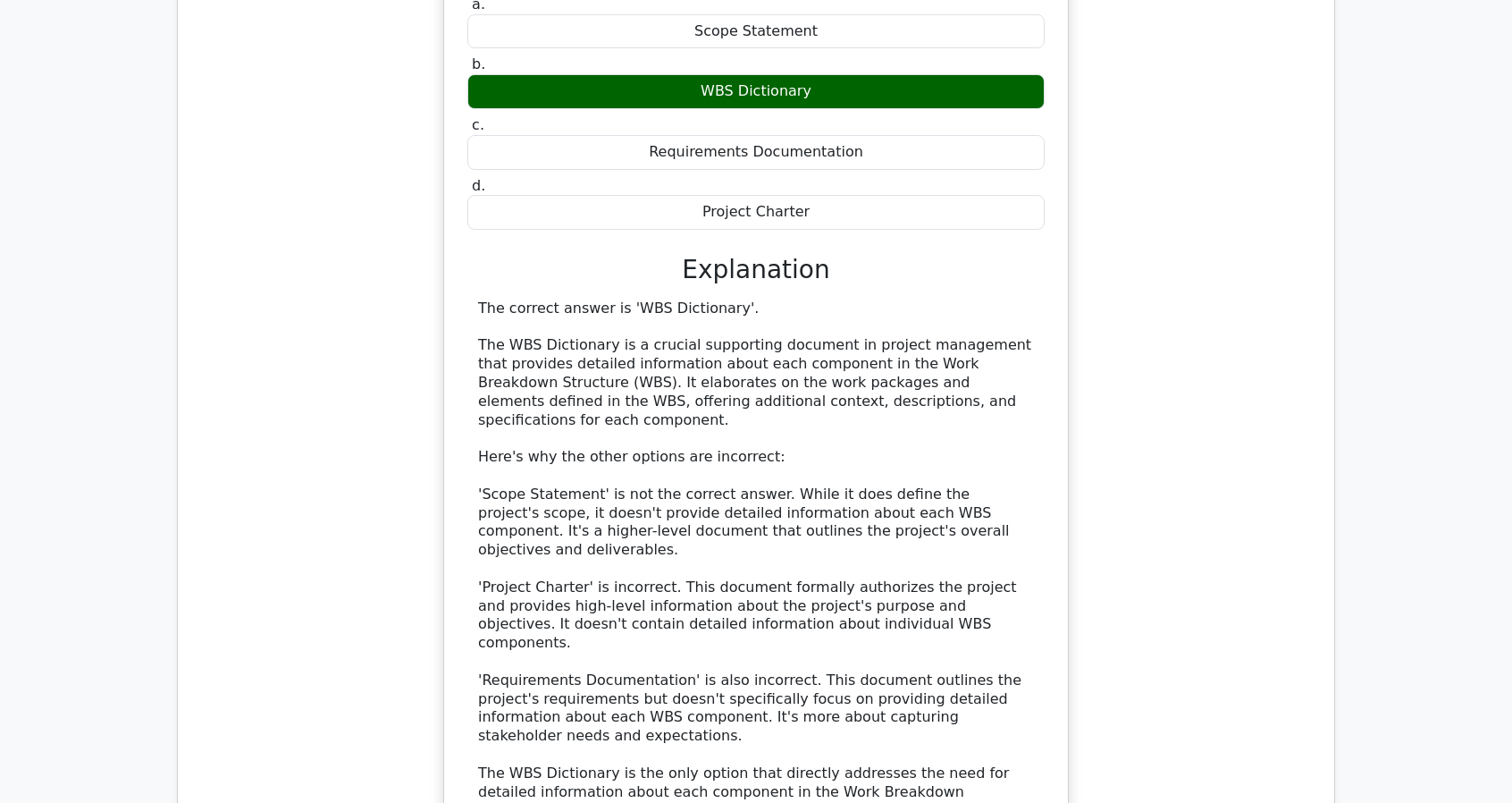
scroll to position [8223, 0]
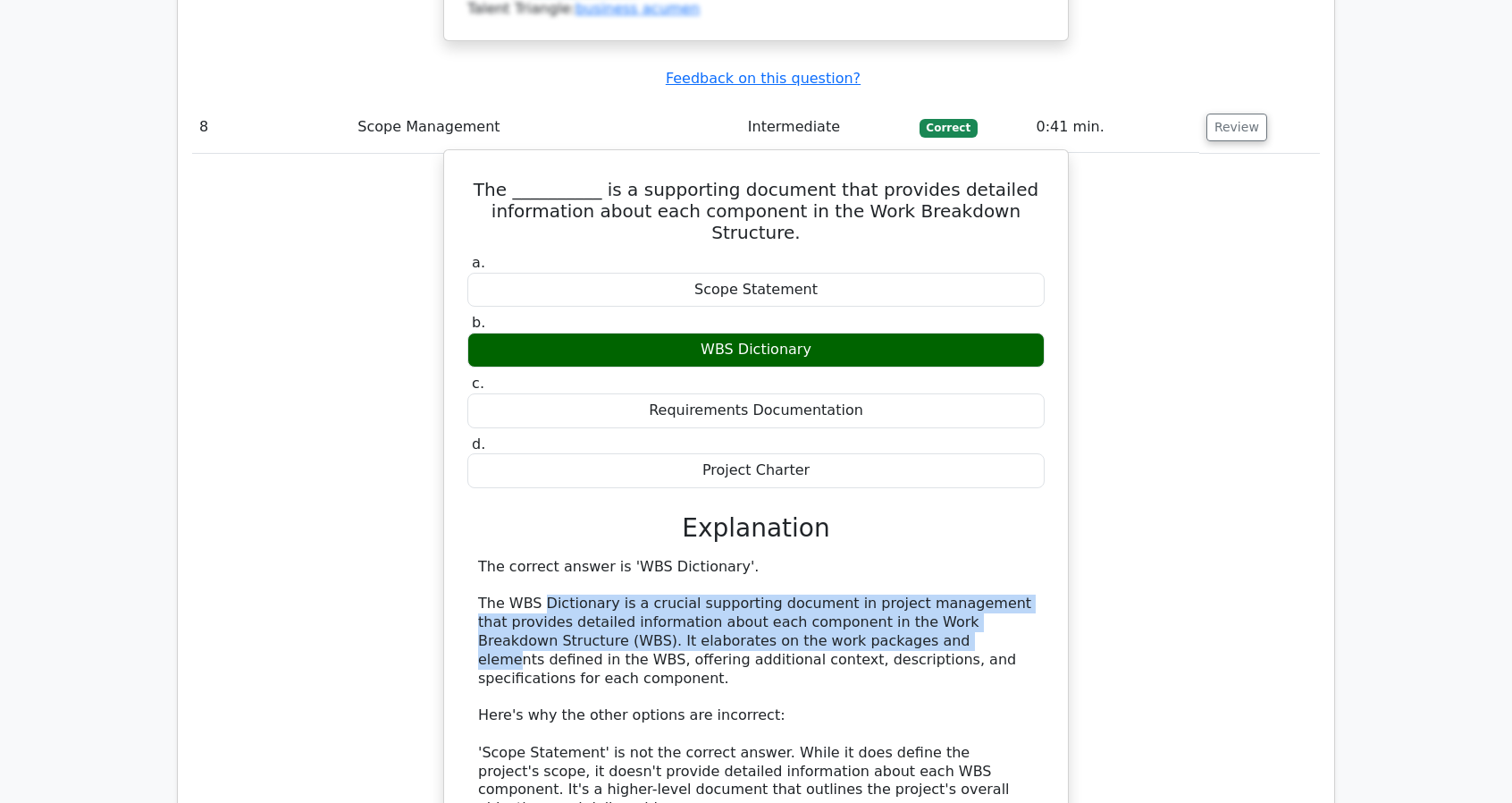
drag, startPoint x: 627, startPoint y: 164, endPoint x: 809, endPoint y: 181, distance: 182.8
click at [809, 558] on div "The correct answer is 'WBS Dictionary'. The WBS Dictionary is a crucial support…" at bounding box center [756, 818] width 556 height 520
click at [811, 558] on div "The correct answer is 'WBS Dictionary'. The WBS Dictionary is a crucial support…" at bounding box center [756, 818] width 556 height 520
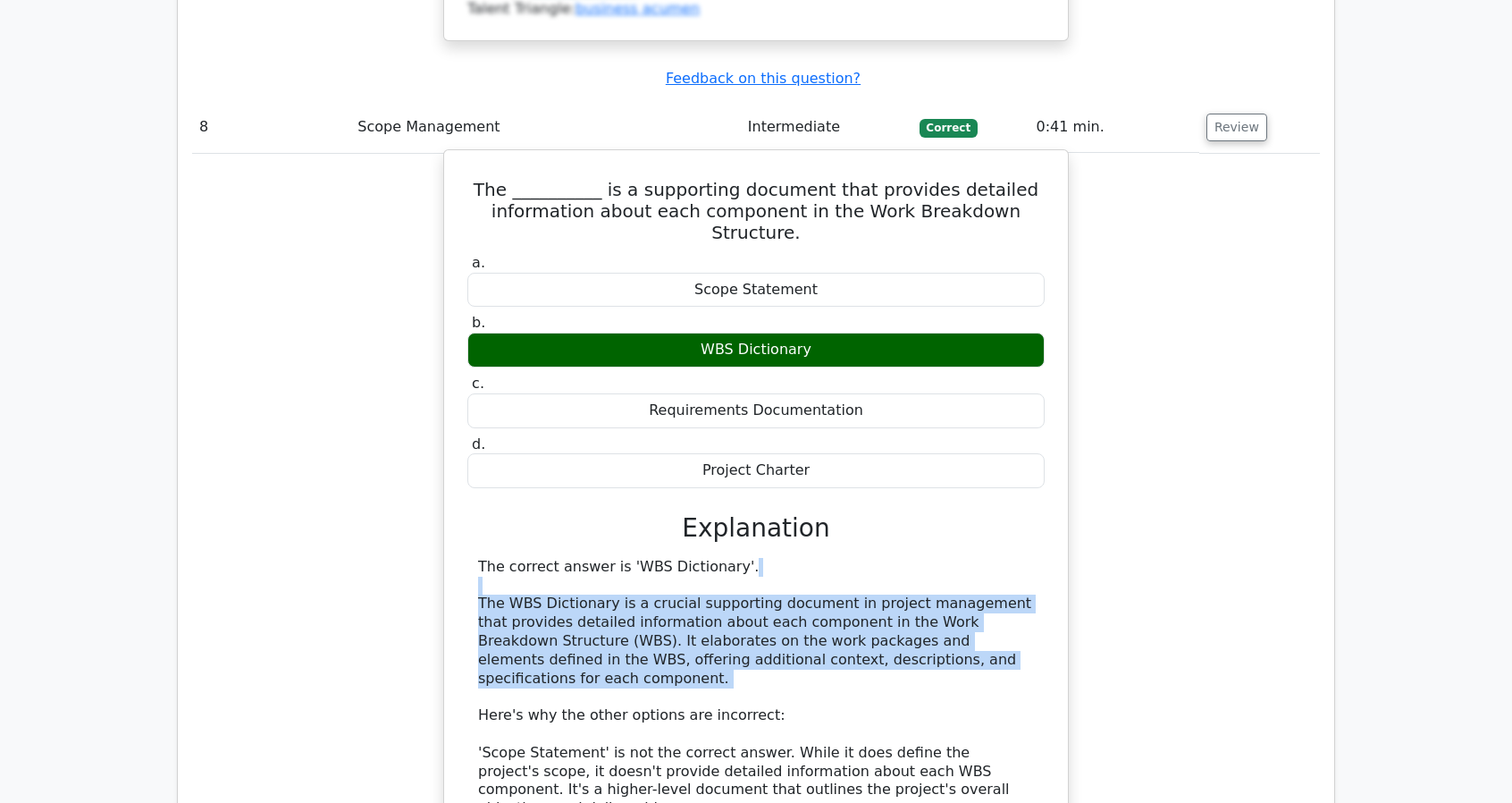
drag, startPoint x: 594, startPoint y: 123, endPoint x: 897, endPoint y: 220, distance: 318.1
click at [897, 558] on div "The correct answer is 'WBS Dictionary'. The WBS Dictionary is a crucial support…" at bounding box center [756, 818] width 556 height 520
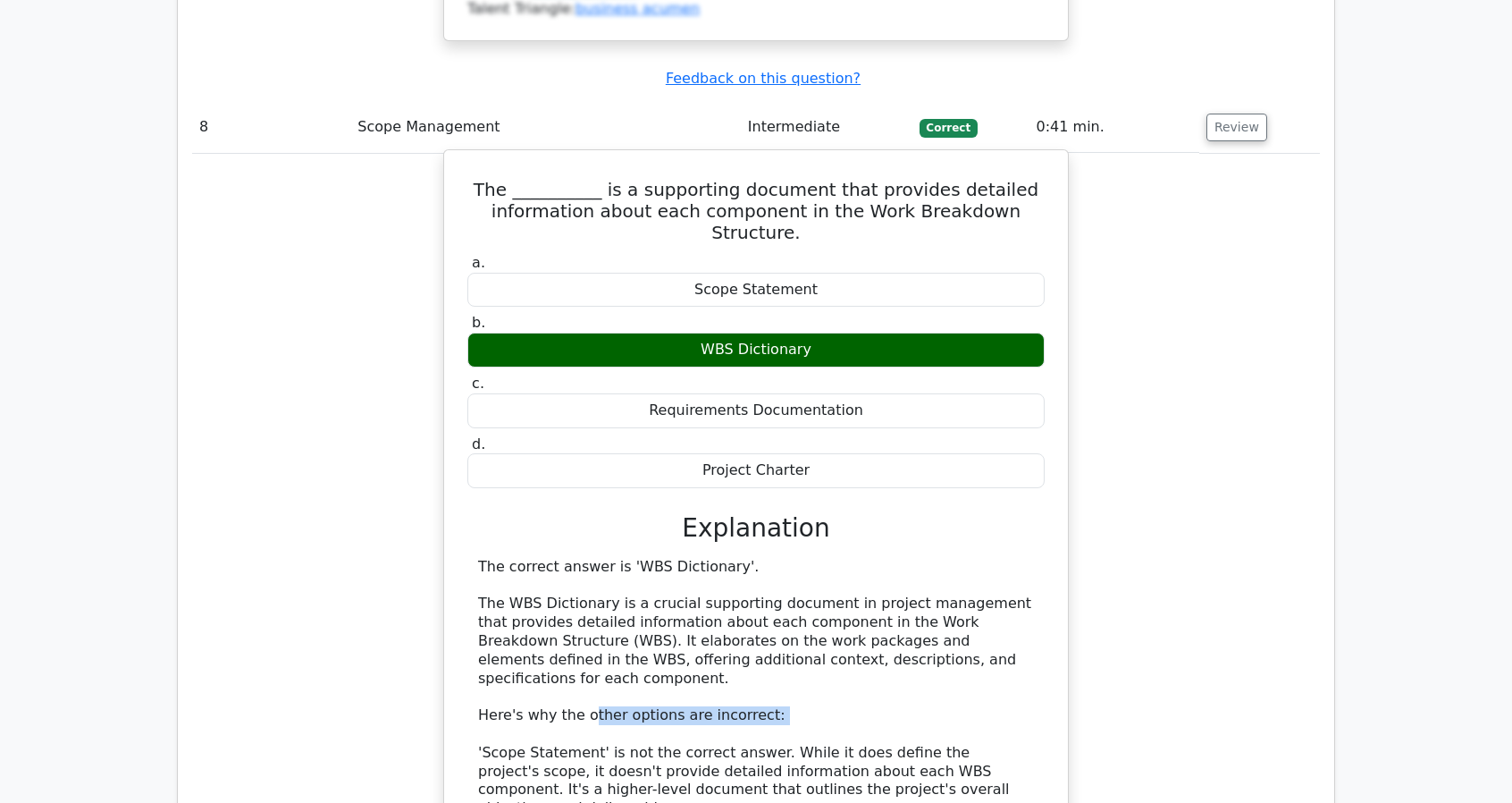
drag, startPoint x: 677, startPoint y: 237, endPoint x: 771, endPoint y: 245, distance: 94.3
click at [771, 558] on div "The correct answer is 'WBS Dictionary'. The WBS Dictionary is a crucial support…" at bounding box center [756, 818] width 556 height 520
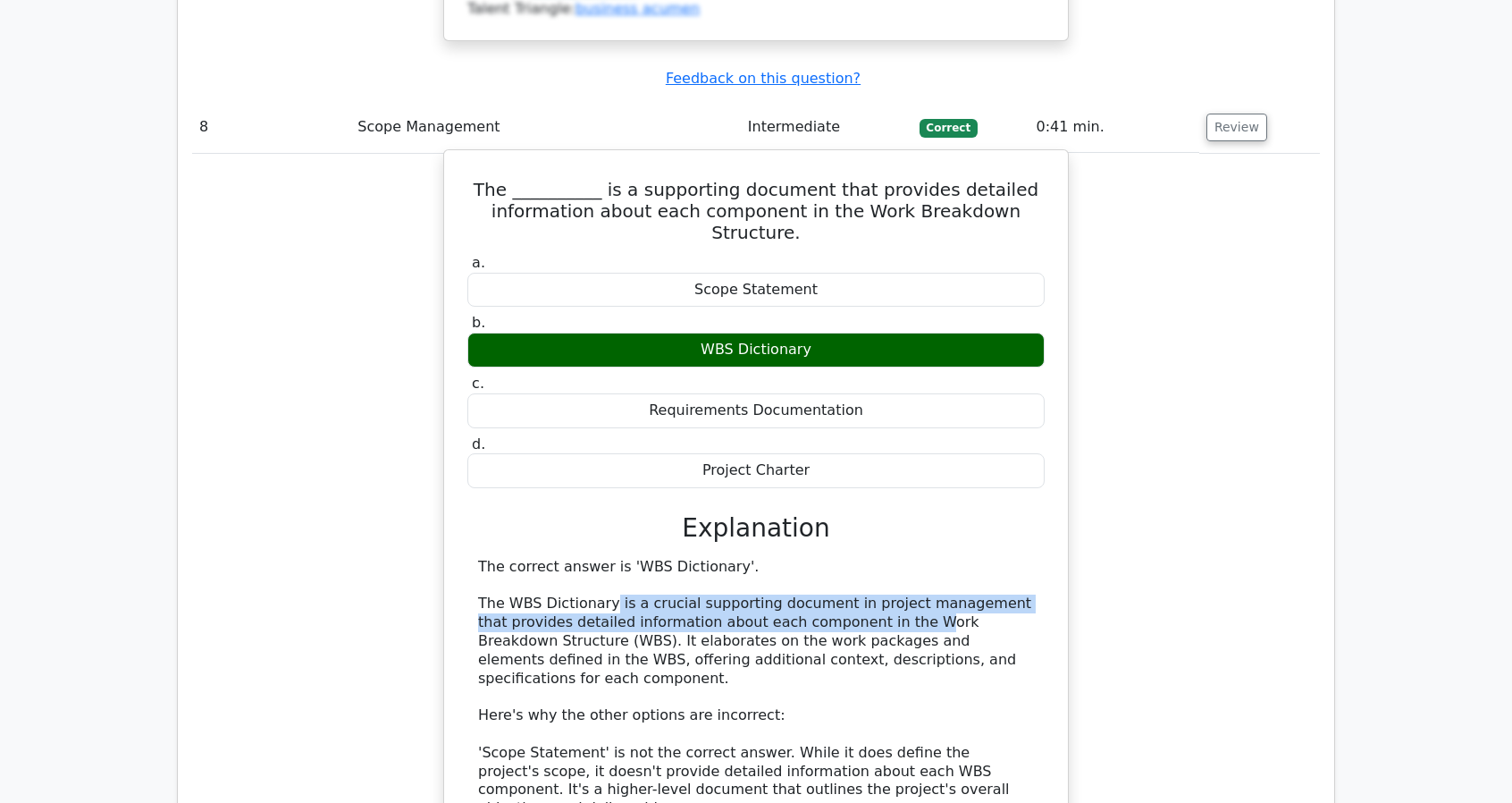
drag, startPoint x: 872, startPoint y: 156, endPoint x: 602, endPoint y: 149, distance: 270.1
click at [602, 558] on div "The correct answer is 'WBS Dictionary'. The WBS Dictionary is a crucial support…" at bounding box center [756, 818] width 556 height 520
drag, startPoint x: 578, startPoint y: 147, endPoint x: 816, endPoint y: 165, distance: 238.7
click at [816, 558] on div "The correct answer is 'WBS Dictionary'. The WBS Dictionary is a crucial support…" at bounding box center [756, 818] width 556 height 520
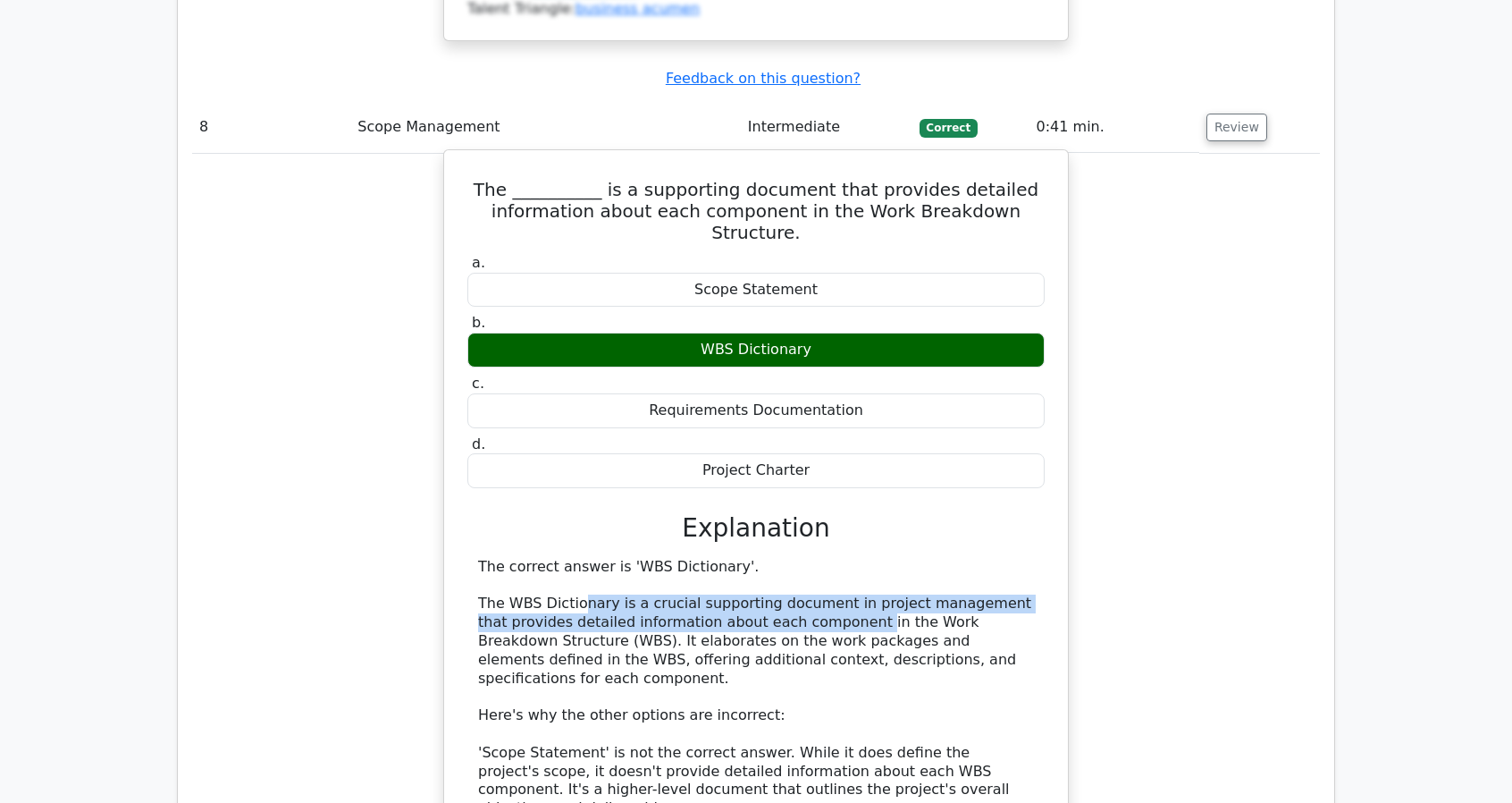
click at [818, 558] on div "The correct answer is 'WBS Dictionary'. The WBS Dictionary is a crucial support…" at bounding box center [756, 818] width 556 height 520
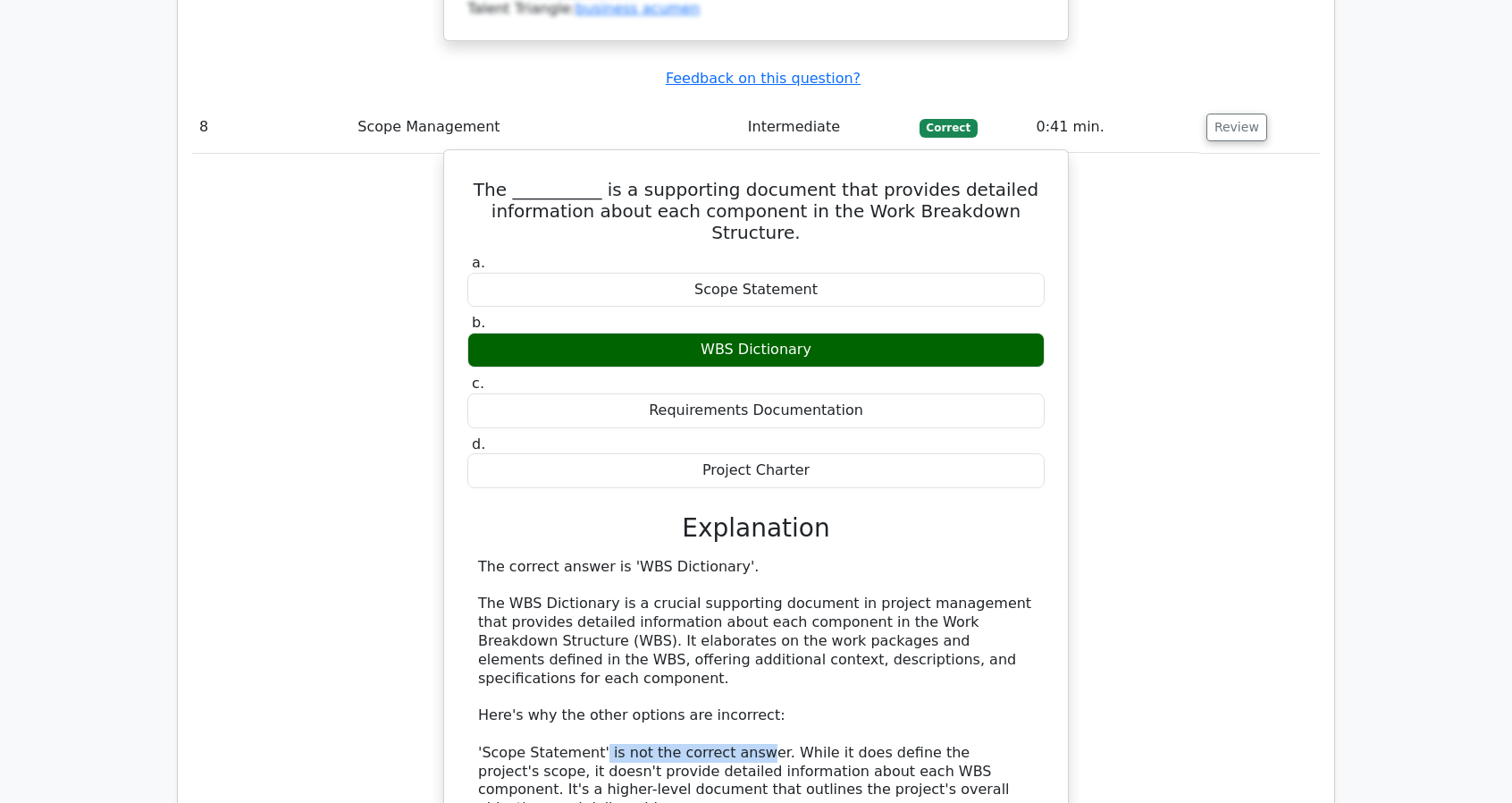
drag, startPoint x: 592, startPoint y: 271, endPoint x: 777, endPoint y: 270, distance: 185.0
click at [739, 558] on div "The correct answer is 'WBS Dictionary'. The WBS Dictionary is a crucial support…" at bounding box center [756, 818] width 556 height 520
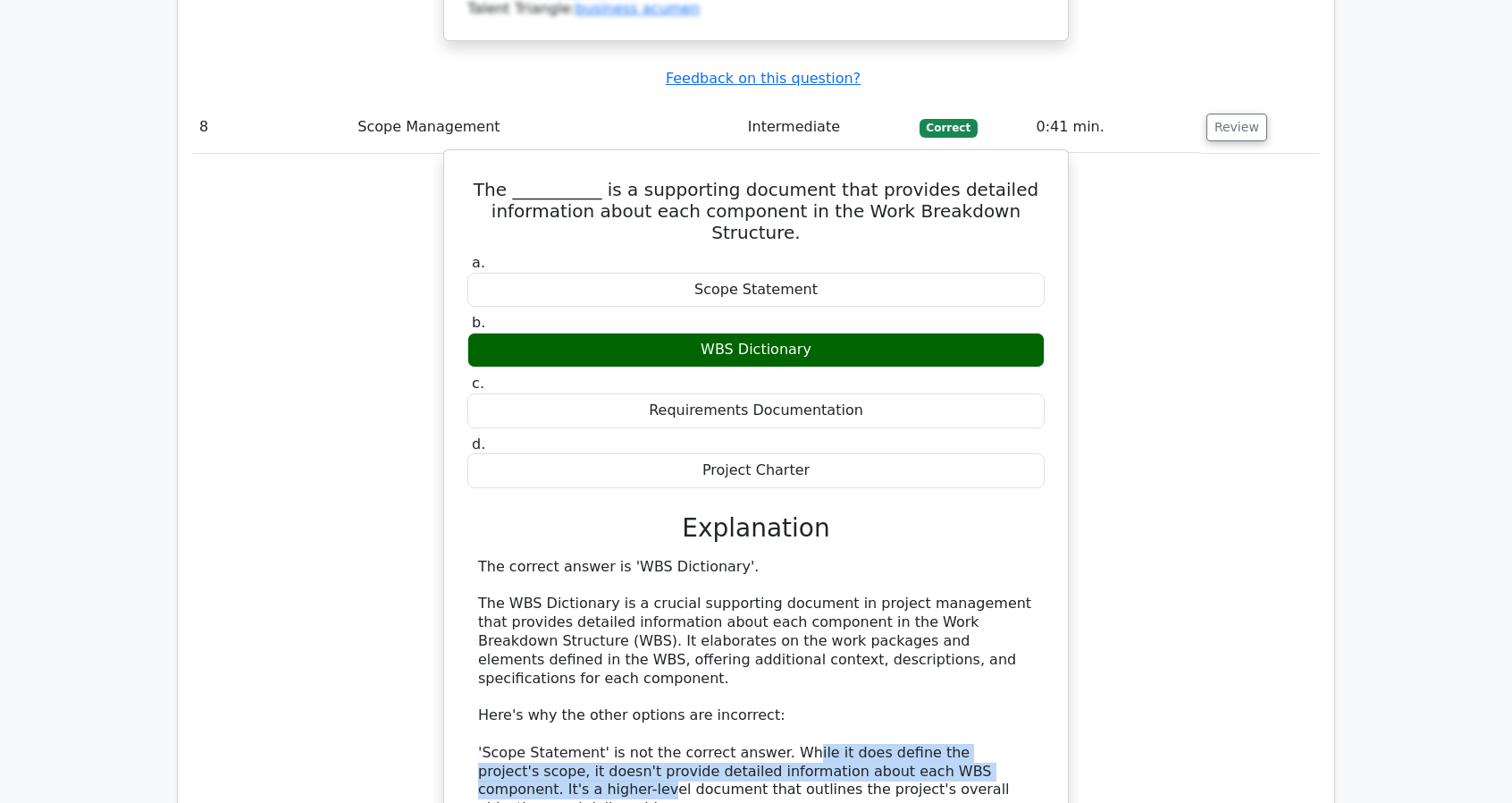
drag, startPoint x: 777, startPoint y: 270, endPoint x: 998, endPoint y: 282, distance: 221.3
click at [996, 558] on div "The correct answer is 'WBS Dictionary'. The WBS Dictionary is a crucial support…" at bounding box center [756, 818] width 556 height 520
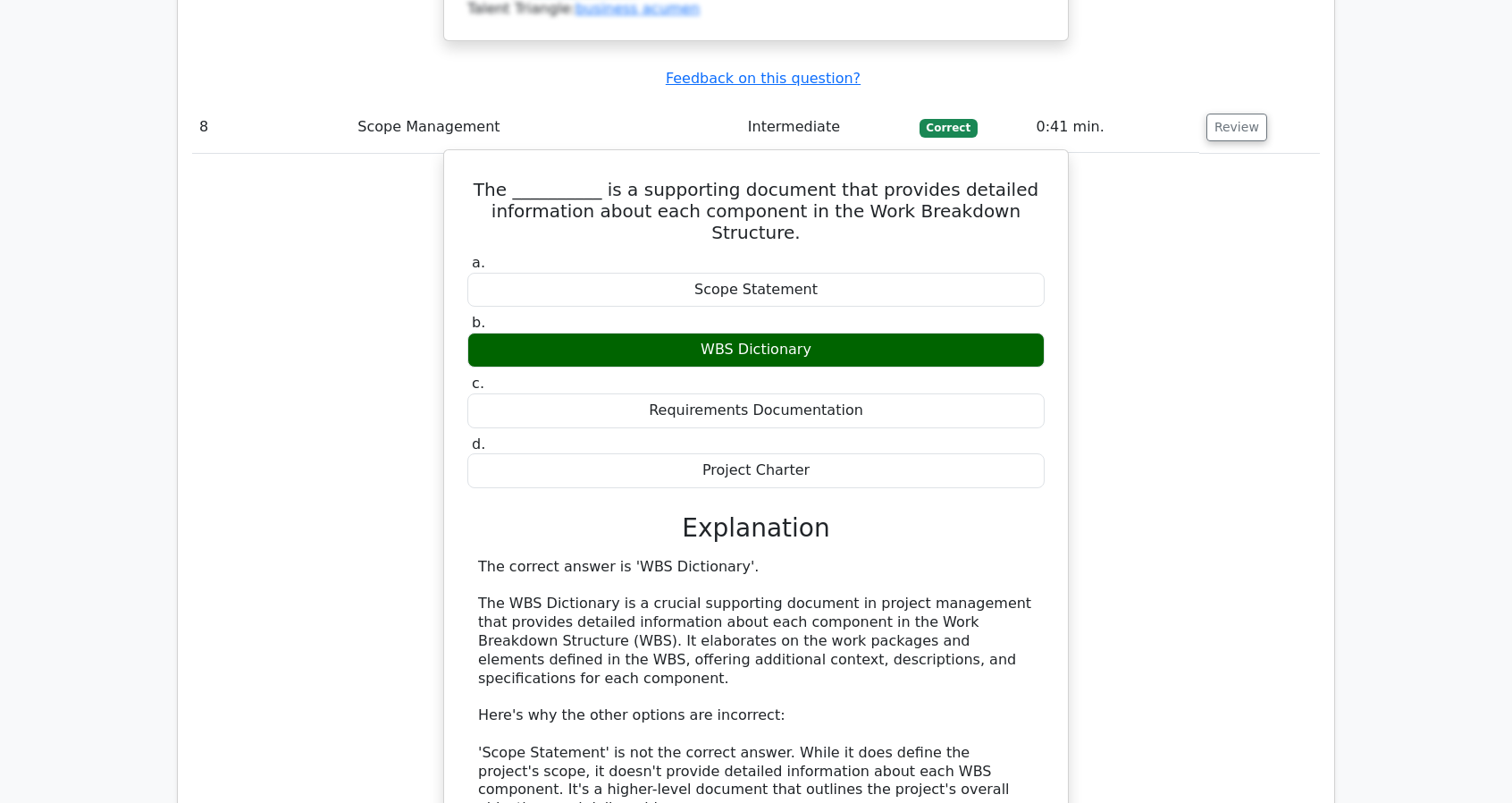
click at [999, 558] on div "The correct answer is 'WBS Dictionary'. The WBS Dictionary is a crucial support…" at bounding box center [756, 818] width 556 height 520
drag, startPoint x: 758, startPoint y: 293, endPoint x: 851, endPoint y: 300, distance: 93.3
click at [851, 558] on div "The correct answer is 'WBS Dictionary'. The WBS Dictionary is a crucial support…" at bounding box center [756, 818] width 556 height 520
click at [858, 558] on div "The correct answer is 'WBS Dictionary'. The WBS Dictionary is a crucial support…" at bounding box center [756, 818] width 556 height 520
drag, startPoint x: 917, startPoint y: 293, endPoint x: 657, endPoint y: 315, distance: 260.9
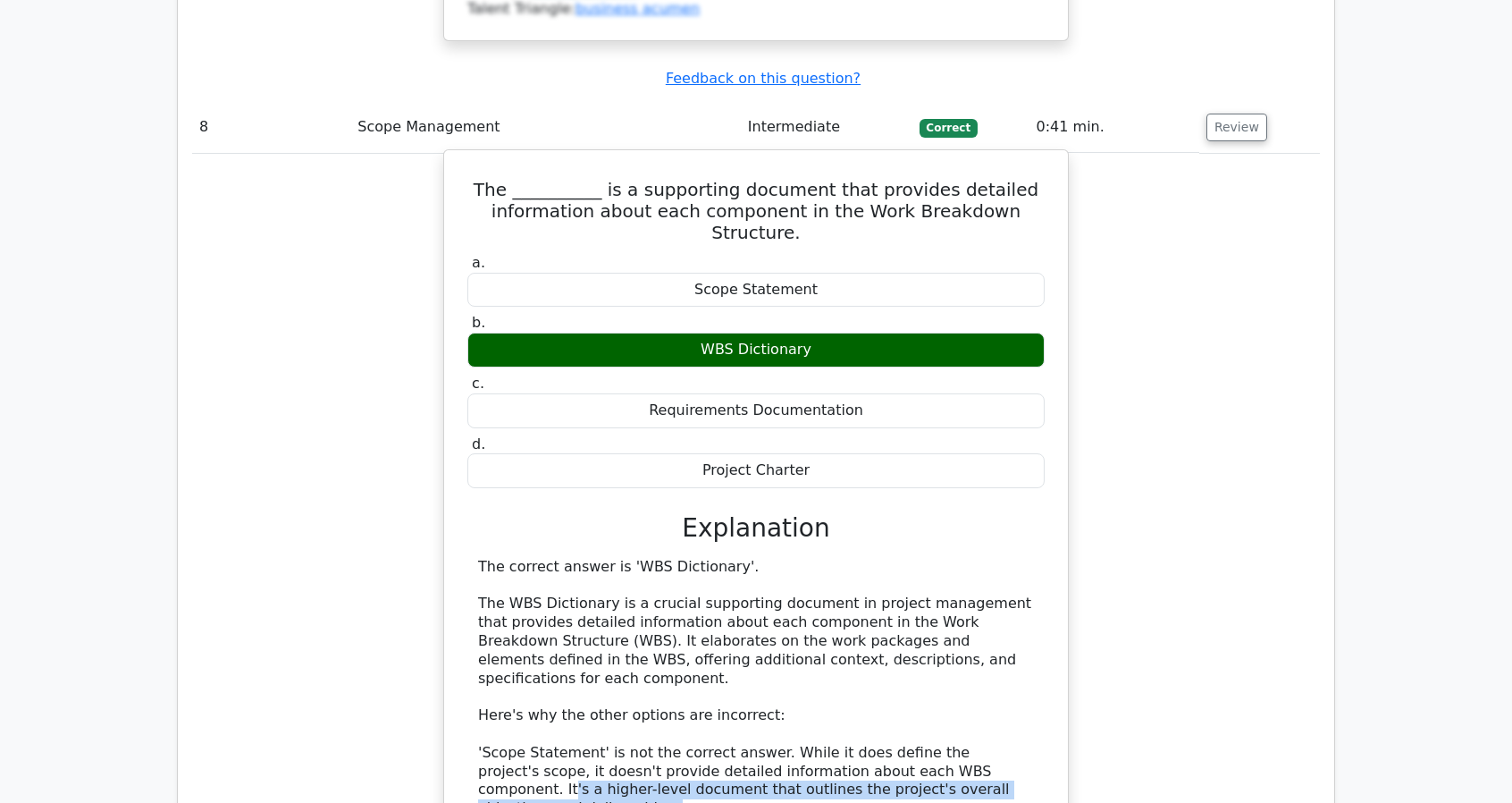
click at [651, 558] on div "The correct answer is 'WBS Dictionary'. The WBS Dictionary is a crucial support…" at bounding box center [756, 818] width 556 height 520
click at [657, 558] on div "The correct answer is 'WBS Dictionary'. The WBS Dictionary is a crucial support…" at bounding box center [756, 818] width 556 height 520
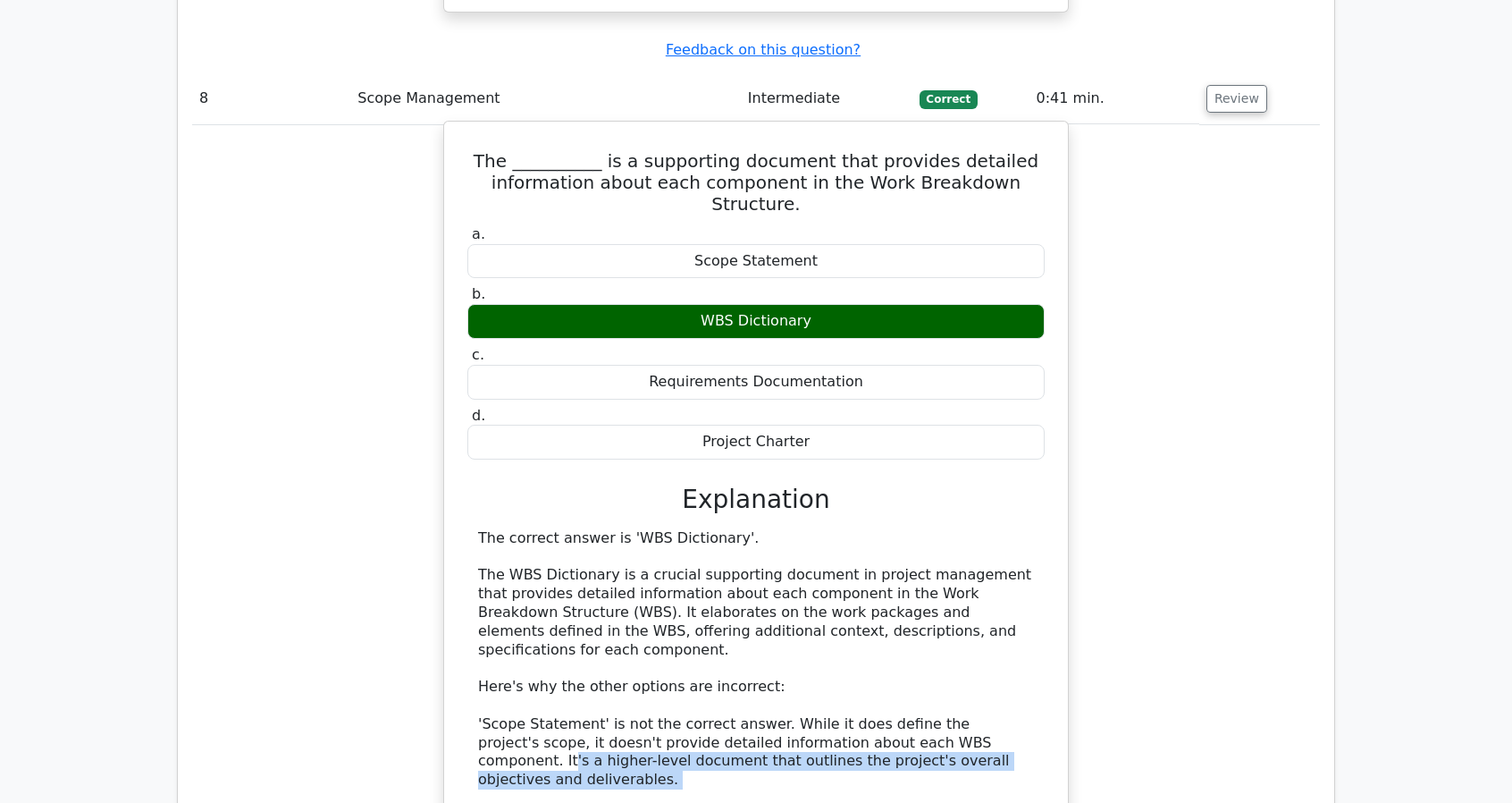
scroll to position [8313, 0]
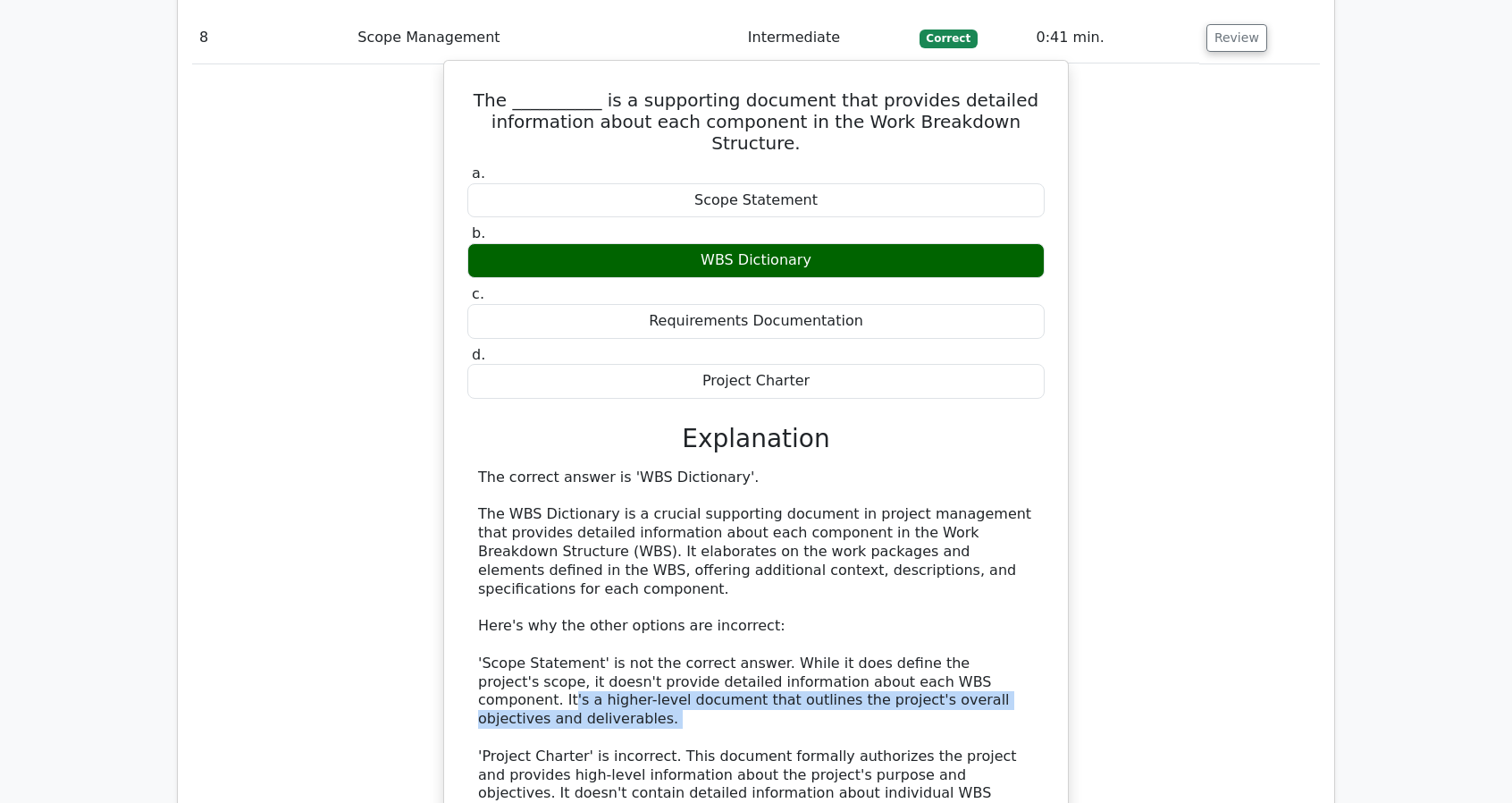
click at [599, 468] on div "The correct answer is 'WBS Dictionary'. The WBS Dictionary is a crucial support…" at bounding box center [756, 728] width 556 height 520
drag, startPoint x: 576, startPoint y: 210, endPoint x: 938, endPoint y: 241, distance: 363.3
click at [938, 468] on div "The correct answer is 'WBS Dictionary'. The WBS Dictionary is a crucial support…" at bounding box center [756, 728] width 556 height 520
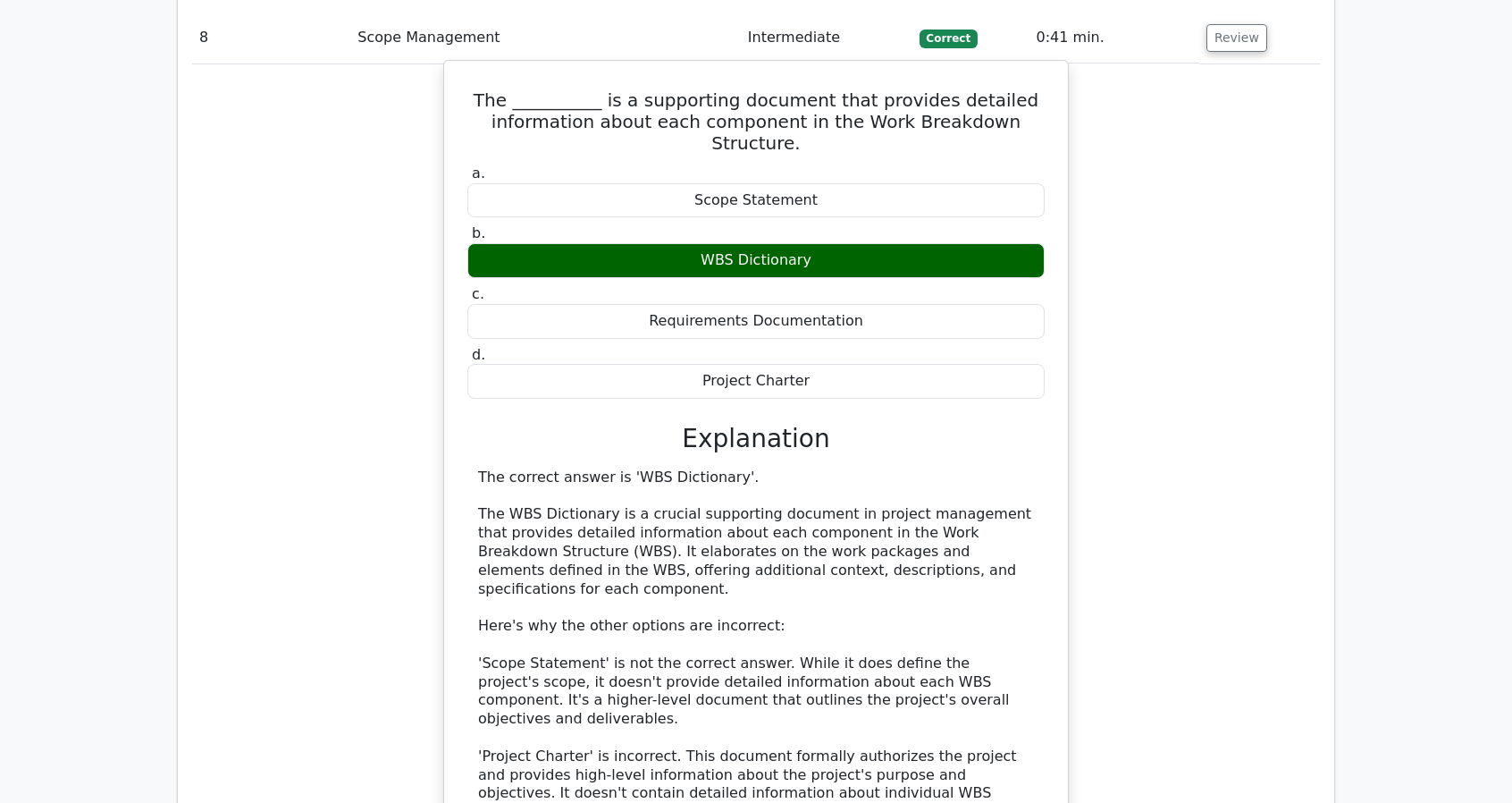
drag, startPoint x: 943, startPoint y: 235, endPoint x: 645, endPoint y: 229, distance: 298.1
click at [645, 468] on div "The correct answer is 'WBS Dictionary'. The WBS Dictionary is a crucial support…" at bounding box center [756, 728] width 556 height 520
drag, startPoint x: 497, startPoint y: 259, endPoint x: 589, endPoint y: 261, distance: 92.0
click at [545, 468] on div "The correct answer is 'WBS Dictionary'. The WBS Dictionary is a crucial support…" at bounding box center [756, 728] width 556 height 520
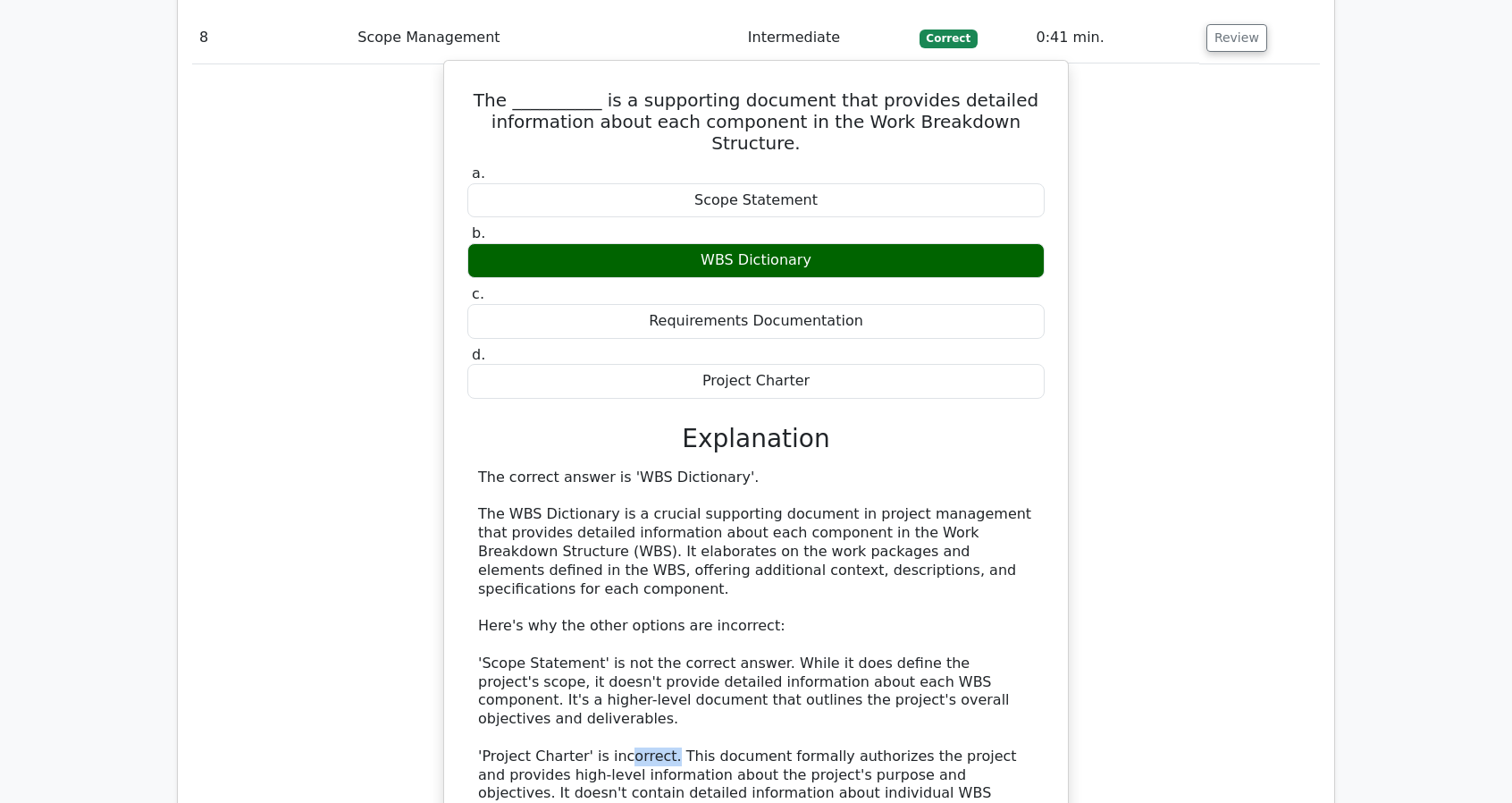
drag, startPoint x: 613, startPoint y: 261, endPoint x: 654, endPoint y: 265, distance: 41.2
click at [654, 468] on div "The correct answer is 'WBS Dictionary'. The WBS Dictionary is a crucial support…" at bounding box center [756, 728] width 556 height 520
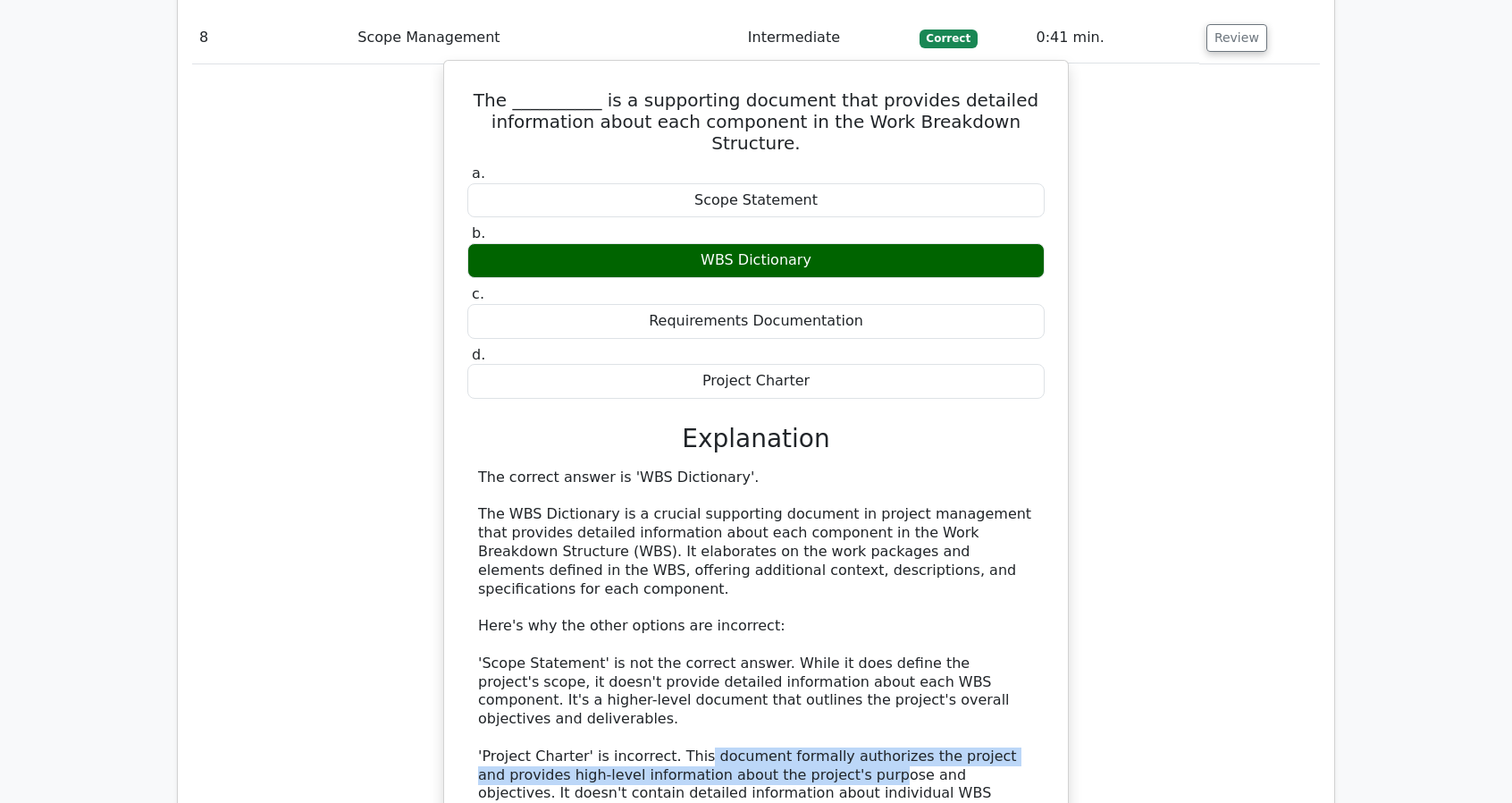
drag, startPoint x: 683, startPoint y: 264, endPoint x: 775, endPoint y: 275, distance: 92.7
click at [775, 468] on div "The correct answer is 'WBS Dictionary'. The WBS Dictionary is a crucial support…" at bounding box center [756, 728] width 556 height 520
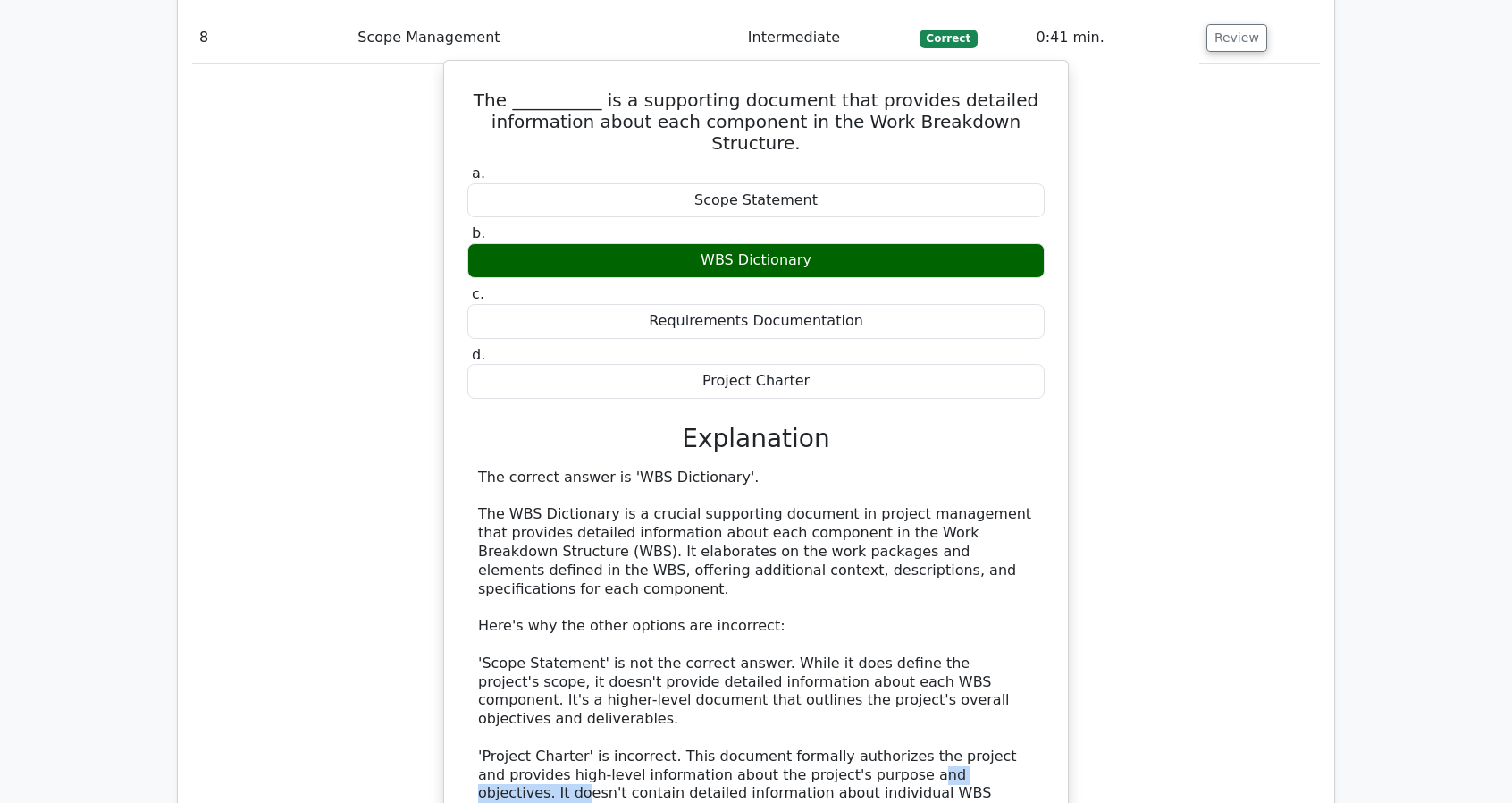
drag, startPoint x: 811, startPoint y: 275, endPoint x: 924, endPoint y: 276, distance: 113.0
click at [924, 468] on div "The correct answer is 'WBS Dictionary'. The WBS Dictionary is a crucial support…" at bounding box center [756, 728] width 556 height 520
drag, startPoint x: 935, startPoint y: 274, endPoint x: 997, endPoint y: 306, distance: 69.8
click at [997, 468] on div "The correct answer is 'WBS Dictionary'. The WBS Dictionary is a crucial support…" at bounding box center [756, 728] width 556 height 520
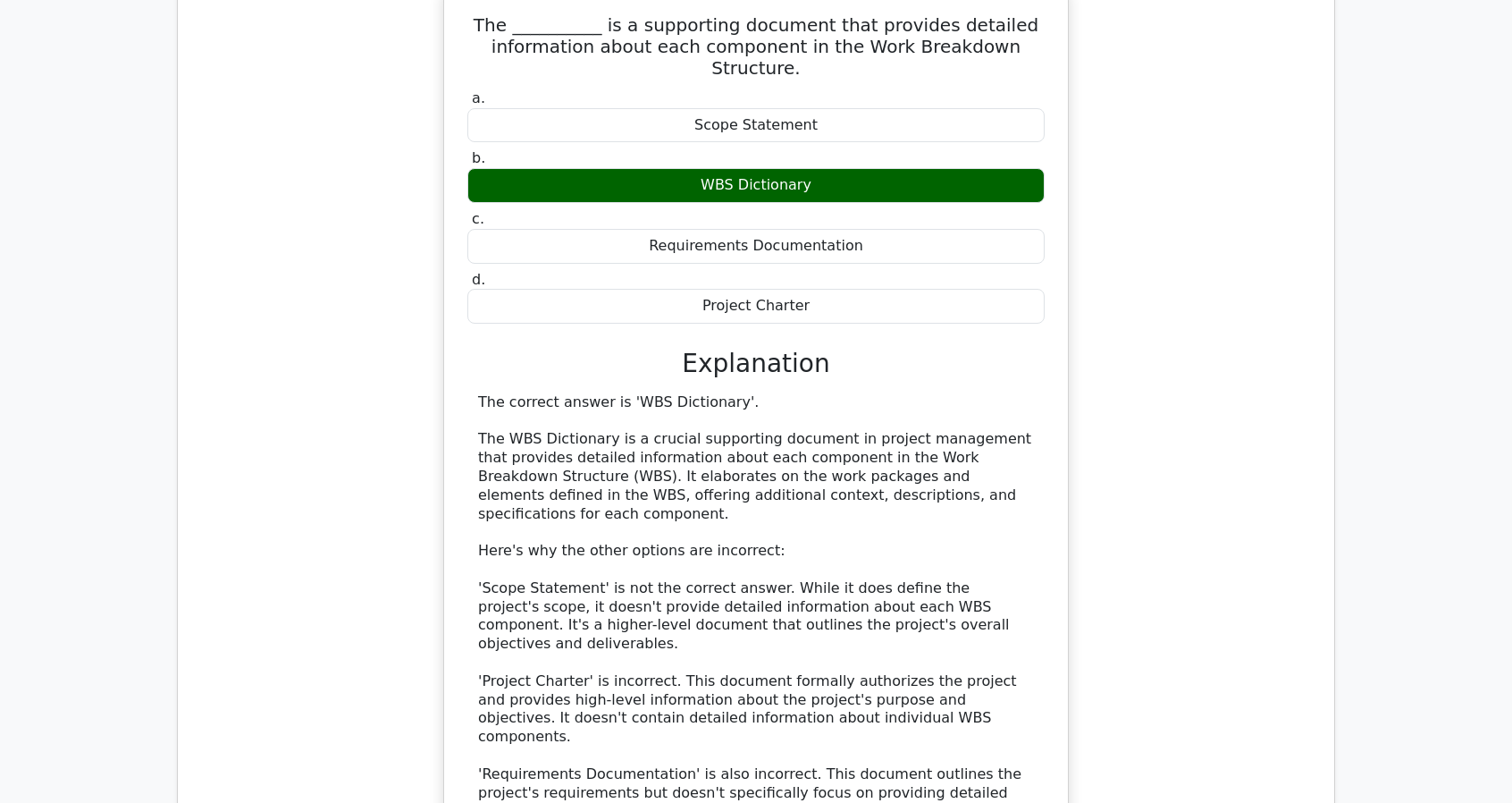
scroll to position [8403, 0]
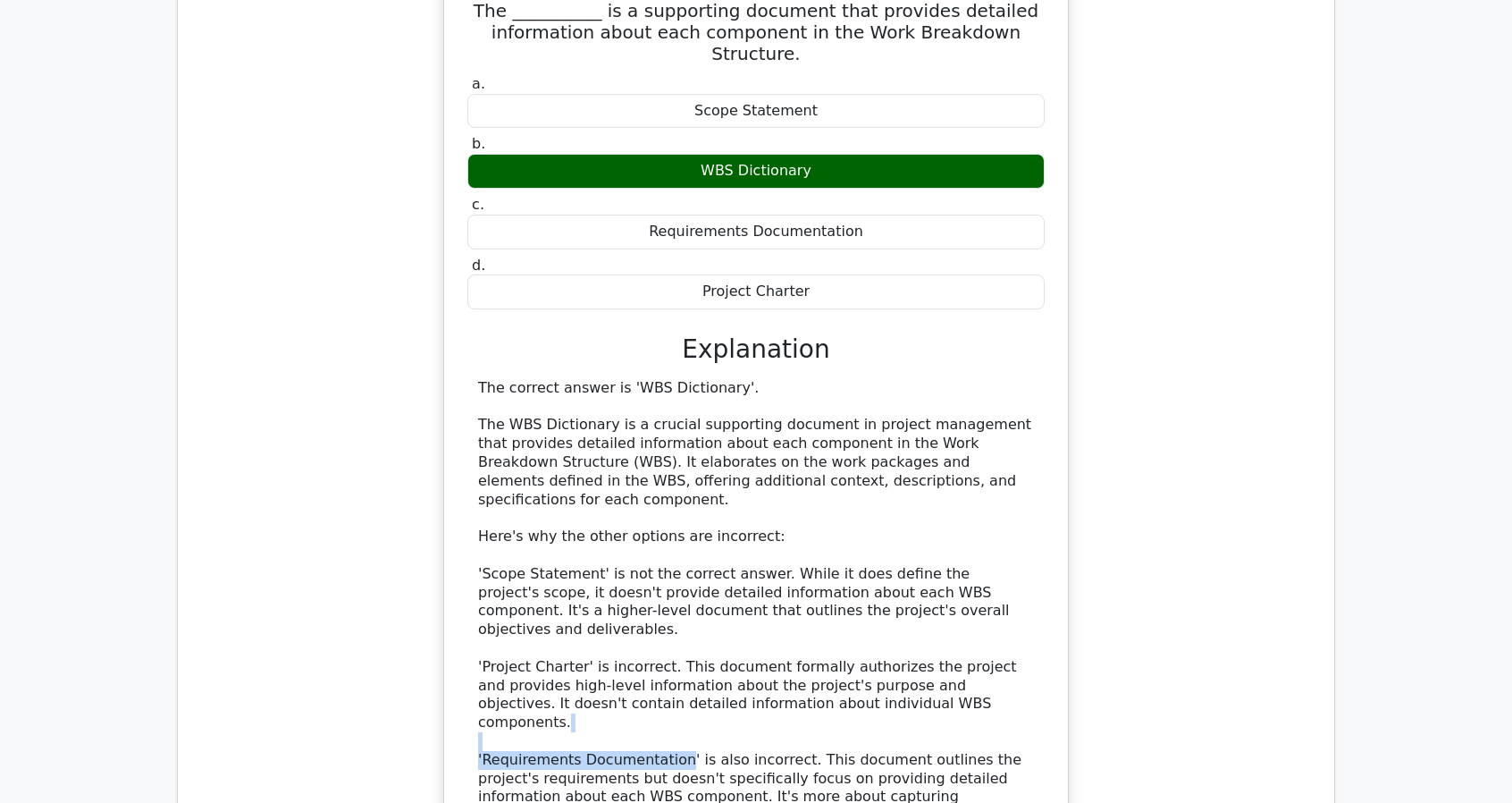
drag, startPoint x: 550, startPoint y: 232, endPoint x: 670, endPoint y: 240, distance: 120.3
click at [670, 379] on div "The correct answer is 'WBS Dictionary'. The WBS Dictionary is a crucial support…" at bounding box center [756, 638] width 577 height 520
click at [670, 379] on div "The correct answer is 'WBS Dictionary'. The WBS Dictionary is a crucial support…" at bounding box center [756, 638] width 556 height 520
drag, startPoint x: 646, startPoint y: 240, endPoint x: 509, endPoint y: 231, distance: 137.3
click at [509, 379] on div "The correct answer is 'WBS Dictionary'. The WBS Dictionary is a crucial support…" at bounding box center [756, 638] width 556 height 520
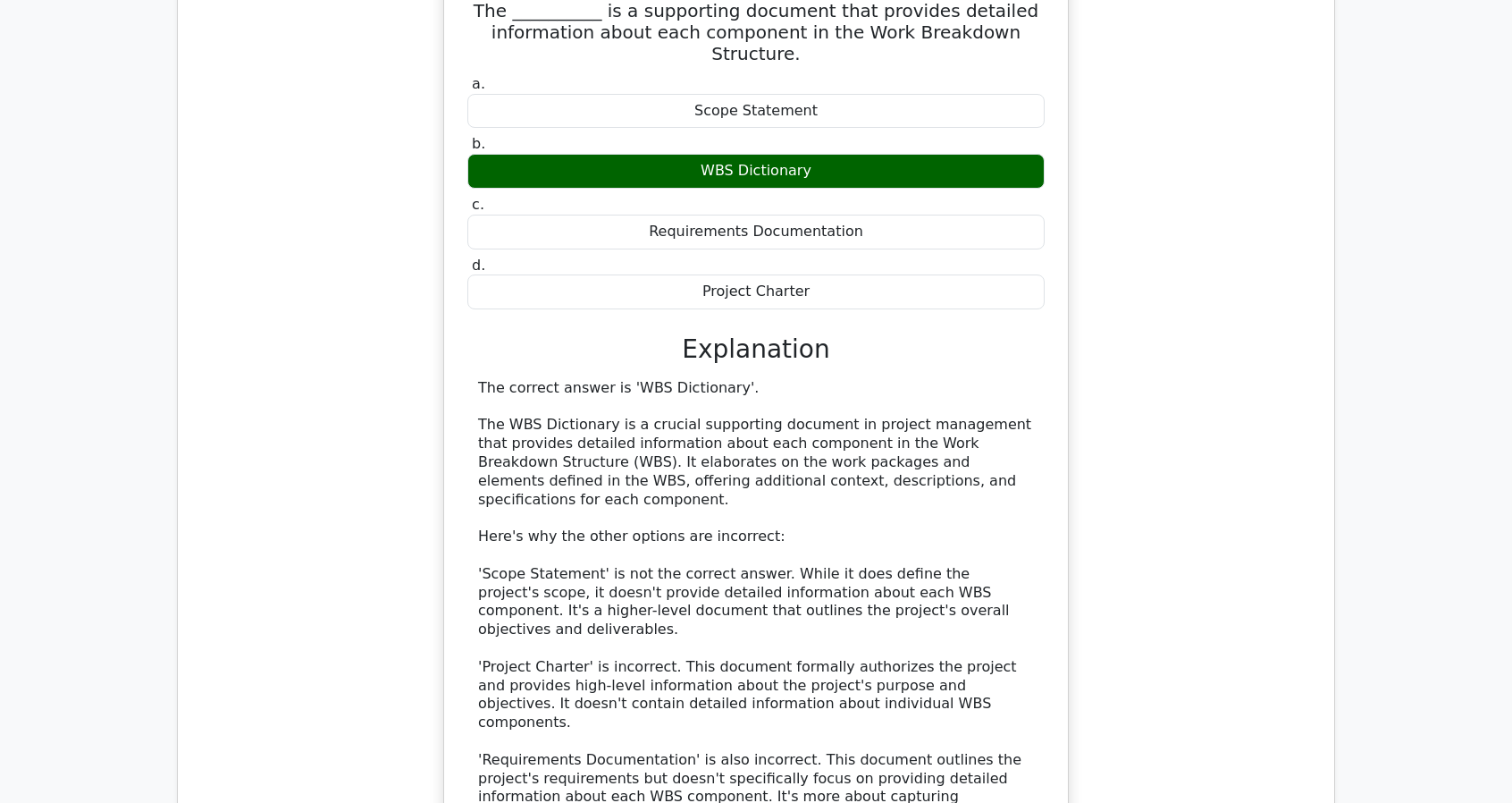
click at [511, 379] on div "The correct answer is 'WBS Dictionary'. The WBS Dictionary is a crucial support…" at bounding box center [756, 638] width 556 height 520
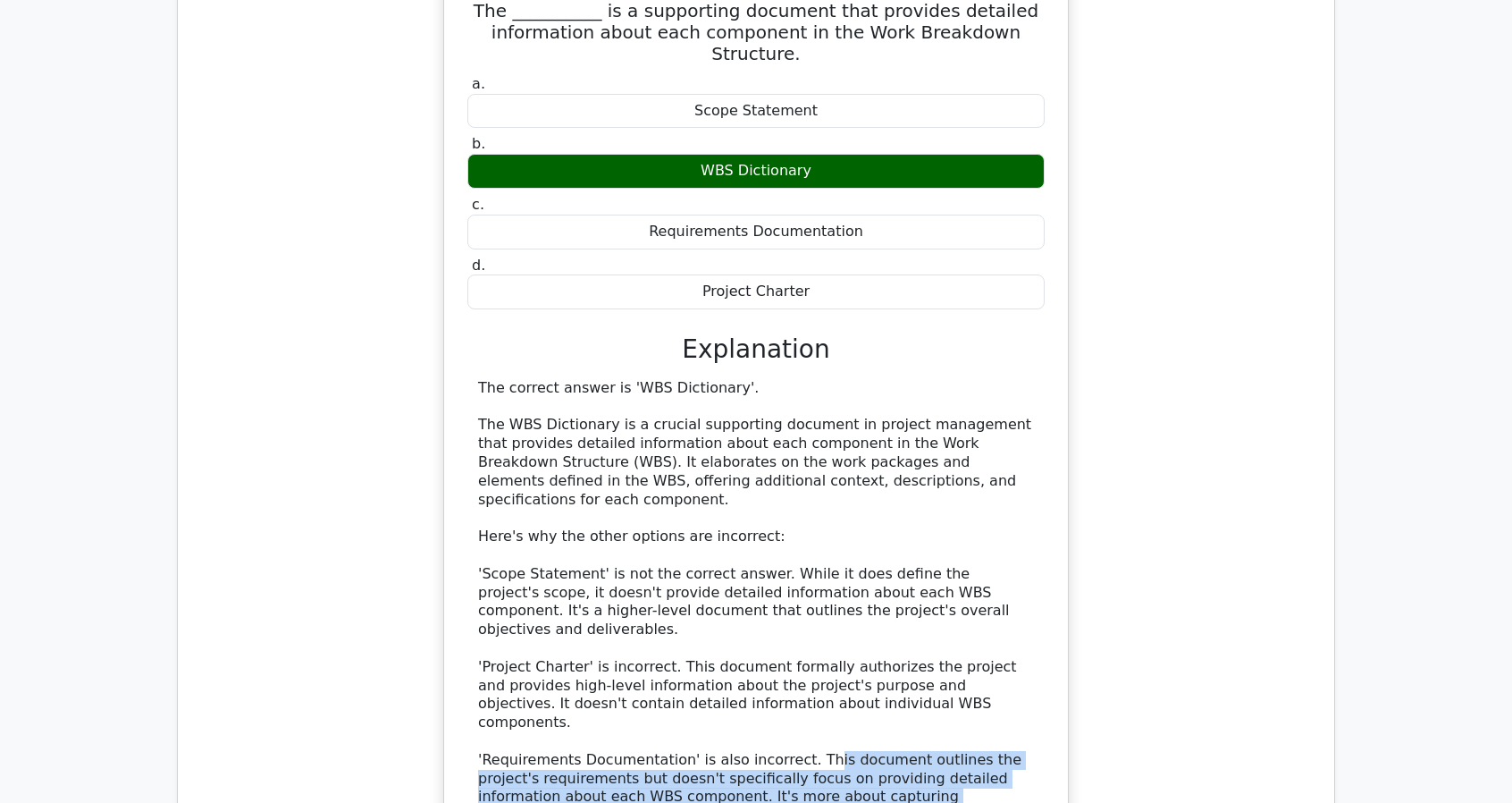
drag, startPoint x: 803, startPoint y: 242, endPoint x: 1065, endPoint y: 285, distance: 265.5
click at [1065, 285] on div "The __________ is a supporting document that provides detailed information abou…" at bounding box center [755, 481] width 625 height 1022
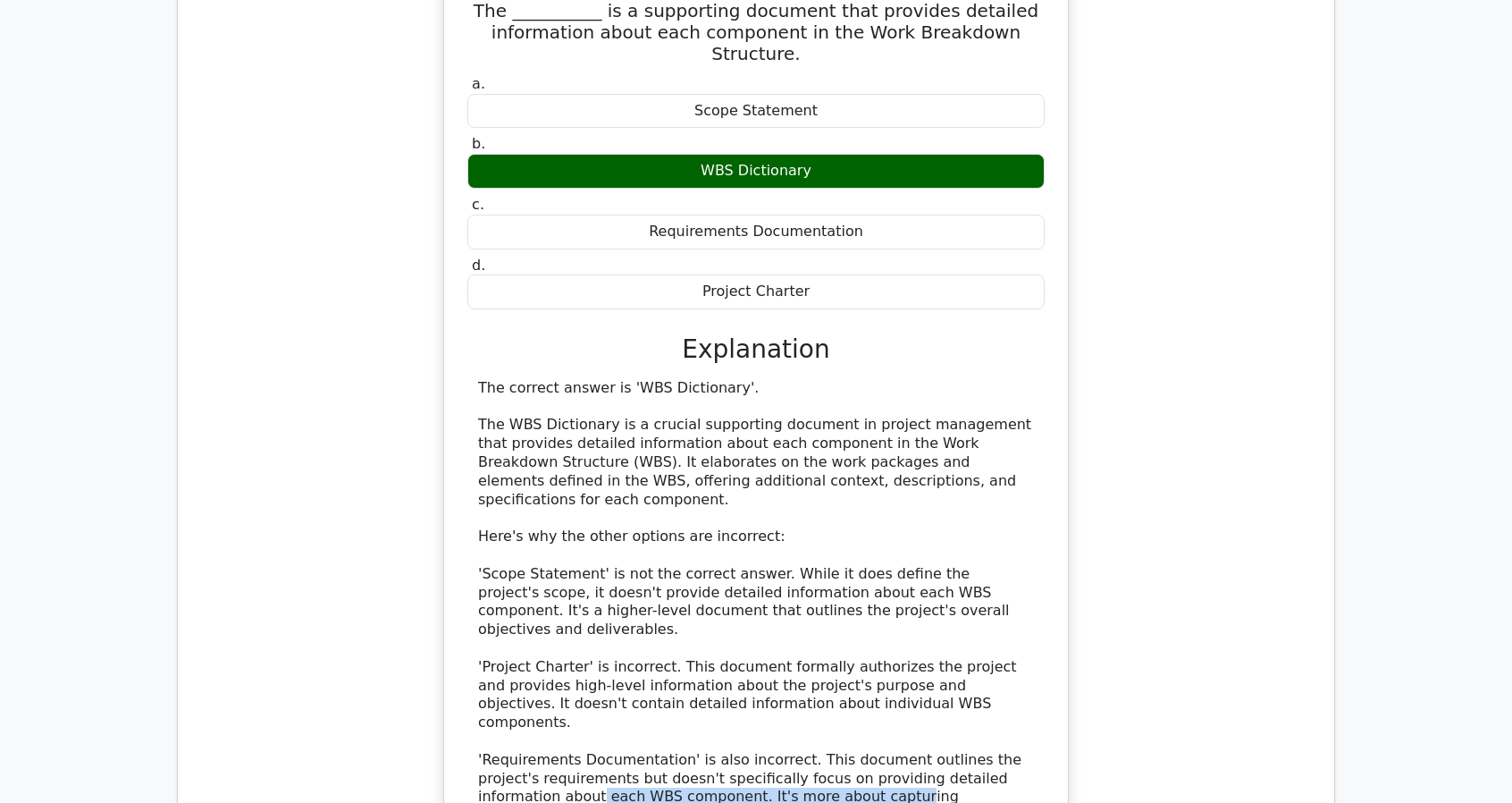
drag, startPoint x: 765, startPoint y: 274, endPoint x: 1003, endPoint y: 261, distance: 238.4
click at [1003, 379] on div "The correct answer is 'WBS Dictionary'. The WBS Dictionary is a crucial support…" at bounding box center [756, 638] width 556 height 520
click at [1007, 379] on div "The correct answer is 'WBS Dictionary'. The WBS Dictionary is a crucial support…" at bounding box center [756, 638] width 556 height 520
drag, startPoint x: 878, startPoint y: 326, endPoint x: 899, endPoint y: 325, distance: 21.0
click at [899, 379] on div "The correct answer is 'WBS Dictionary'. The WBS Dictionary is a crucial support…" at bounding box center [756, 638] width 556 height 520
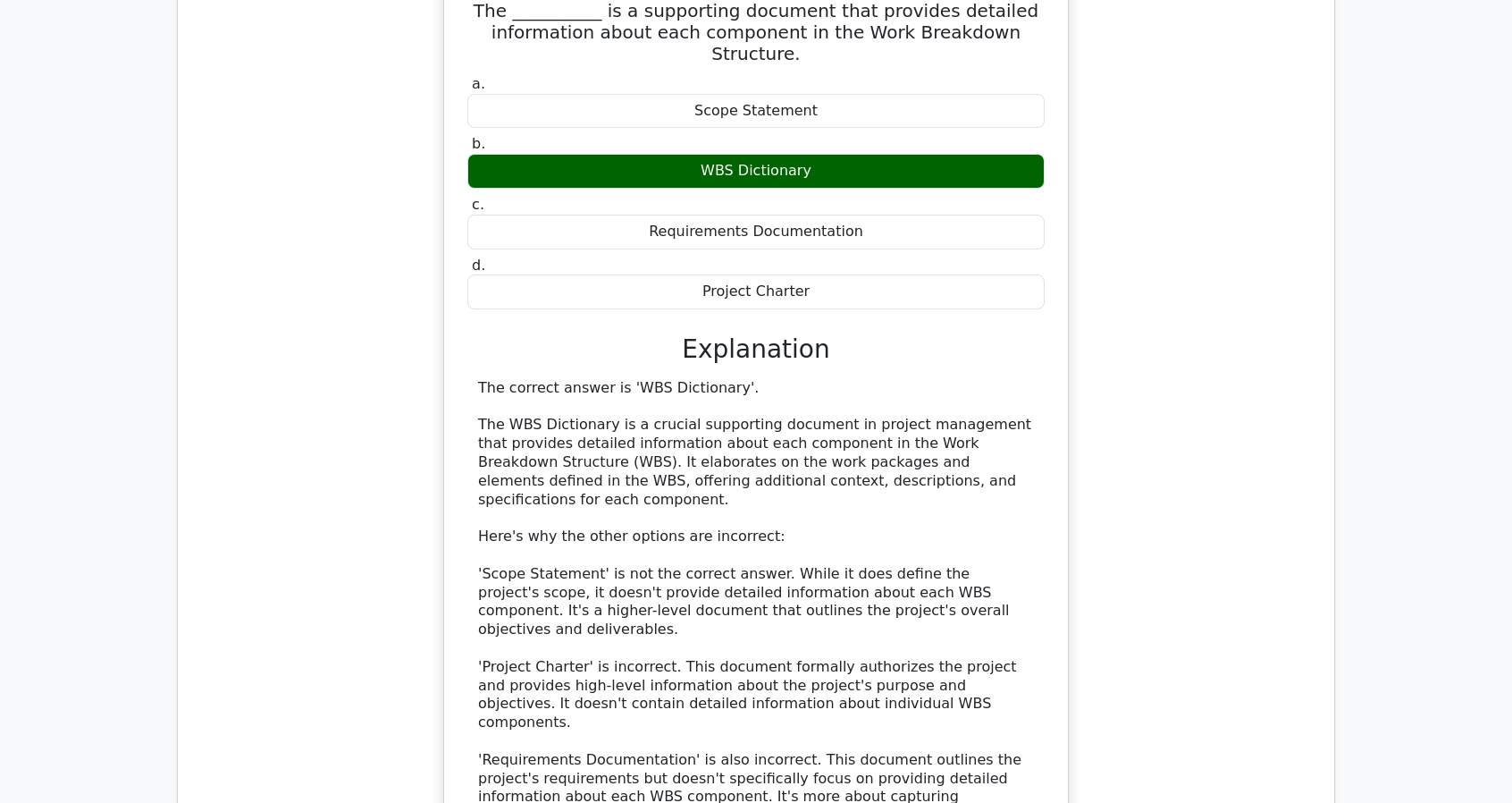
click at [899, 379] on div "The correct answer is 'WBS Dictionary'. The WBS Dictionary is a crucial support…" at bounding box center [756, 638] width 556 height 520
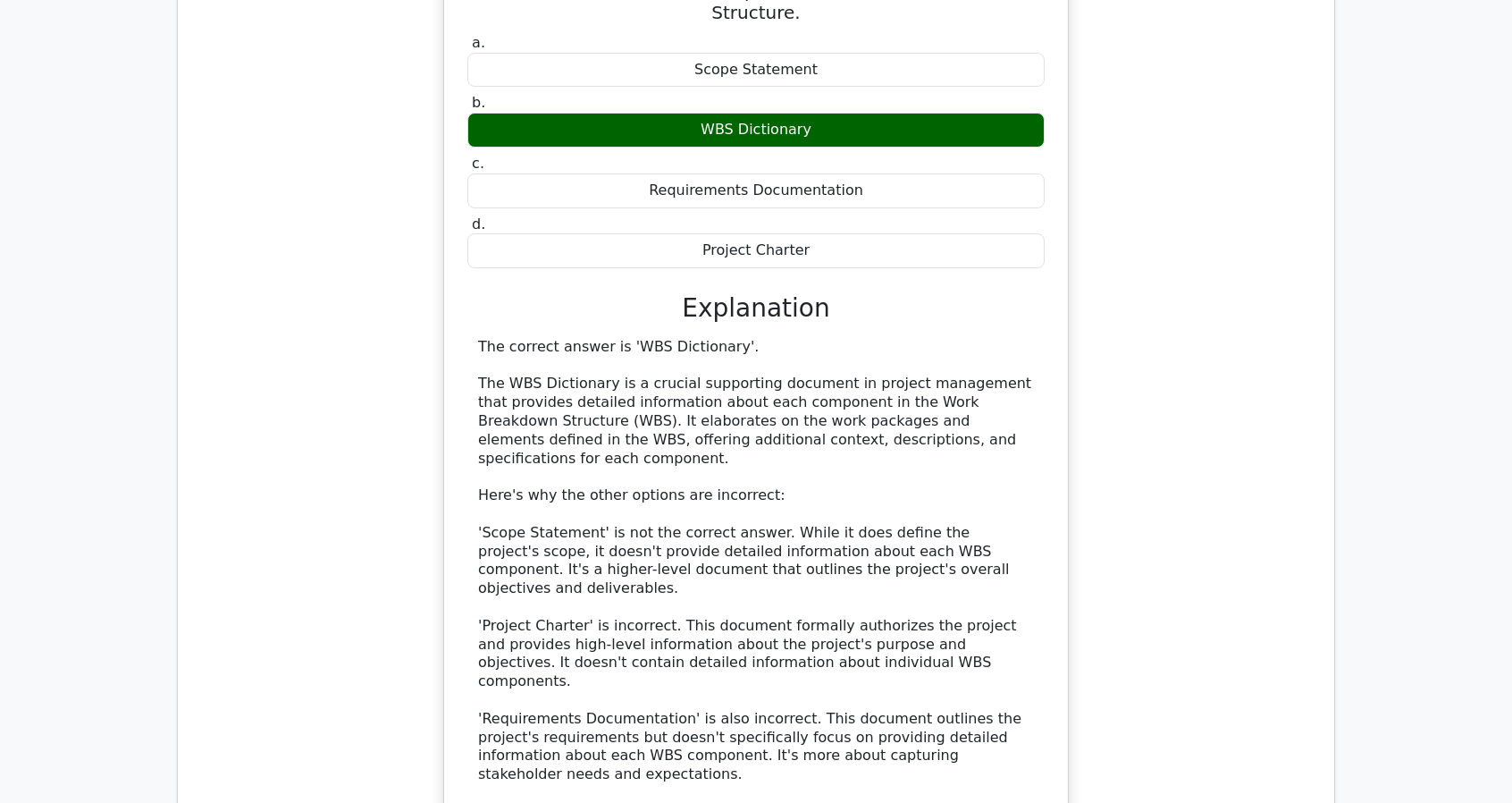
scroll to position [8581, 0]
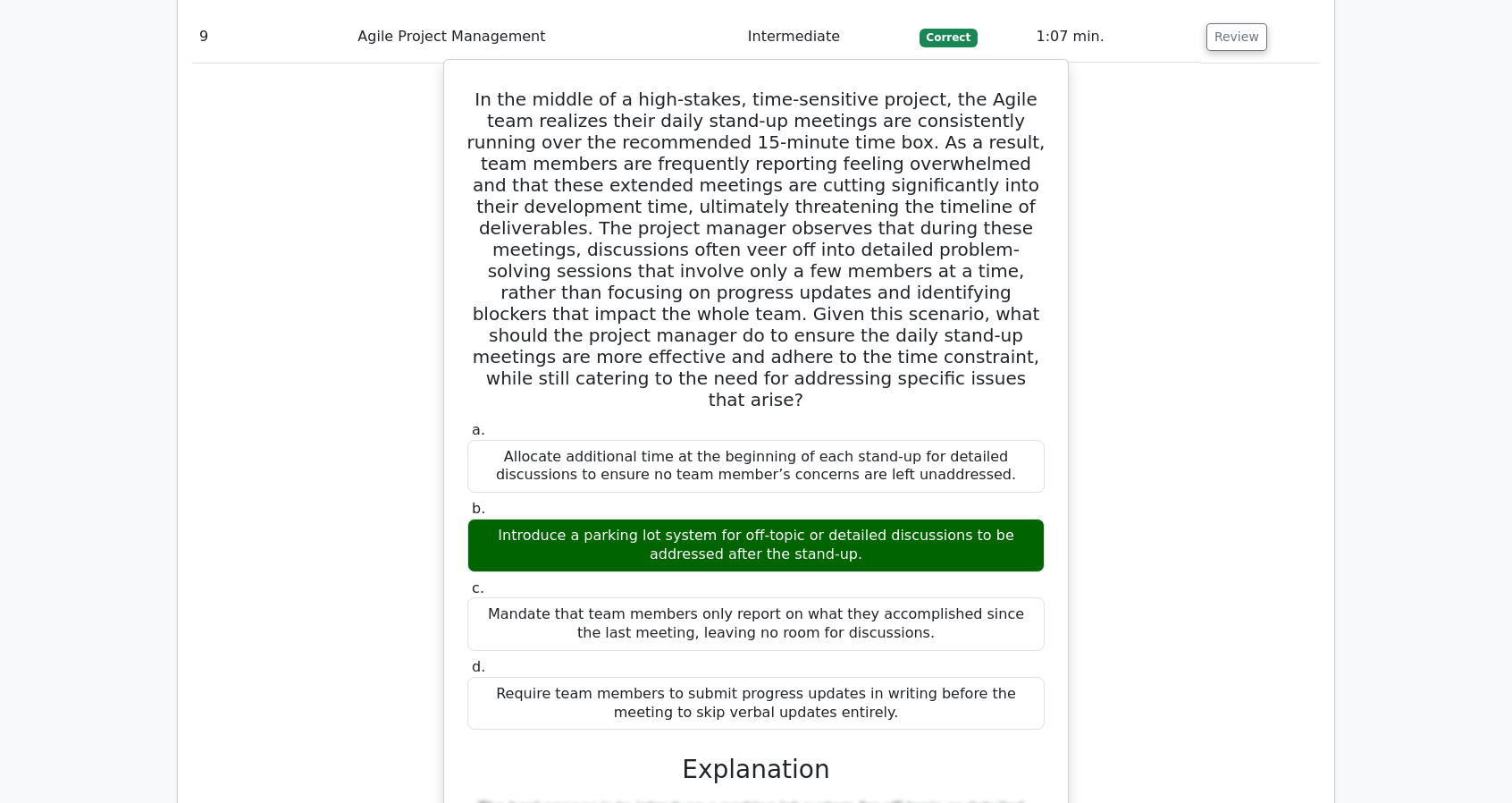
scroll to position [9565, 0]
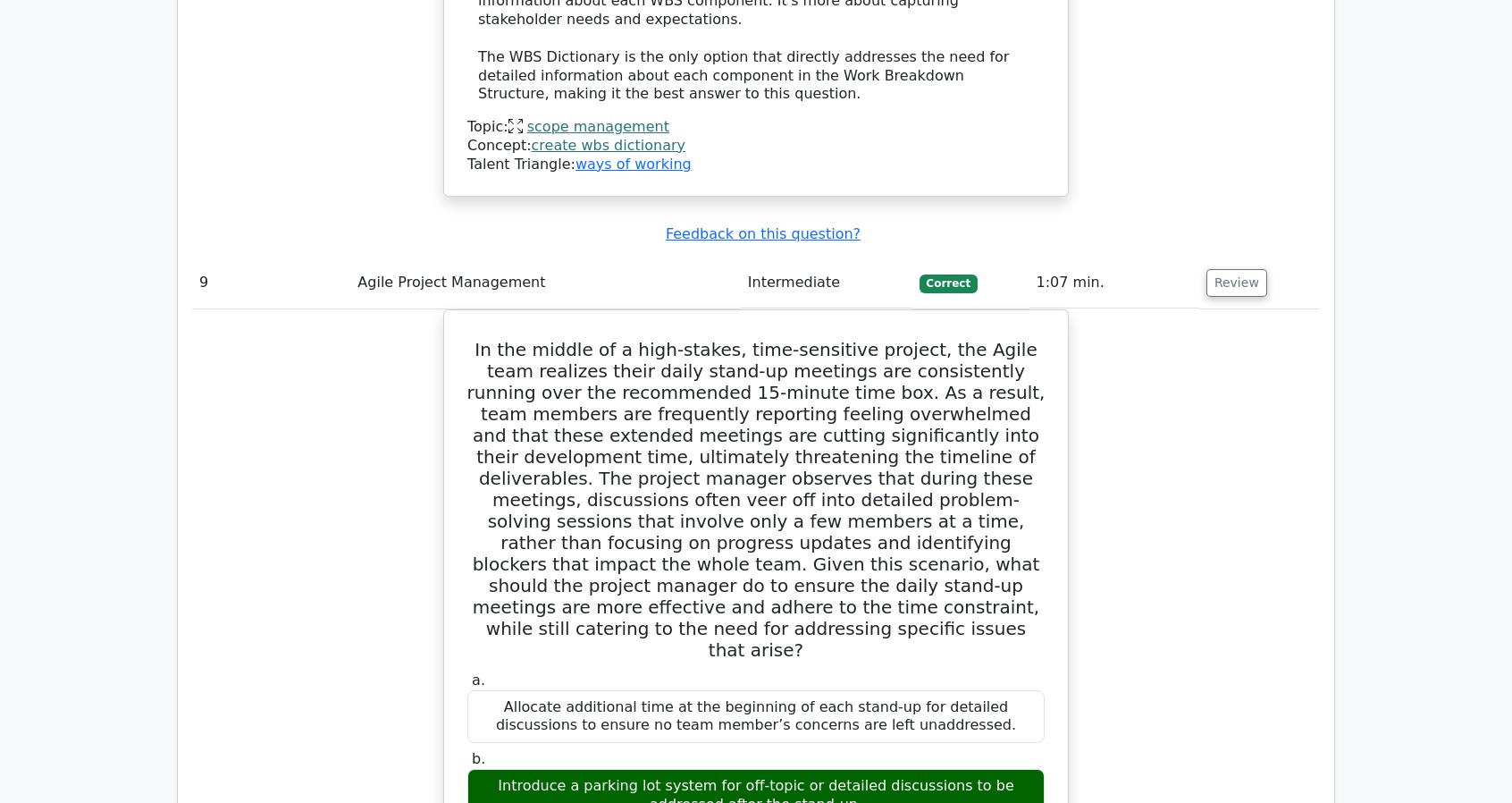
scroll to position [11011, 0]
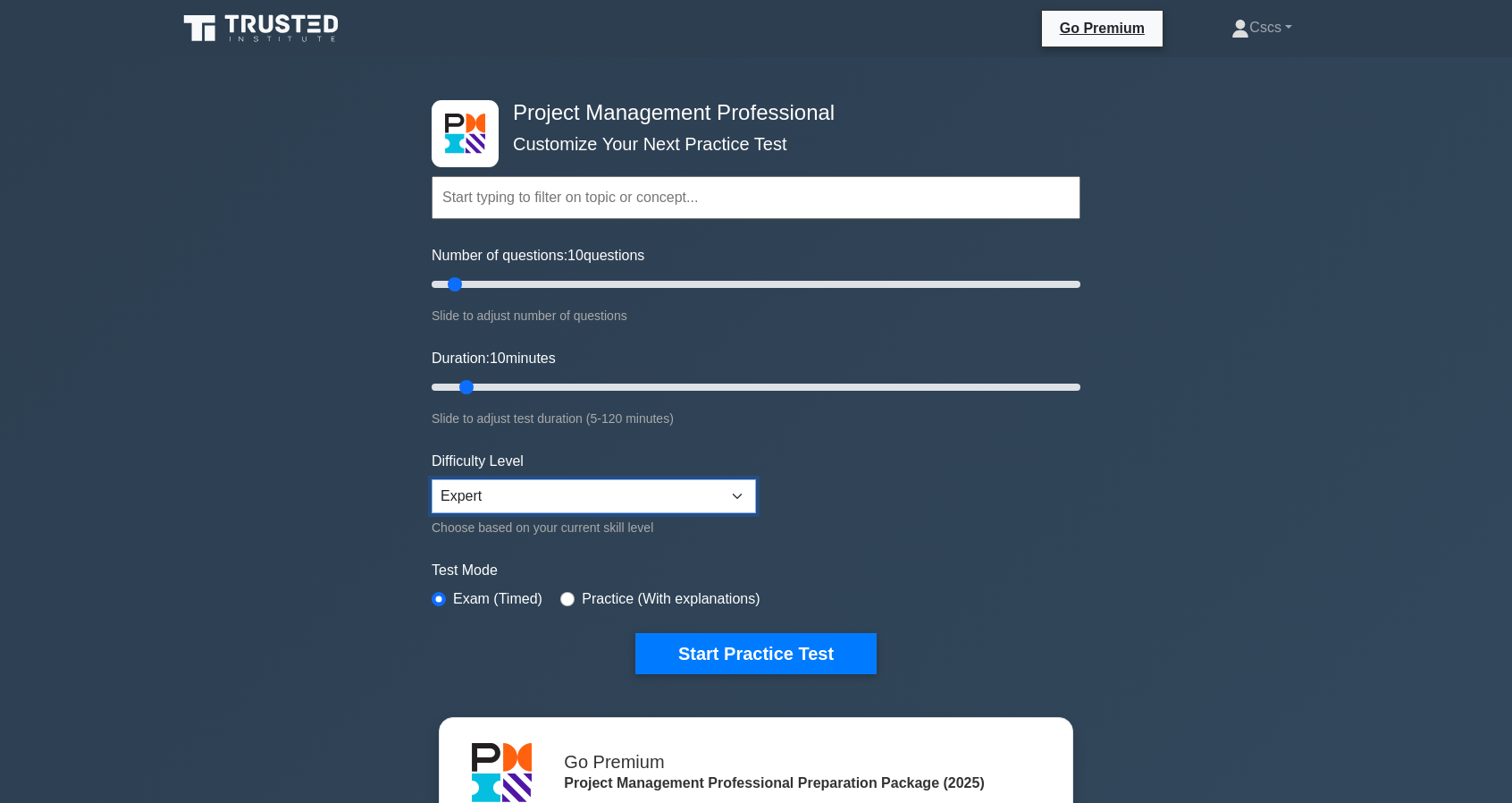
click at [733, 485] on select "Beginner Intermediate Expert" at bounding box center [593, 496] width 325 height 34
click at [734, 485] on select "Beginner Intermediate Expert" at bounding box center [593, 496] width 325 height 34
click at [1024, 505] on form "Topics Scope Management Time Management Cost Management Quality Management Risk…" at bounding box center [755, 398] width 649 height 552
click at [668, 602] on label "Practice (With explanations)" at bounding box center [670, 599] width 178 height 21
click at [563, 594] on input "radio" at bounding box center [567, 598] width 15 height 15
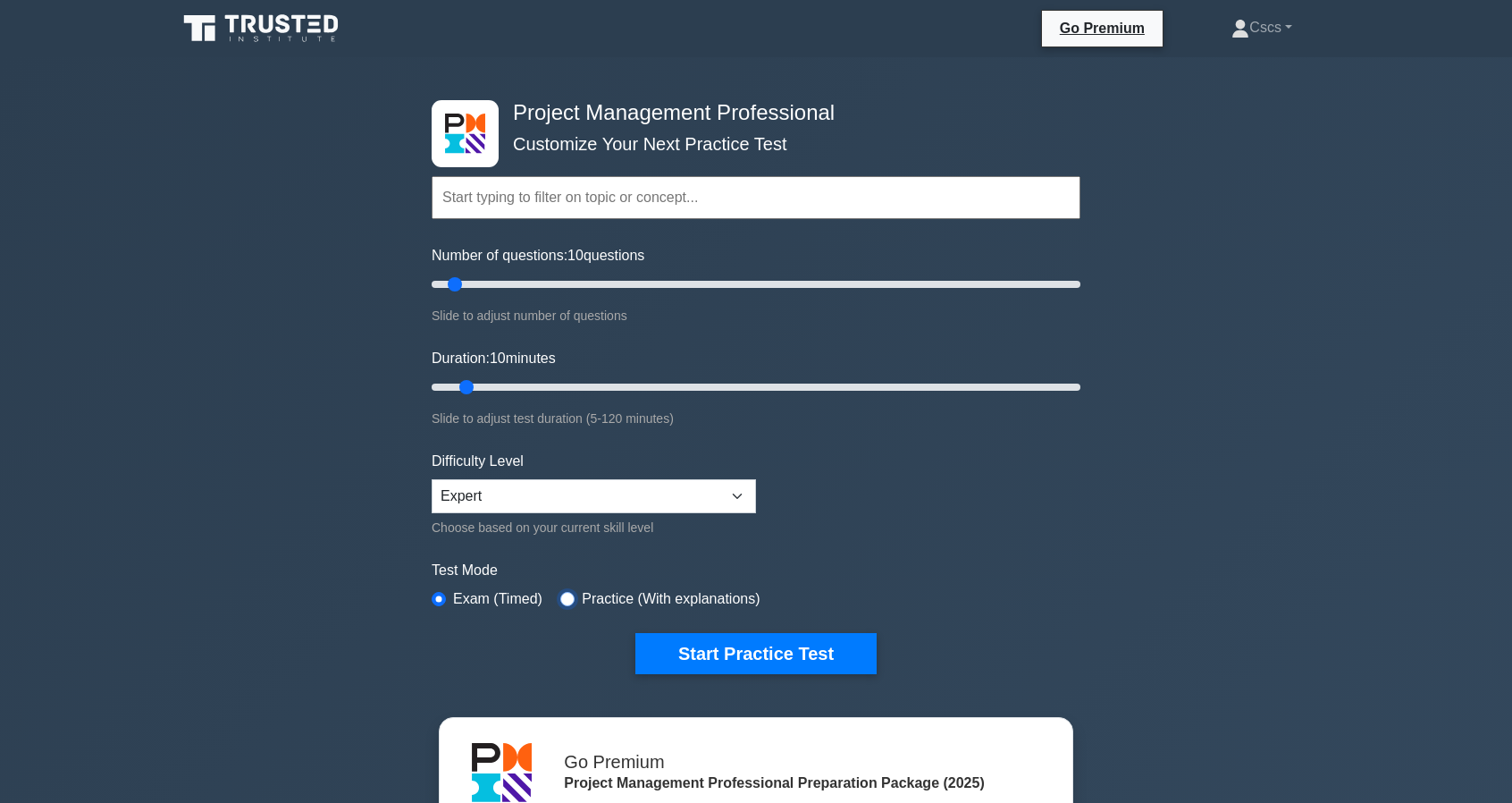
radio input "true"
click at [765, 633] on button "Start Practice Test" at bounding box center [755, 654] width 241 height 41
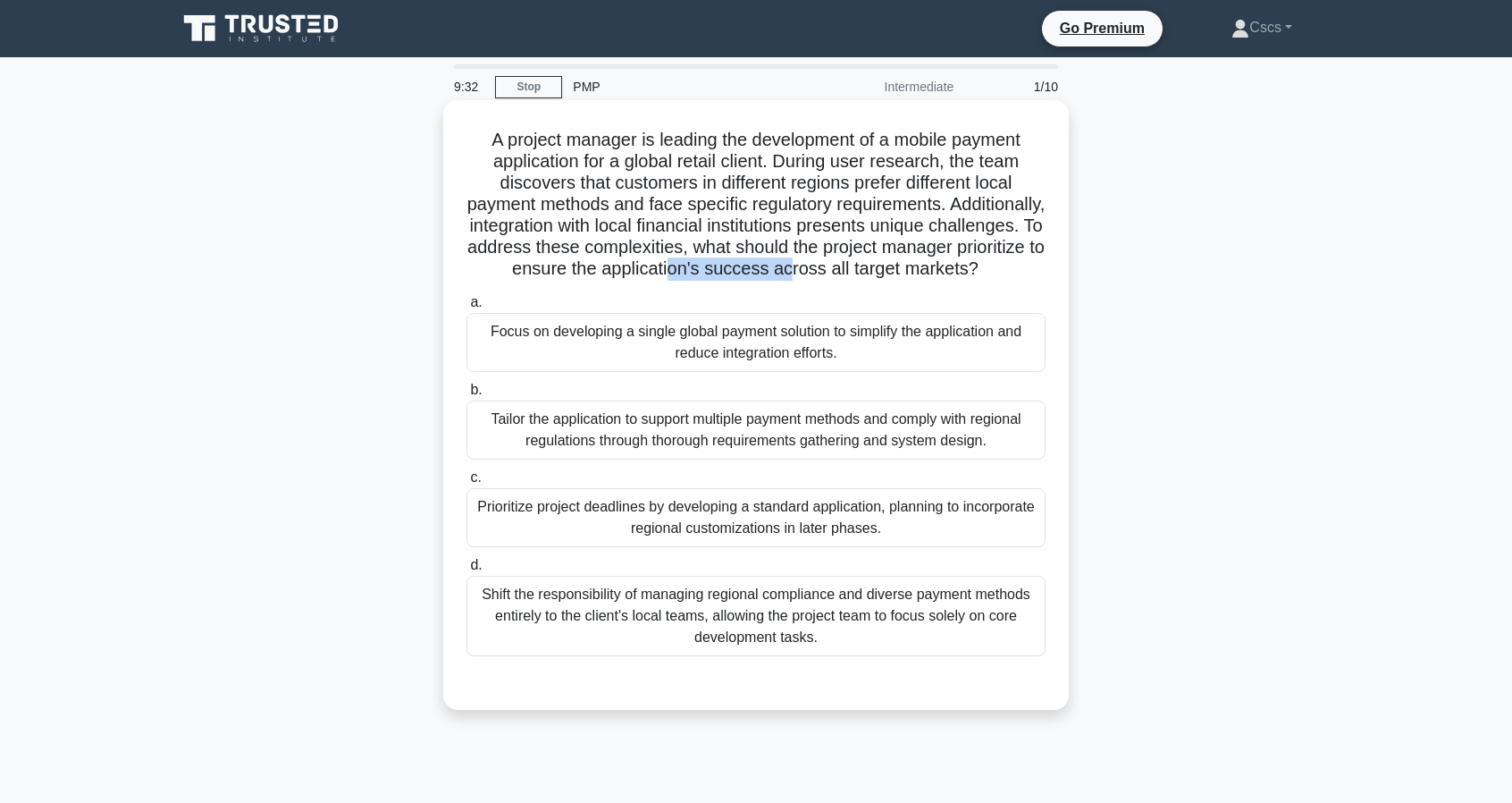
drag, startPoint x: 808, startPoint y: 275, endPoint x: 945, endPoint y: 273, distance: 137.0
click at [932, 271] on h5 "A project manager is leading the development of a mobile payment application fo…" at bounding box center [755, 205] width 582 height 152
click at [945, 273] on h5 "A project manager is leading the development of a mobile payment application fo…" at bounding box center [755, 205] width 582 height 152
drag, startPoint x: 955, startPoint y: 272, endPoint x: 824, endPoint y: 270, distance: 131.0
click at [824, 270] on h5 "A project manager is leading the development of a mobile payment application fo…" at bounding box center [755, 205] width 582 height 152
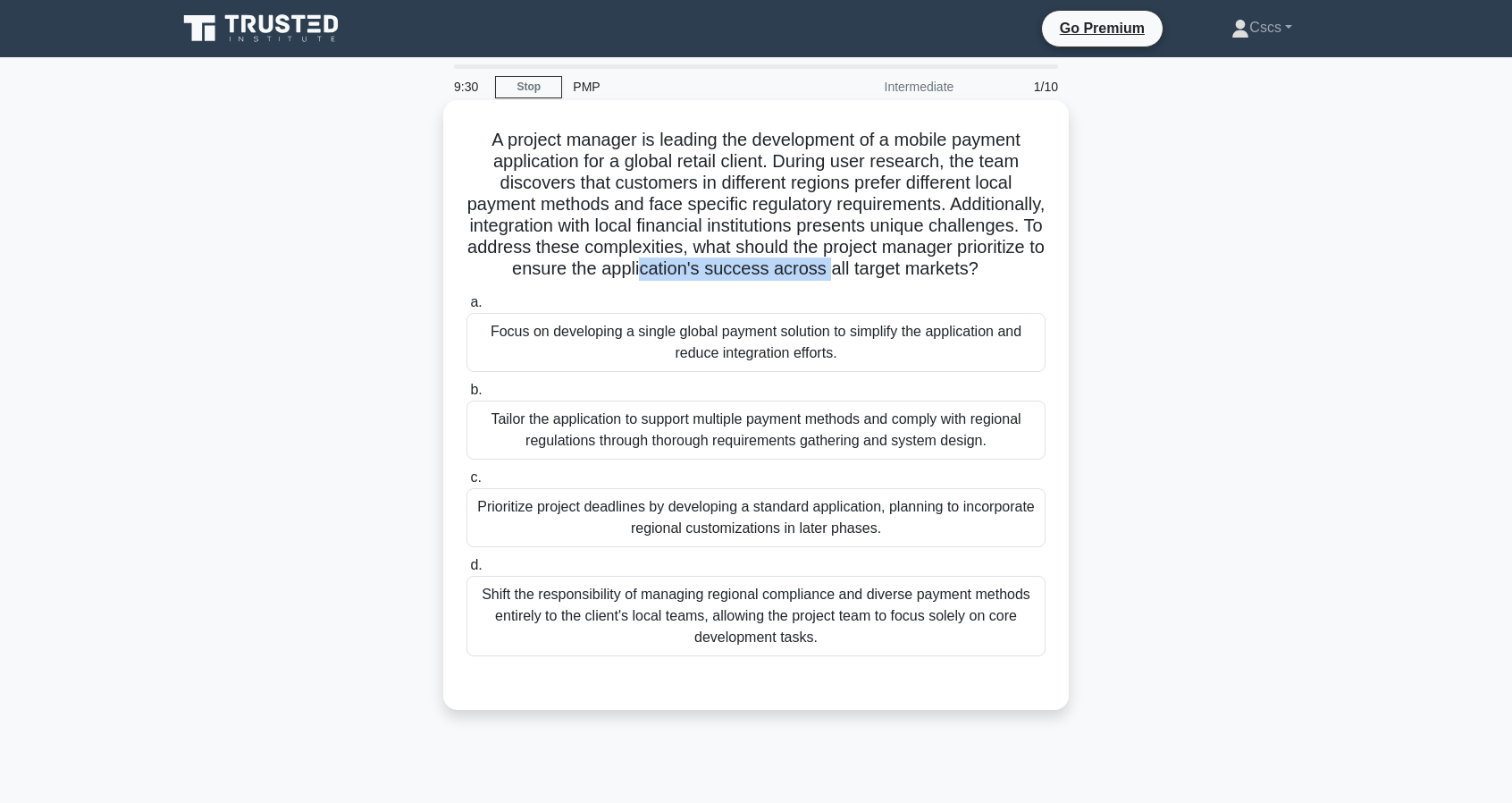
drag, startPoint x: 779, startPoint y: 271, endPoint x: 966, endPoint y: 272, distance: 187.0
click at [965, 272] on h5 "A project manager is leading the development of a mobile payment application fo…" at bounding box center [755, 205] width 582 height 152
click at [969, 272] on h5 "A project manager is leading the development of a mobile payment application fo…" at bounding box center [755, 205] width 582 height 152
drag, startPoint x: 975, startPoint y: 272, endPoint x: 1039, endPoint y: 322, distance: 81.2
click at [1039, 322] on div "A project manager is leading the development of a mobile payment application fo…" at bounding box center [756, 405] width 612 height 595
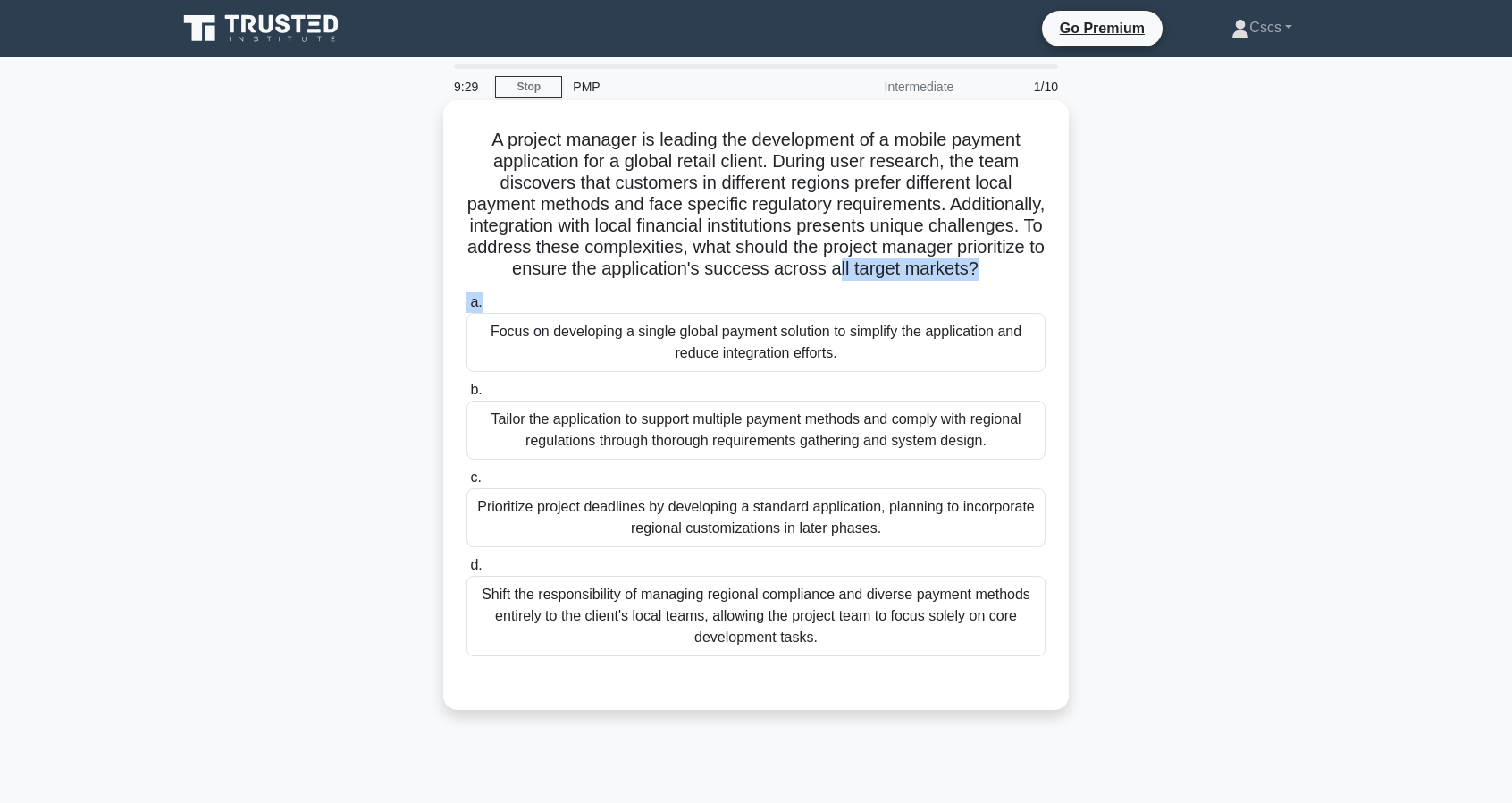
click at [1039, 322] on label "a. Focus on developing a single global payment solution to simplify the applica…" at bounding box center [756, 332] width 579 height 80
click at [466, 308] on input "a. Focus on developing a single global payment solution to simplify the applica…" at bounding box center [466, 302] width 0 height 12
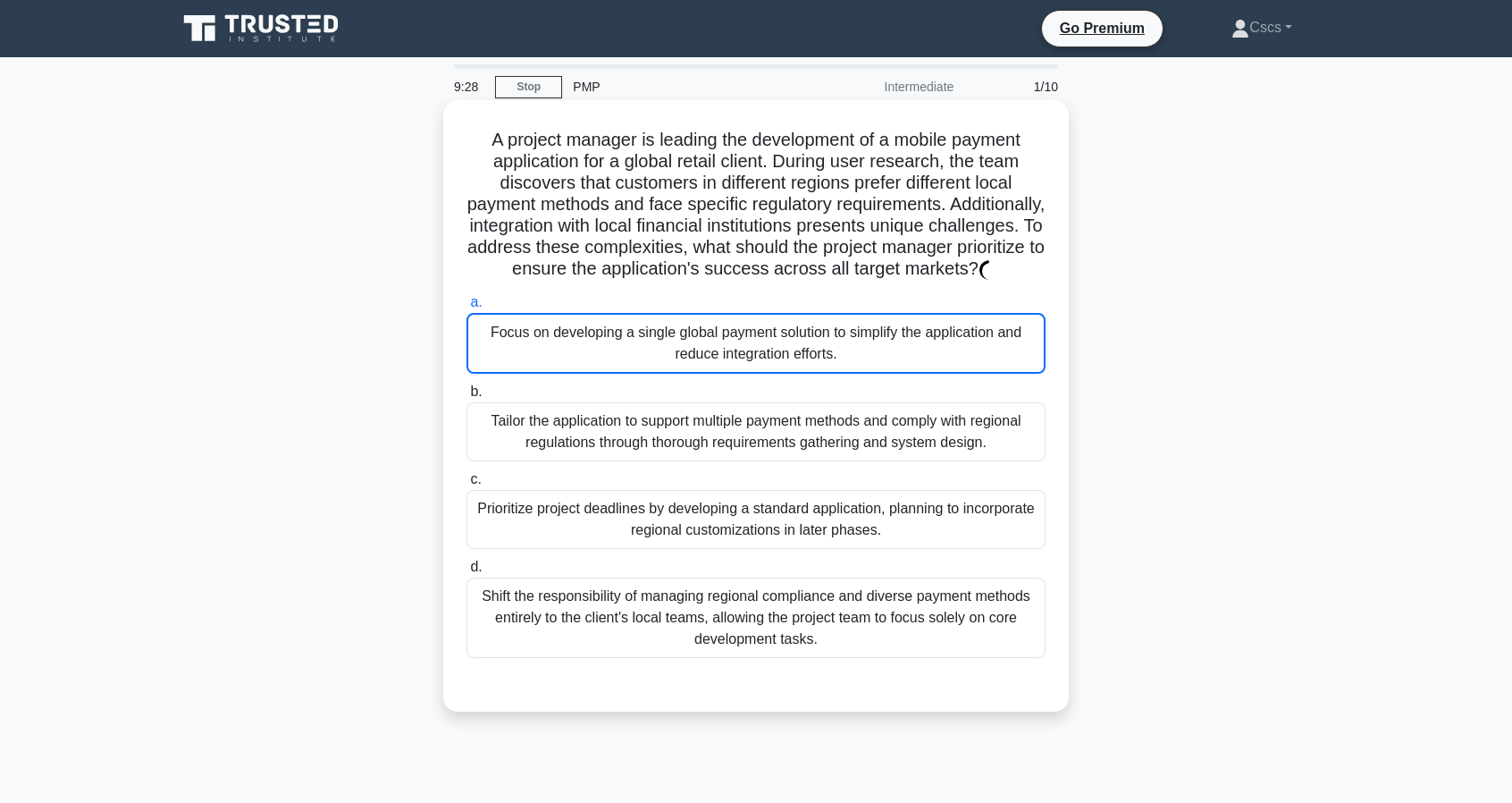
drag, startPoint x: 979, startPoint y: 301, endPoint x: 924, endPoint y: 303, distance: 55.0
click at [937, 252] on div "A project manager is leading the development of a mobile payment application fo…" at bounding box center [756, 406] width 612 height 597
click at [896, 281] on h5 "A project manager is leading the development of a mobile payment application fo…" at bounding box center [755, 205] width 582 height 152
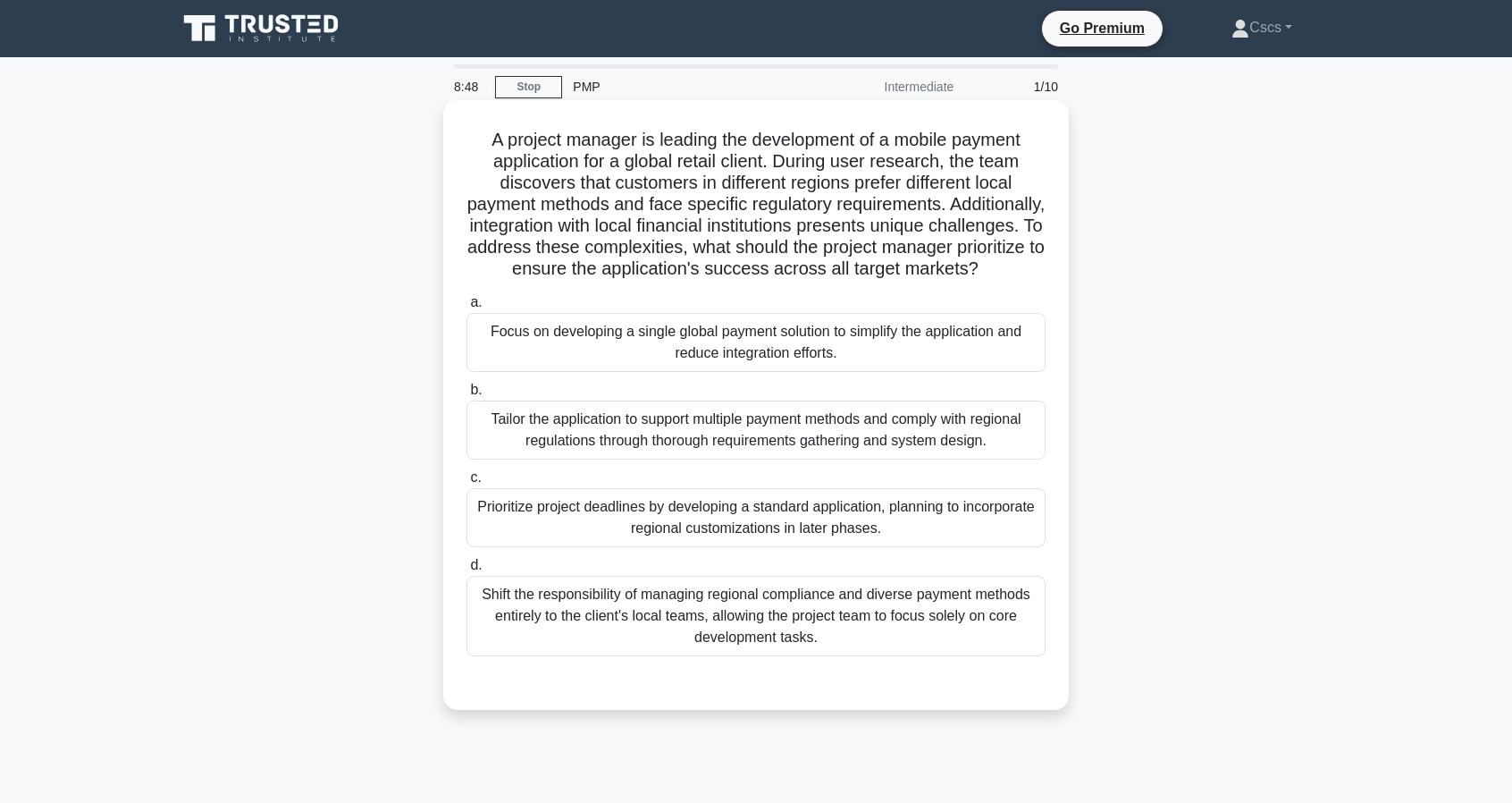
click at [1002, 460] on div "Tailor the application to support multiple payment methods and comply with regi…" at bounding box center [756, 429] width 579 height 59
click at [466, 396] on input "b. Tailor the application to support multiple payment methods and comply with r…" at bounding box center [466, 390] width 0 height 12
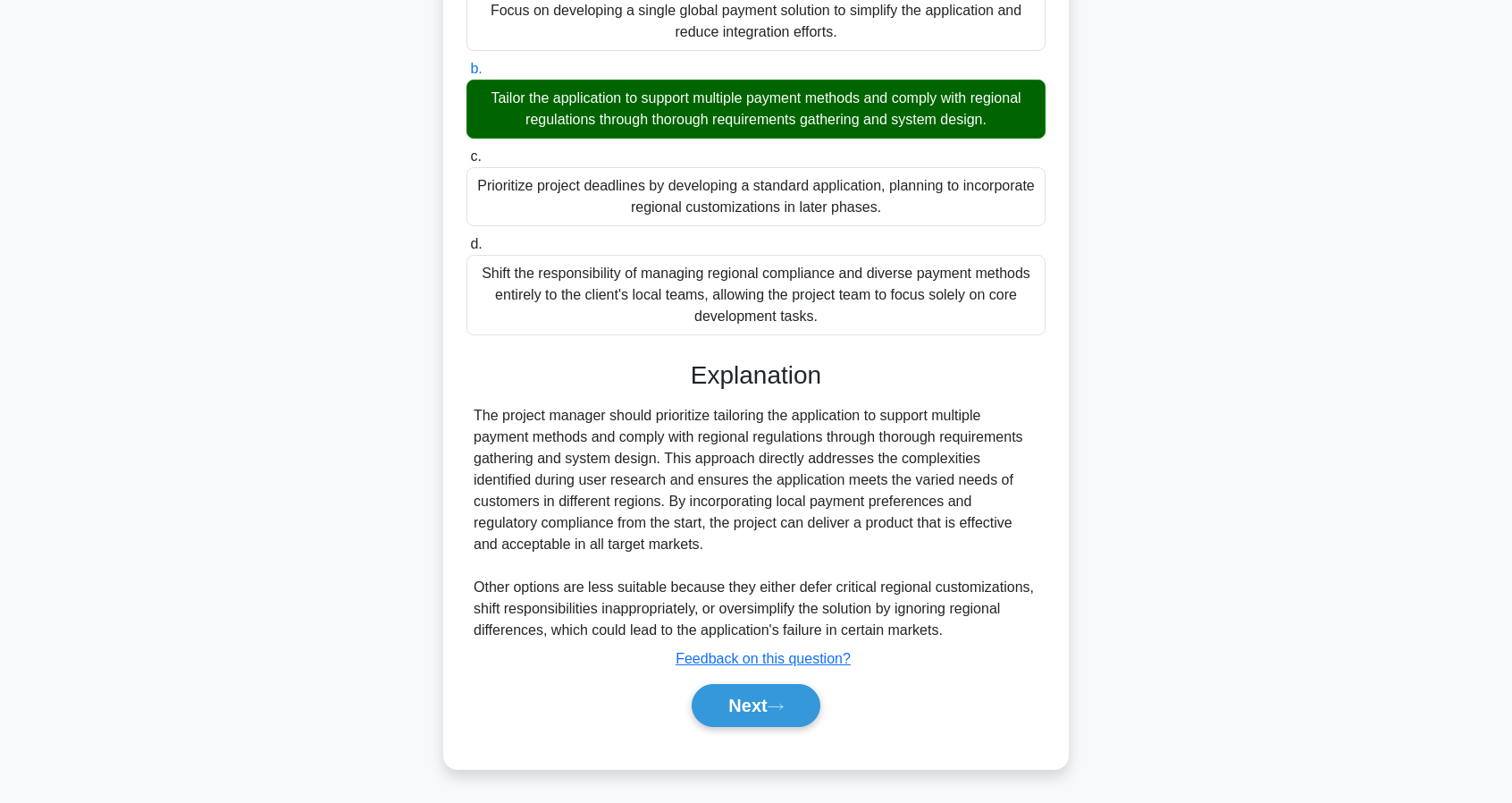
scroll to position [340, 0]
drag, startPoint x: 569, startPoint y: 591, endPoint x: 713, endPoint y: 583, distance: 144.2
click at [713, 583] on div "The project manager should prioritize tailoring the application to support mult…" at bounding box center [756, 523] width 565 height 236
drag, startPoint x: 735, startPoint y: 583, endPoint x: 860, endPoint y: 589, distance: 125.1
click at [816, 589] on div "The project manager should prioritize tailoring the application to support mult…" at bounding box center [756, 523] width 565 height 236
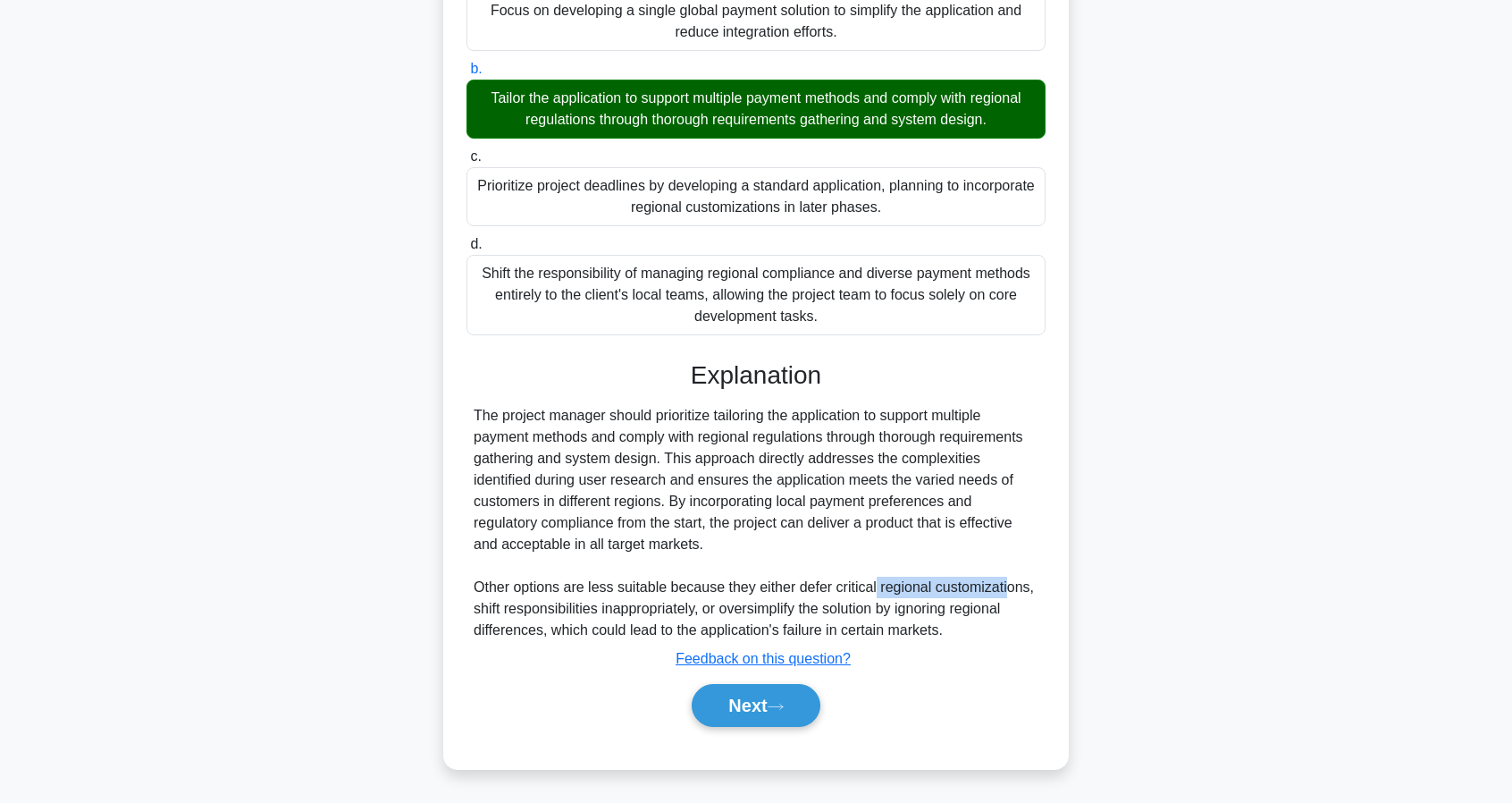
drag, startPoint x: 874, startPoint y: 590, endPoint x: 1024, endPoint y: 591, distance: 150.0
click at [1007, 597] on div "The project manager should prioritize tailoring the application to support mult…" at bounding box center [756, 523] width 565 height 236
click at [1024, 591] on div "The project manager should prioritize tailoring the application to support mult…" at bounding box center [756, 523] width 565 height 236
drag, startPoint x: 1028, startPoint y: 589, endPoint x: 611, endPoint y: 598, distance: 417.1
click at [612, 598] on div "The project manager should prioritize tailoring the application to support mult…" at bounding box center [756, 523] width 565 height 236
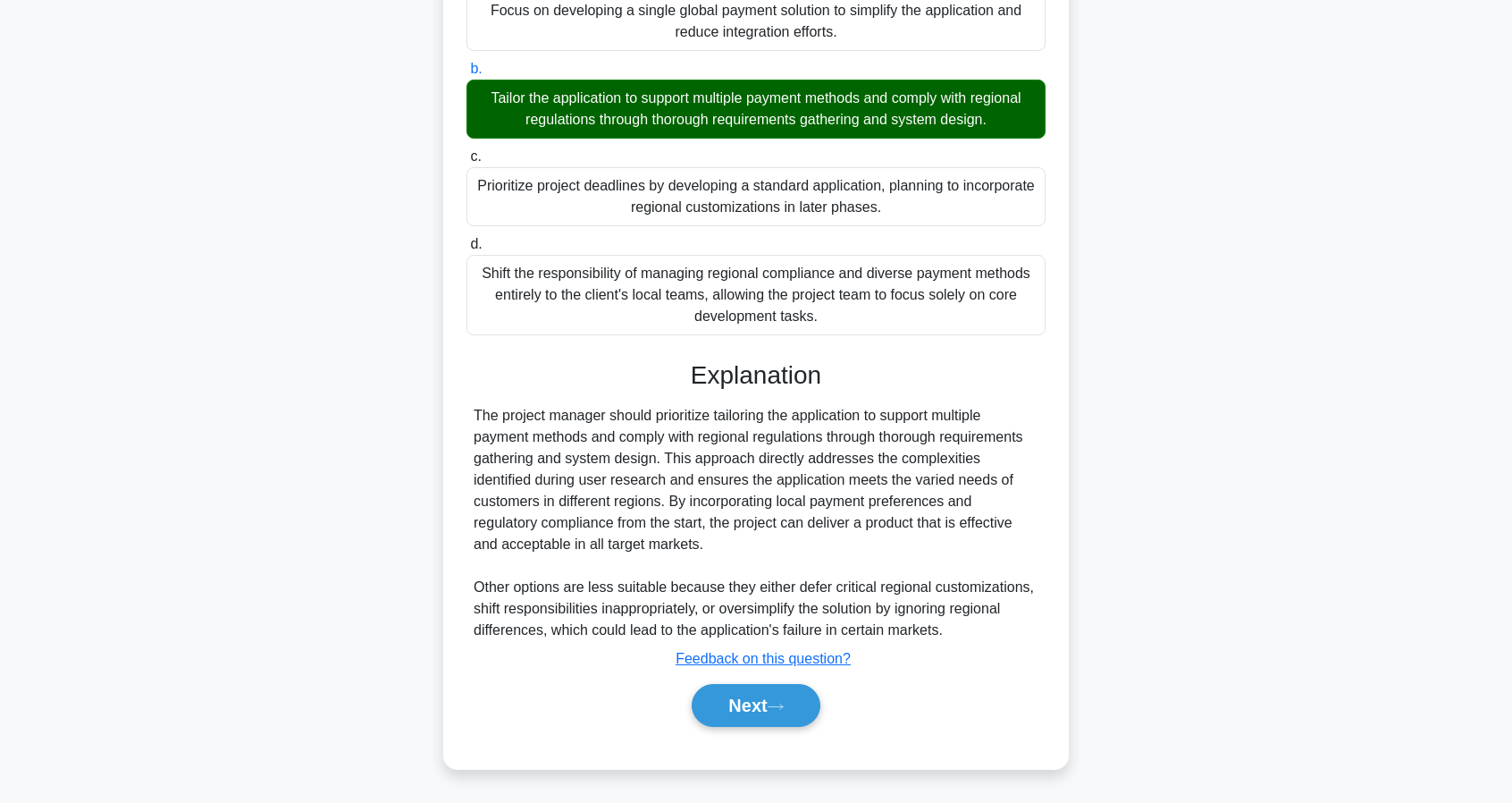
click at [593, 602] on div "The project manager should prioritize tailoring the application to support mult…" at bounding box center [756, 523] width 565 height 236
drag, startPoint x: 549, startPoint y: 607, endPoint x: 659, endPoint y: 607, distance: 110.0
click at [659, 607] on div "The project manager should prioritize tailoring the application to support mult…" at bounding box center [756, 523] width 565 height 236
drag, startPoint x: 724, startPoint y: 585, endPoint x: 986, endPoint y: 581, distance: 262.0
click at [986, 581] on div "The project manager should prioritize tailoring the application to support mult…" at bounding box center [756, 523] width 565 height 236
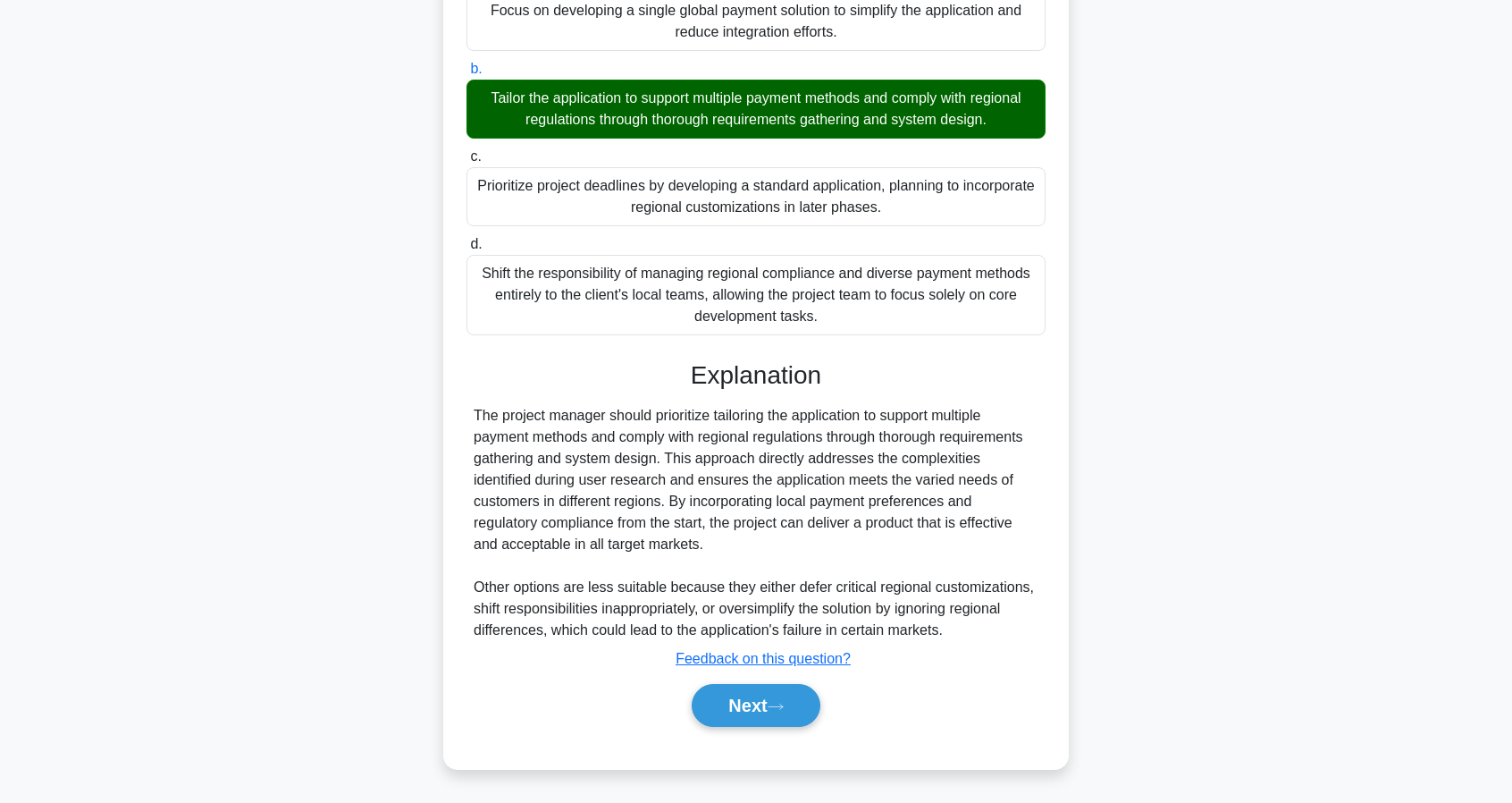
click at [1011, 582] on div "The project manager should prioritize tailoring the application to support mult…" at bounding box center [756, 523] width 565 height 236
drag, startPoint x: 1026, startPoint y: 583, endPoint x: 832, endPoint y: 594, distance: 194.3
click at [832, 594] on div "The project manager should prioritize tailoring the application to support mult…" at bounding box center [756, 523] width 565 height 236
drag, startPoint x: 832, startPoint y: 594, endPoint x: 659, endPoint y: 615, distance: 174.3
click at [831, 594] on div "The project manager should prioritize tailoring the application to support mult…" at bounding box center [756, 523] width 565 height 236
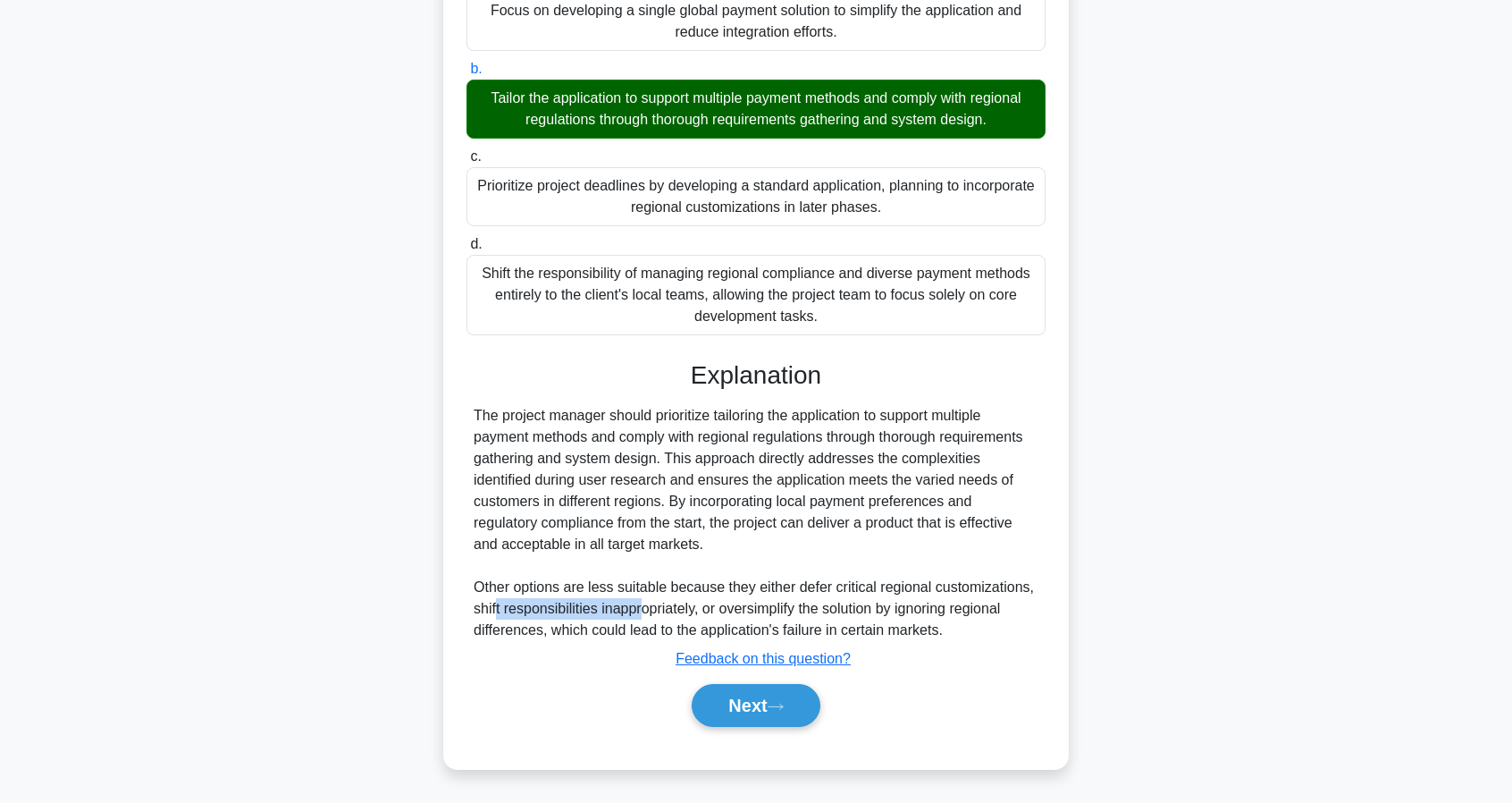
drag, startPoint x: 602, startPoint y: 604, endPoint x: 676, endPoint y: 602, distance: 74.0
click at [651, 603] on div "The project manager should prioritize tailoring the application to support mult…" at bounding box center [756, 523] width 565 height 236
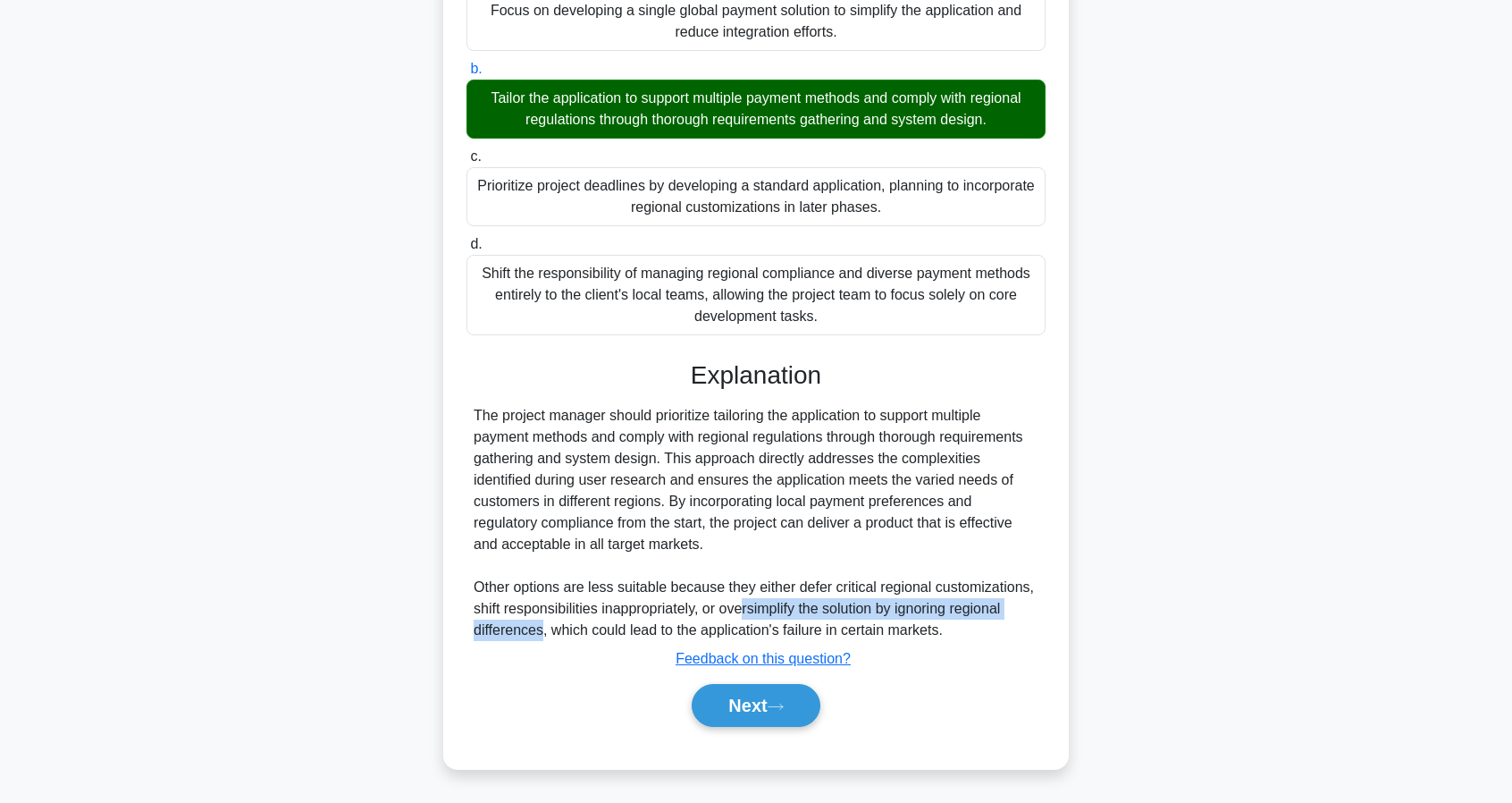
drag, startPoint x: 751, startPoint y: 606, endPoint x: 565, endPoint y: 624, distance: 186.9
click at [546, 623] on div "The project manager should prioritize tailoring the application to support mult…" at bounding box center [756, 523] width 565 height 236
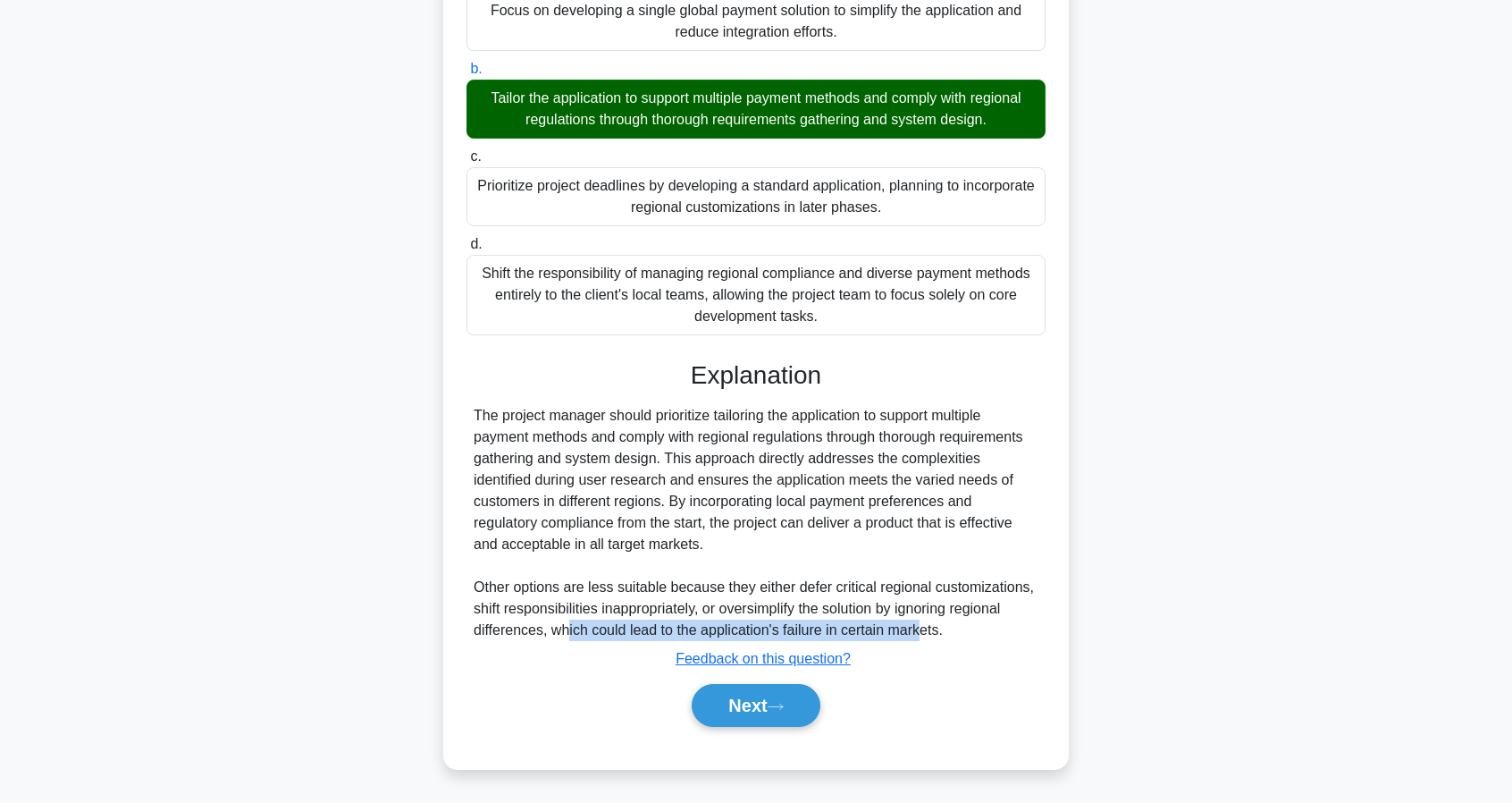
drag, startPoint x: 565, startPoint y: 624, endPoint x: 918, endPoint y: 631, distance: 353.1
click at [918, 631] on div "The project manager should prioritize tailoring the application to support mult…" at bounding box center [756, 523] width 565 height 236
click at [928, 628] on div "The project manager should prioritize tailoring the application to support mult…" at bounding box center [756, 523] width 565 height 236
click at [783, 708] on icon at bounding box center [776, 706] width 16 height 10
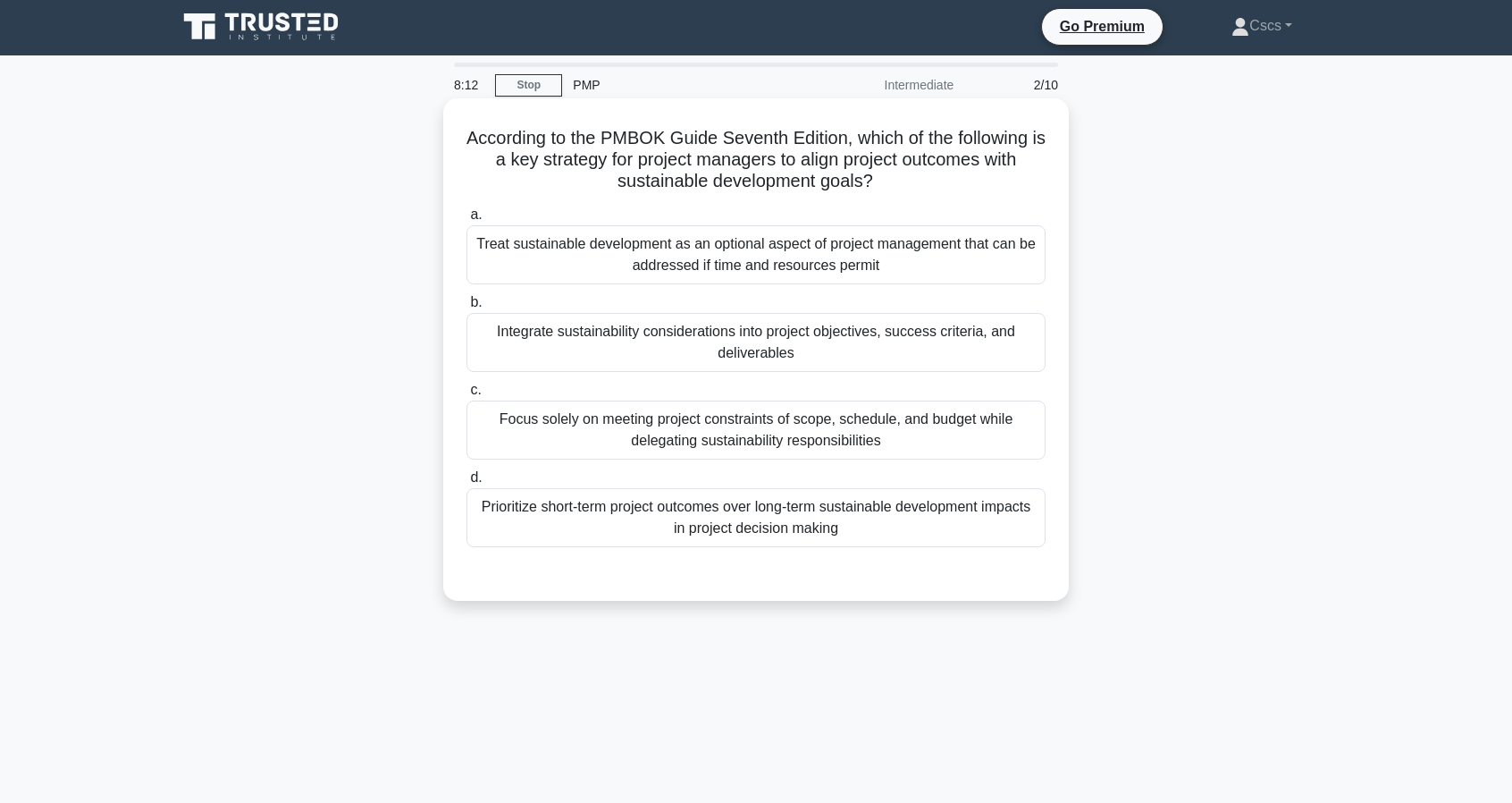
scroll to position [0, 0]
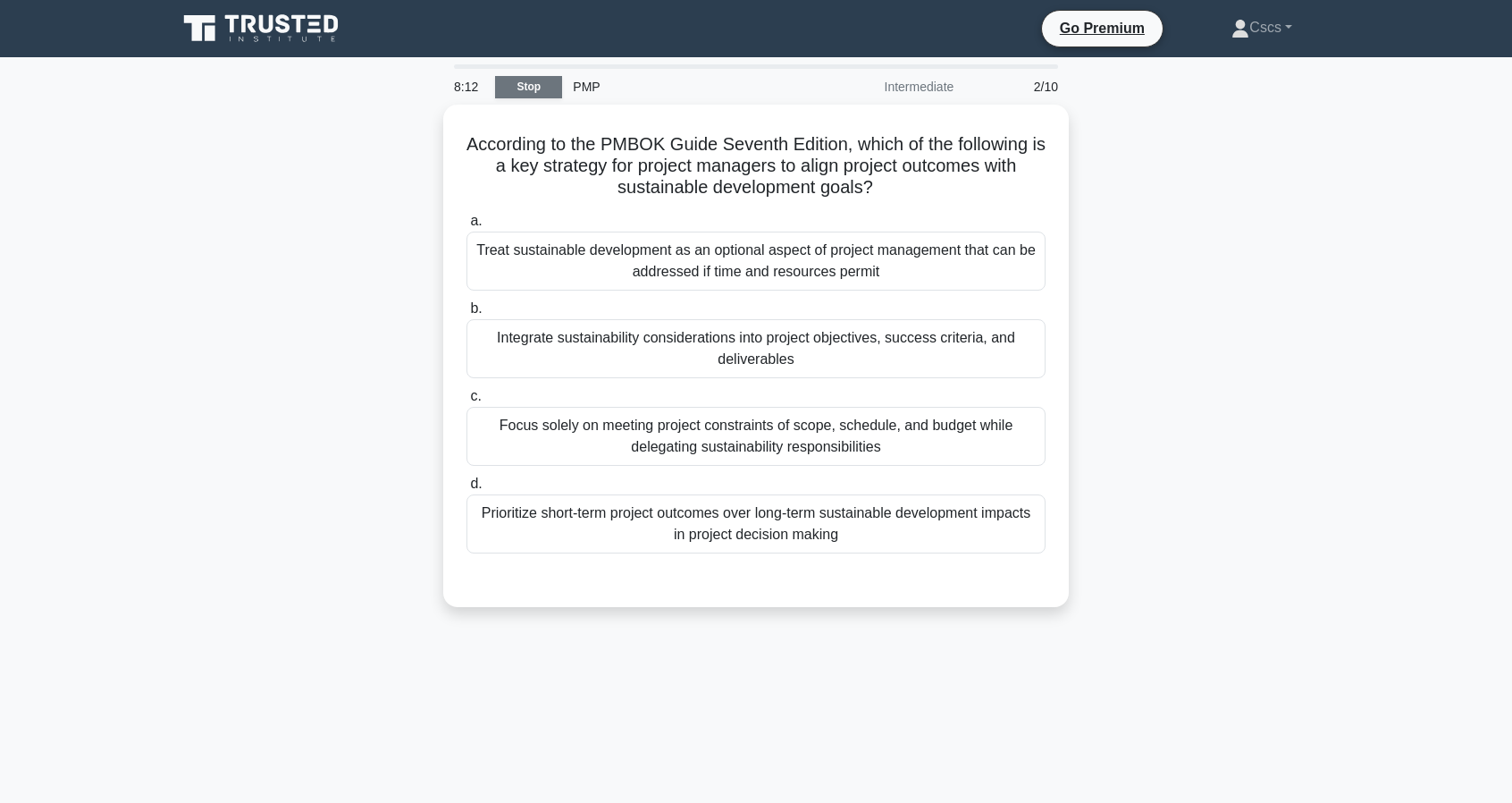
click at [511, 76] on link "Stop" at bounding box center [529, 87] width 67 height 22
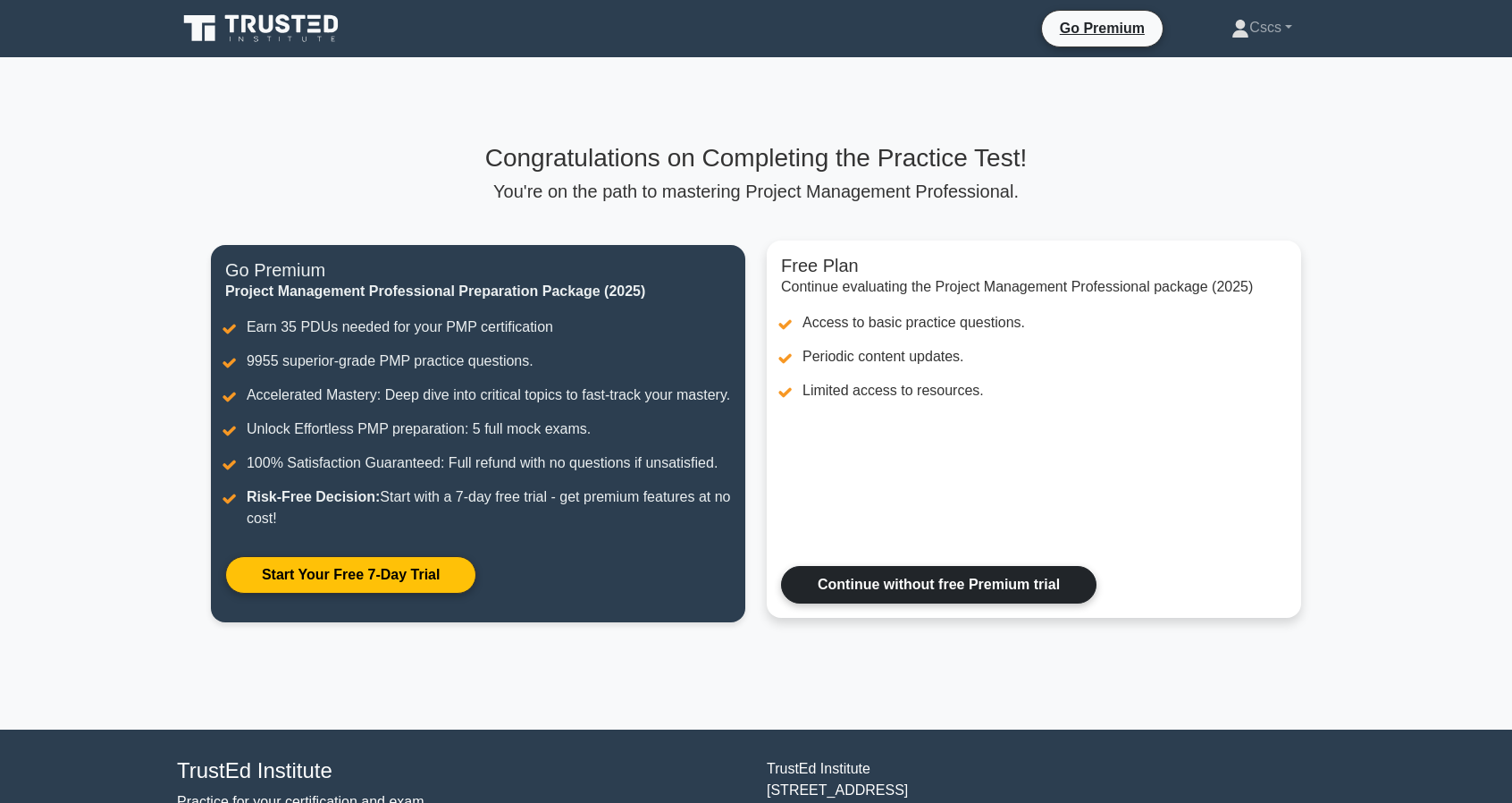
click at [932, 603] on link "Continue without free Premium trial" at bounding box center [938, 584] width 315 height 37
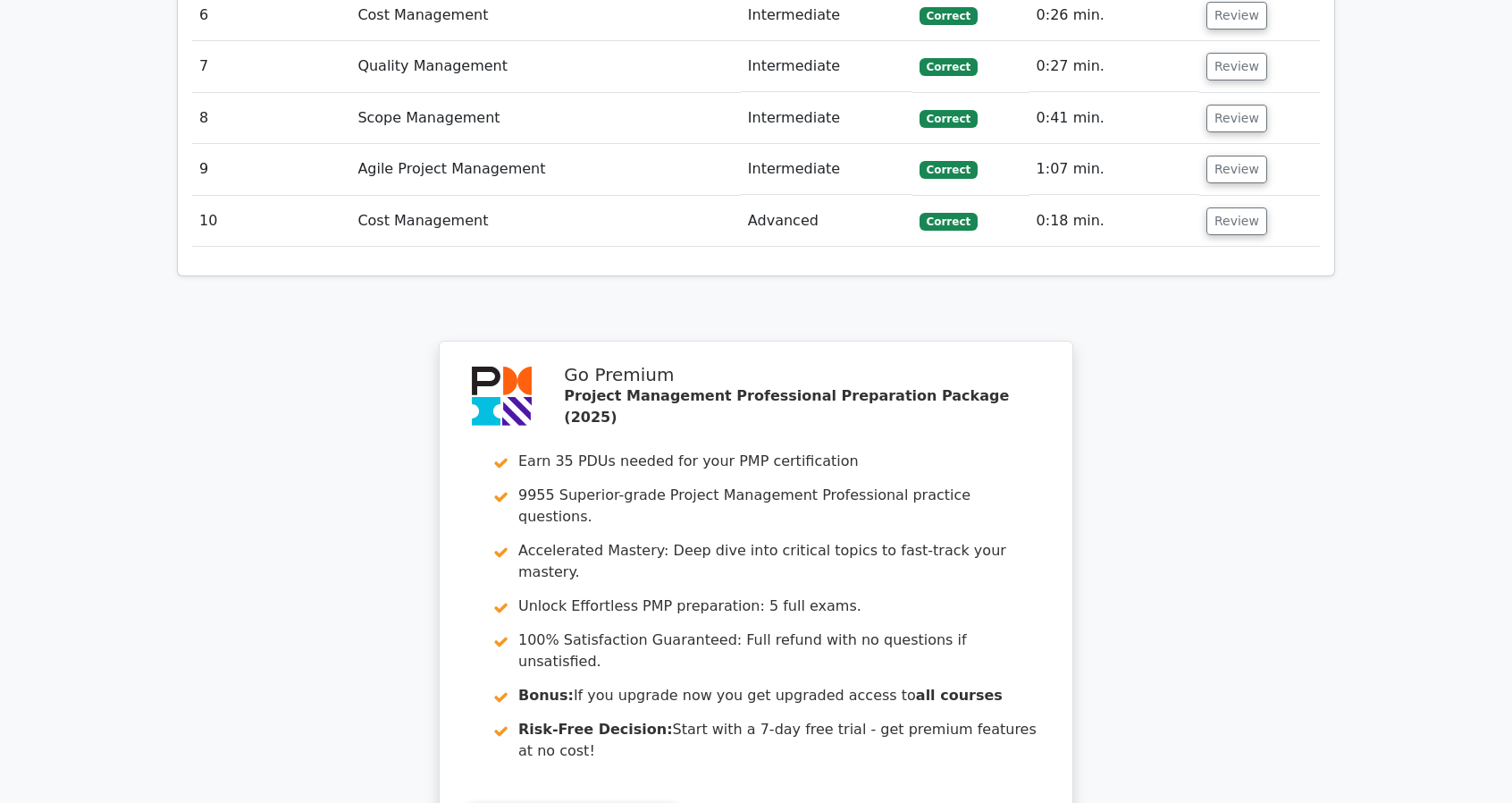
scroll to position [2988, 0]
